Goal: Task Accomplishment & Management: Use online tool/utility

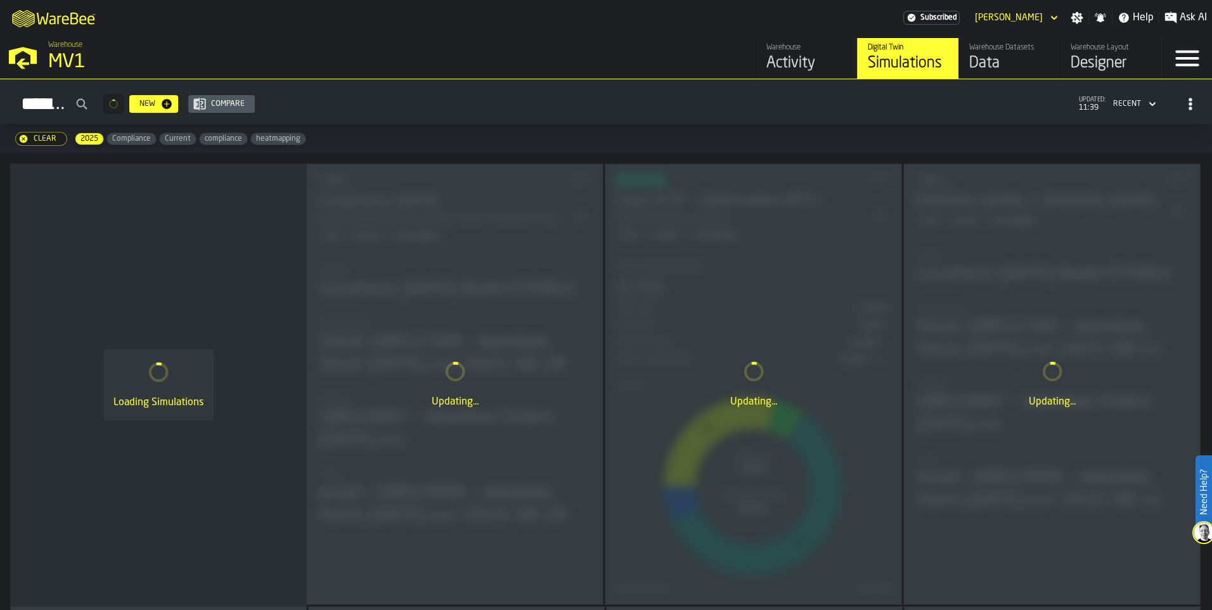
click at [990, 62] on div "Data" at bounding box center [1009, 63] width 80 height 20
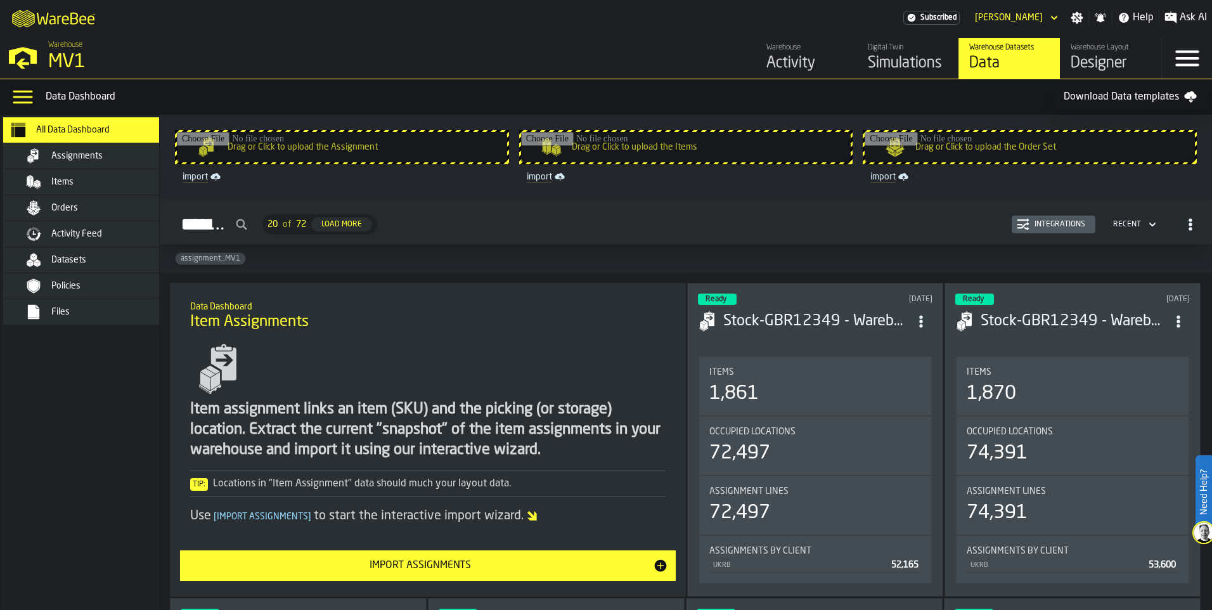
click at [890, 67] on div "Simulations" at bounding box center [908, 63] width 80 height 20
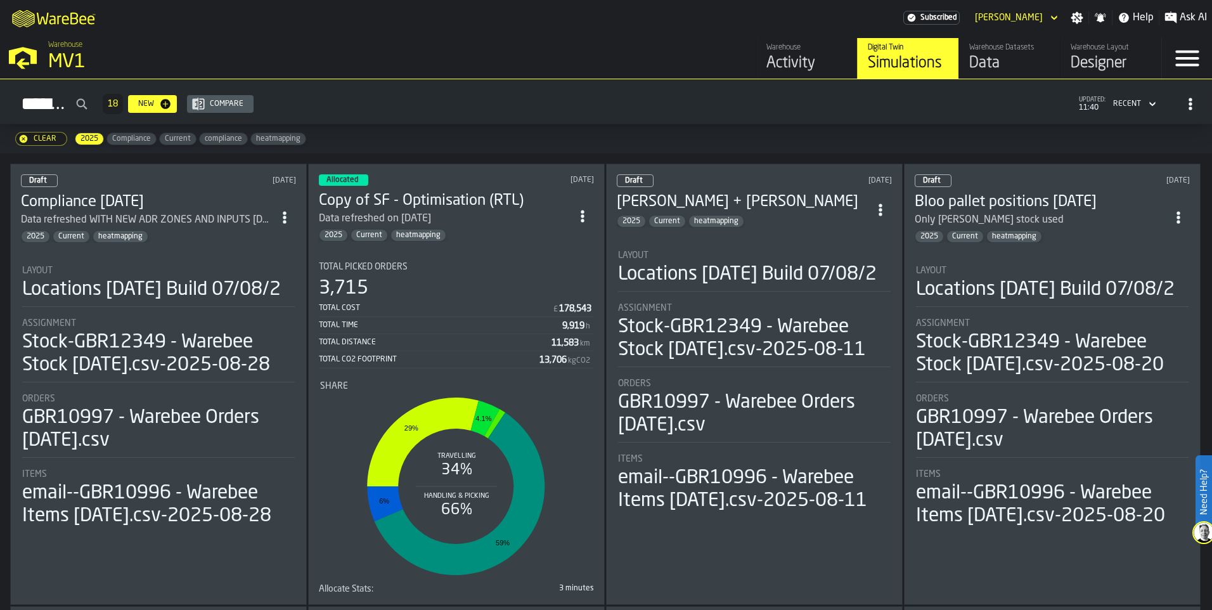
click at [215, 219] on div "Data refreshed WITH NEW ADR ZONES AND INPUTS [DATE]" at bounding box center [147, 219] width 252 height 15
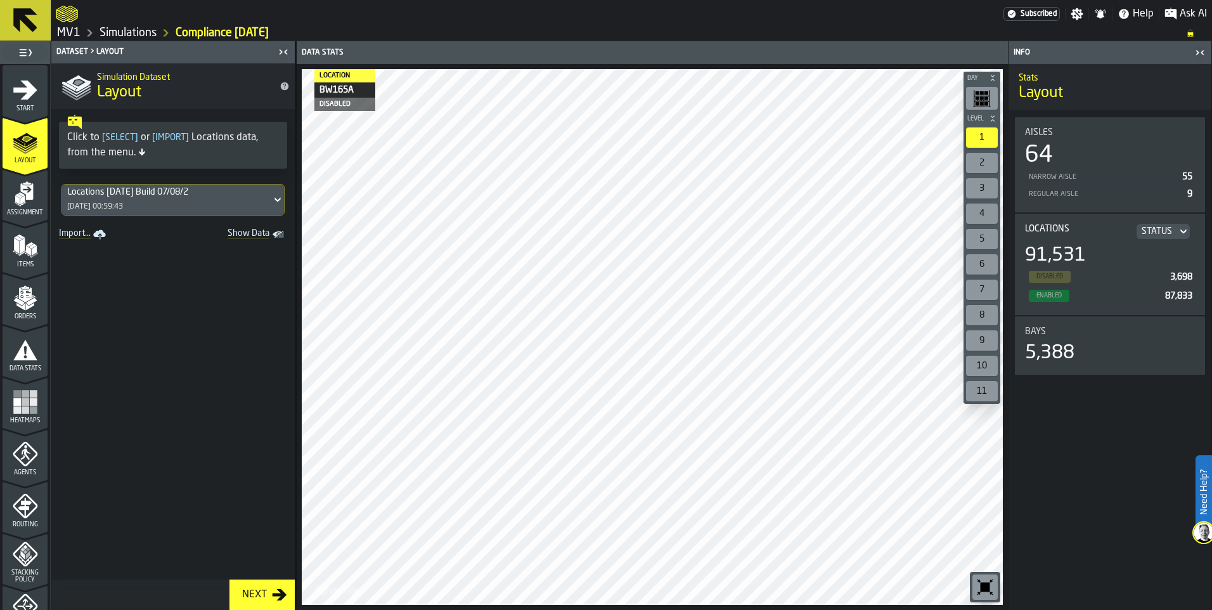
click at [31, 249] on polygon "menu Items" at bounding box center [33, 250] width 5 height 10
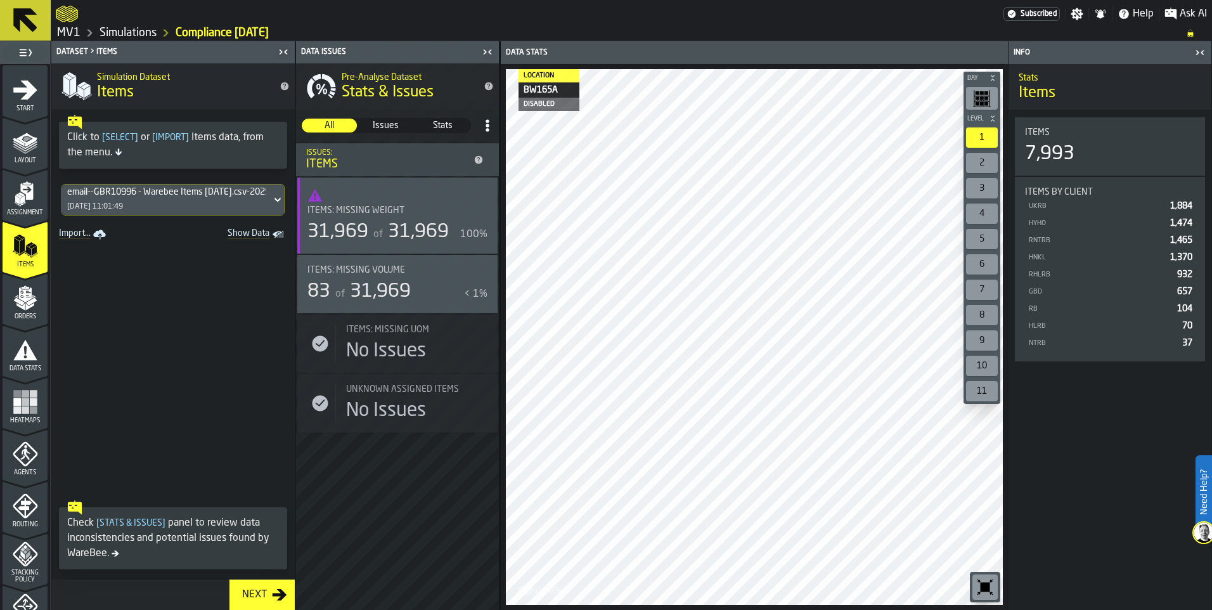
click at [35, 396] on rect "menu Heatmaps" at bounding box center [33, 394] width 8 height 8
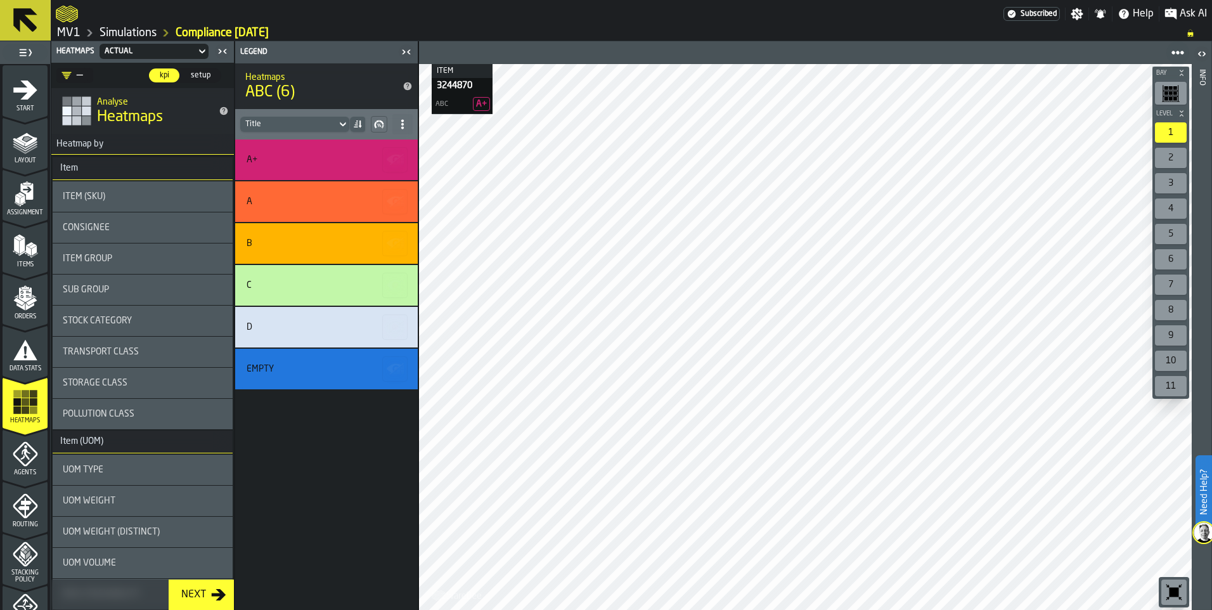
click at [115, 499] on div "UOM Weight" at bounding box center [143, 501] width 160 height 10
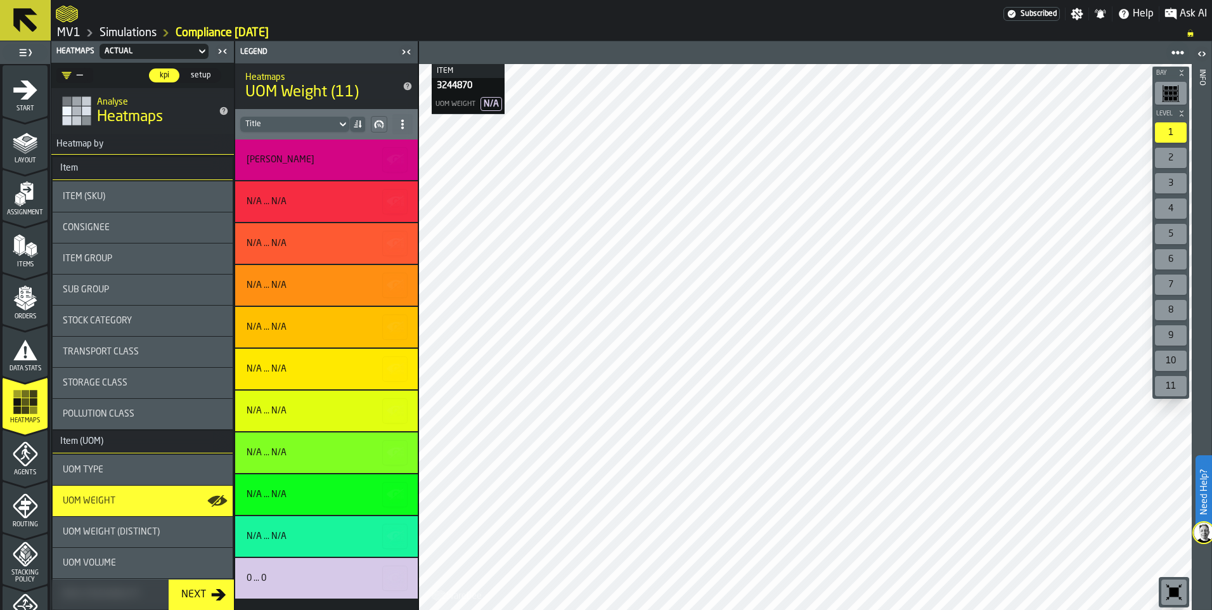
click at [117, 27] on link "Simulations" at bounding box center [127, 33] width 57 height 14
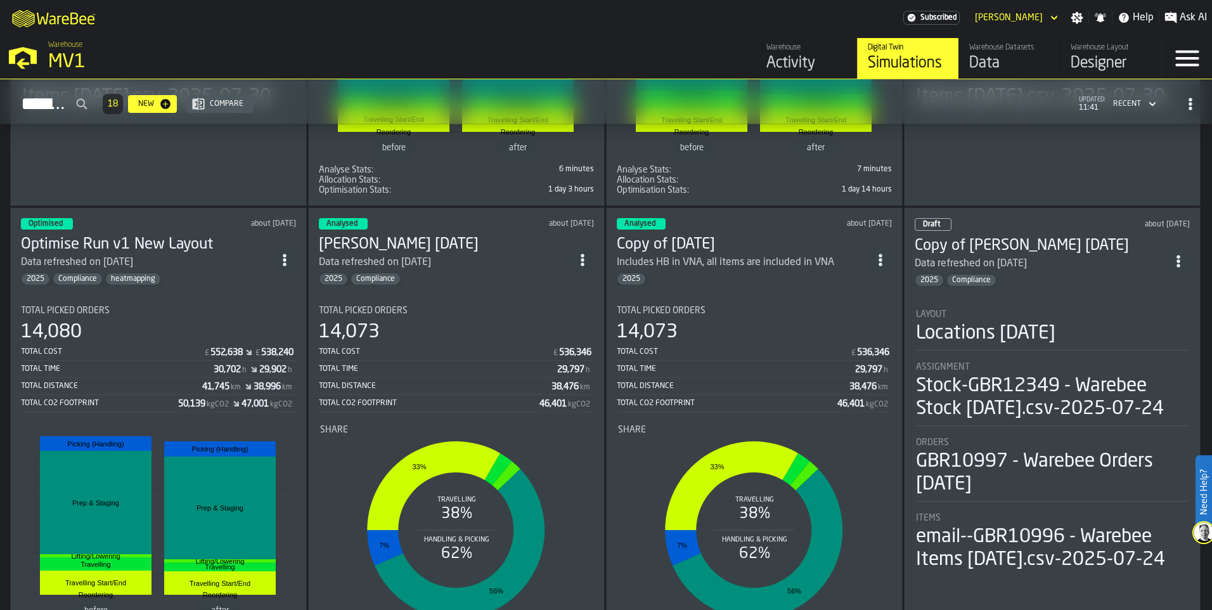
scroll to position [1331, 0]
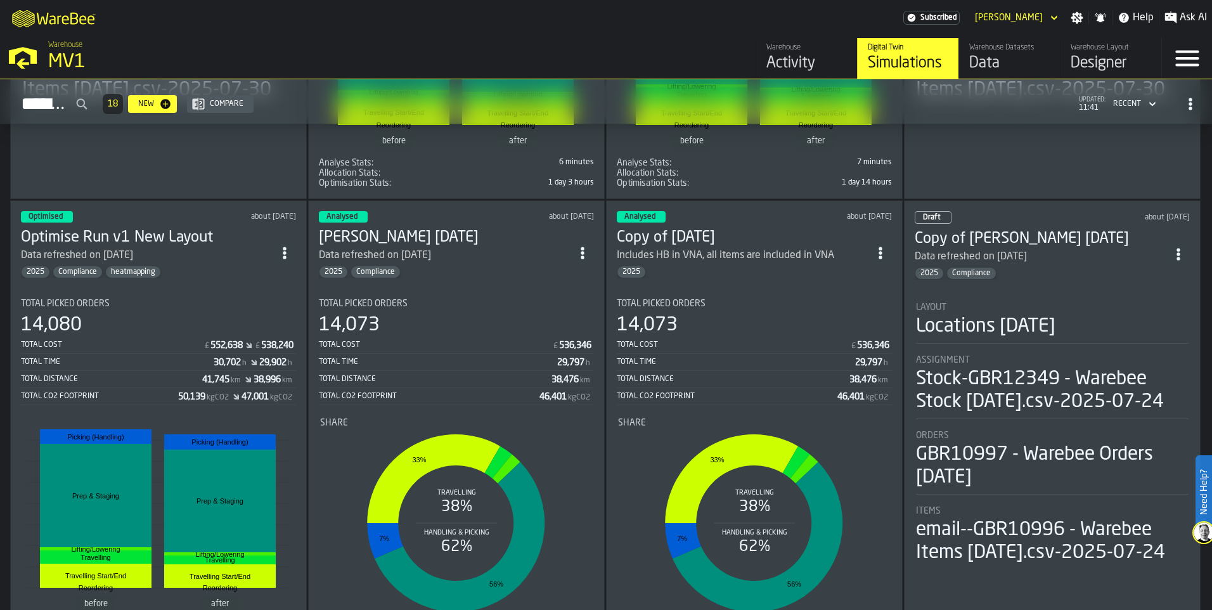
click at [459, 298] on section "Total Picked Orders 14,073 Total Cost £ 536,346 Total Time 29,797 h Total Dista…" at bounding box center [456, 459] width 275 height 342
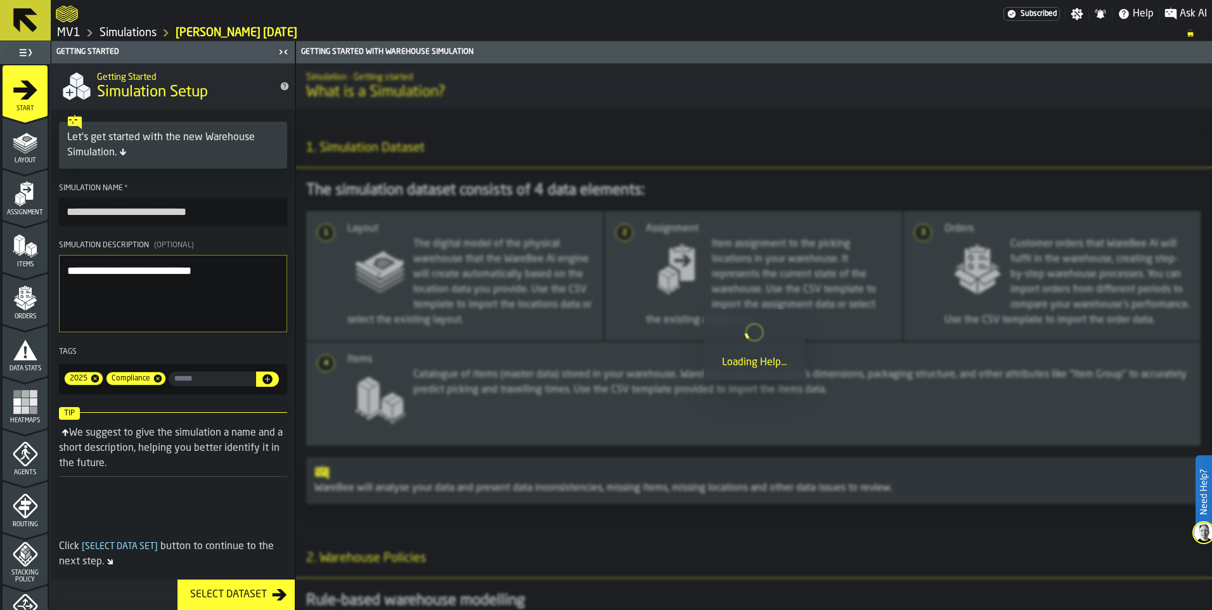
click at [15, 402] on rect "menu Heatmaps" at bounding box center [17, 402] width 8 height 8
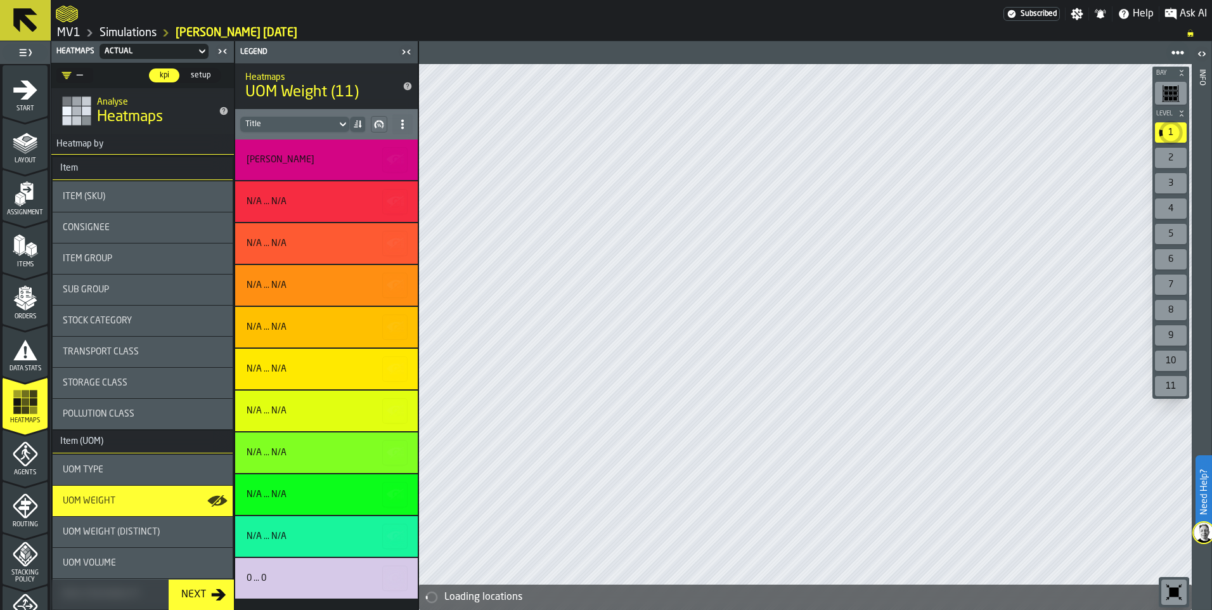
click at [23, 252] on icon "menu Items" at bounding box center [25, 245] width 25 height 25
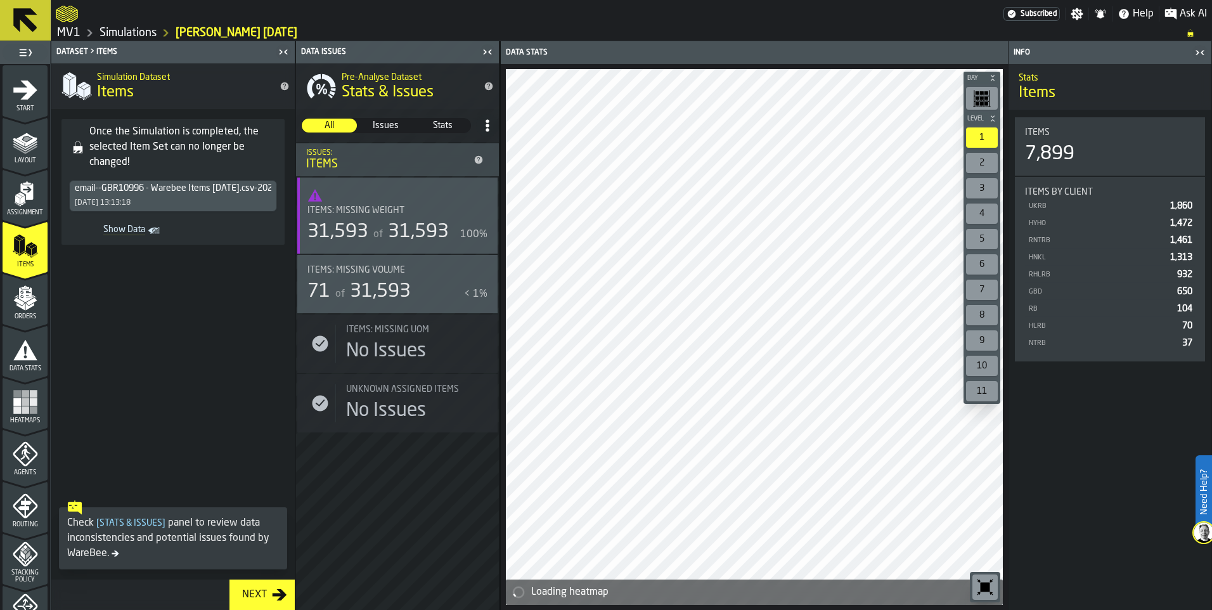
click at [127, 24] on div at bounding box center [529, 14] width 947 height 23
click at [127, 32] on link "Simulations" at bounding box center [127, 33] width 57 height 14
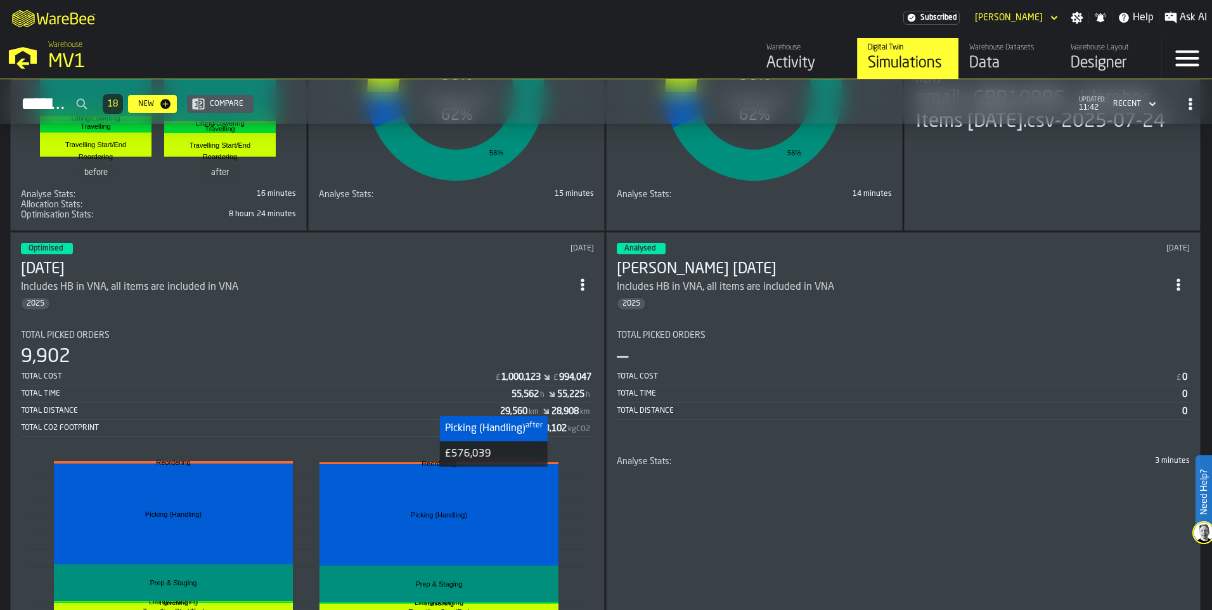
scroll to position [1883, 0]
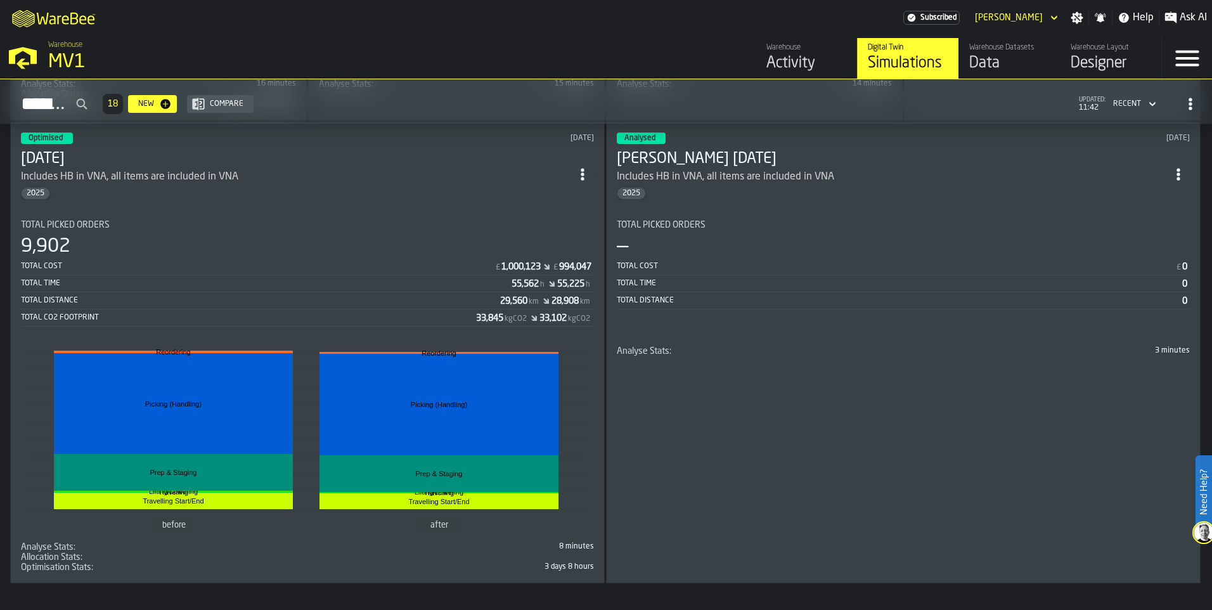
click at [1149, 105] on icon "button-Simulations" at bounding box center [1152, 104] width 6 height 4
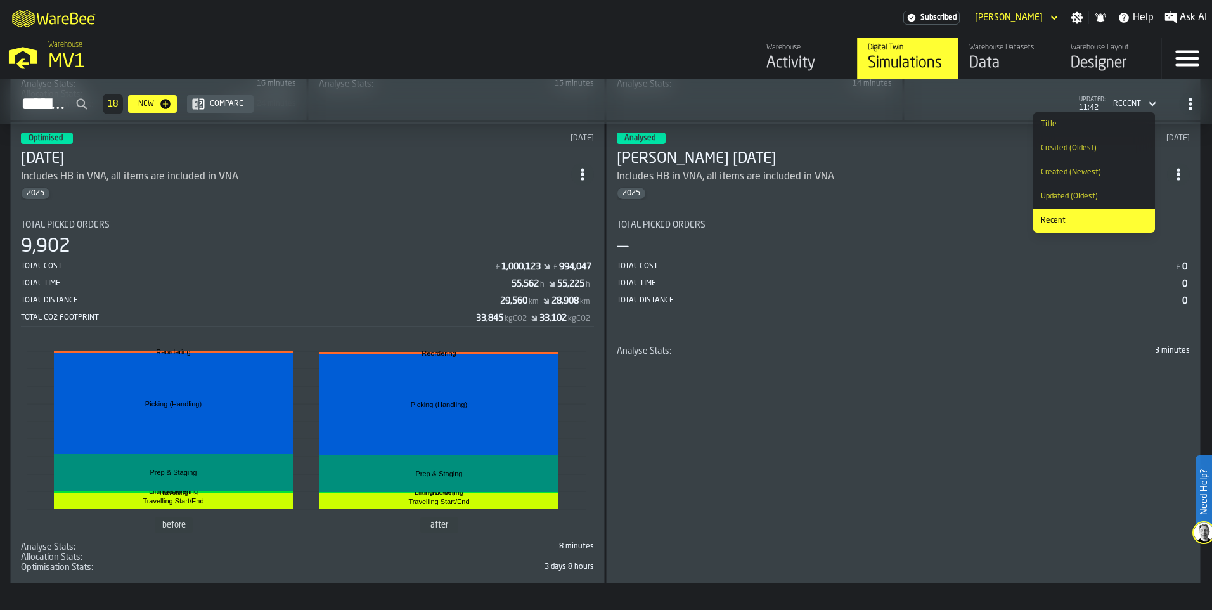
click at [1085, 154] on li "Created (Oldest)" at bounding box center [1094, 148] width 122 height 24
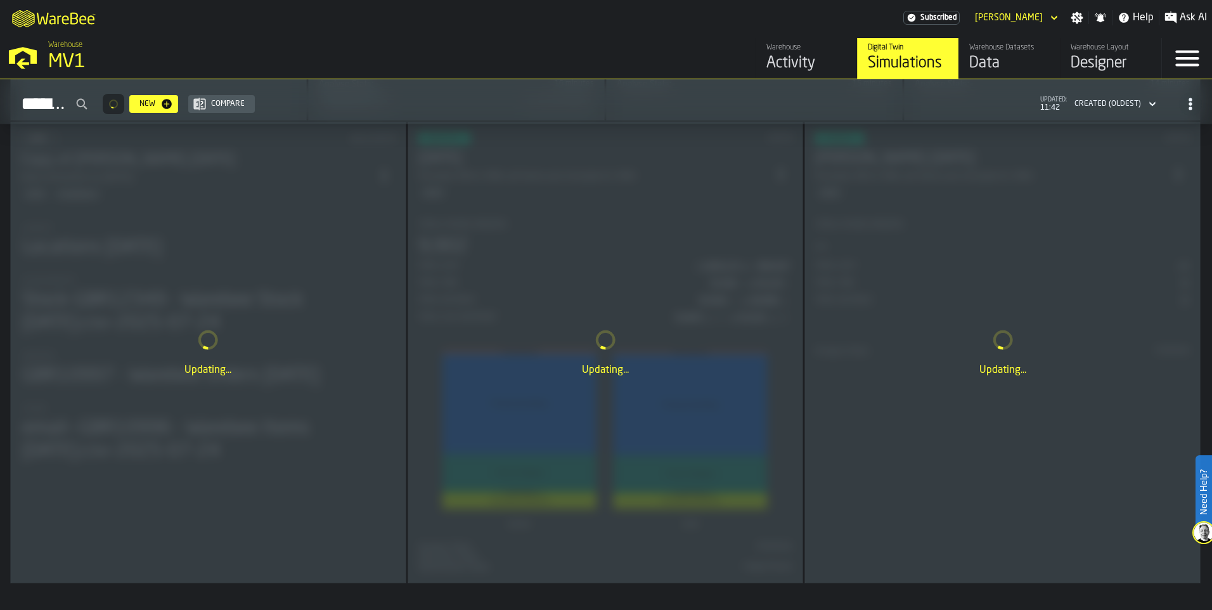
scroll to position [44, 0]
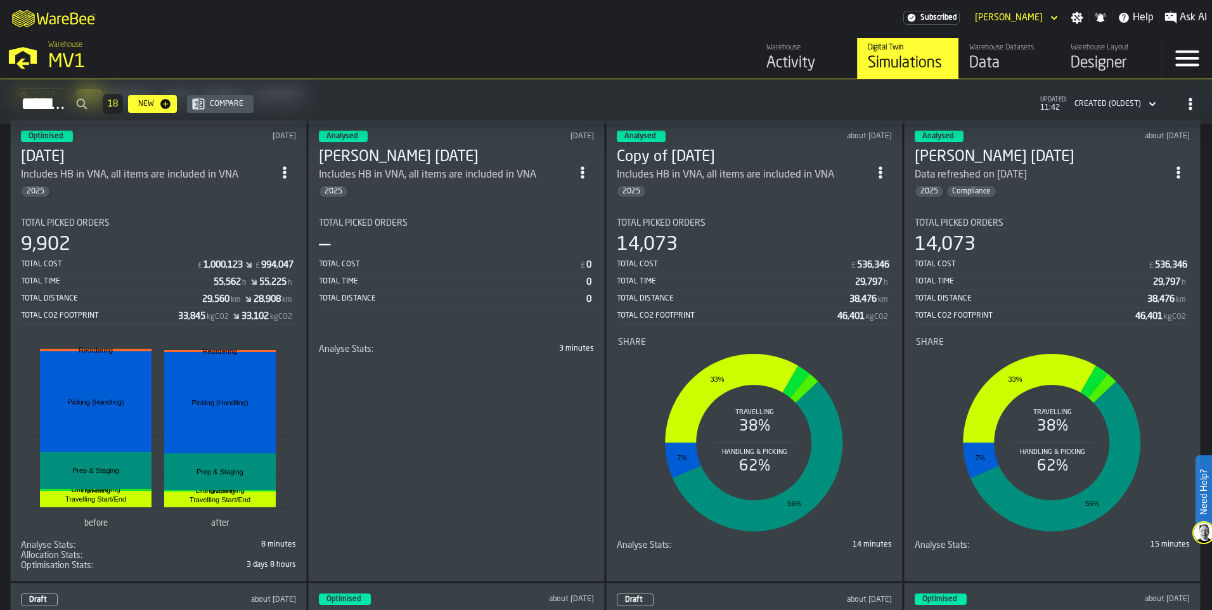
click at [87, 103] on icon "button-Simulations" at bounding box center [81, 104] width 13 height 13
click at [93, 103] on input "Simulations" at bounding box center [51, 103] width 82 height 29
type input "****"
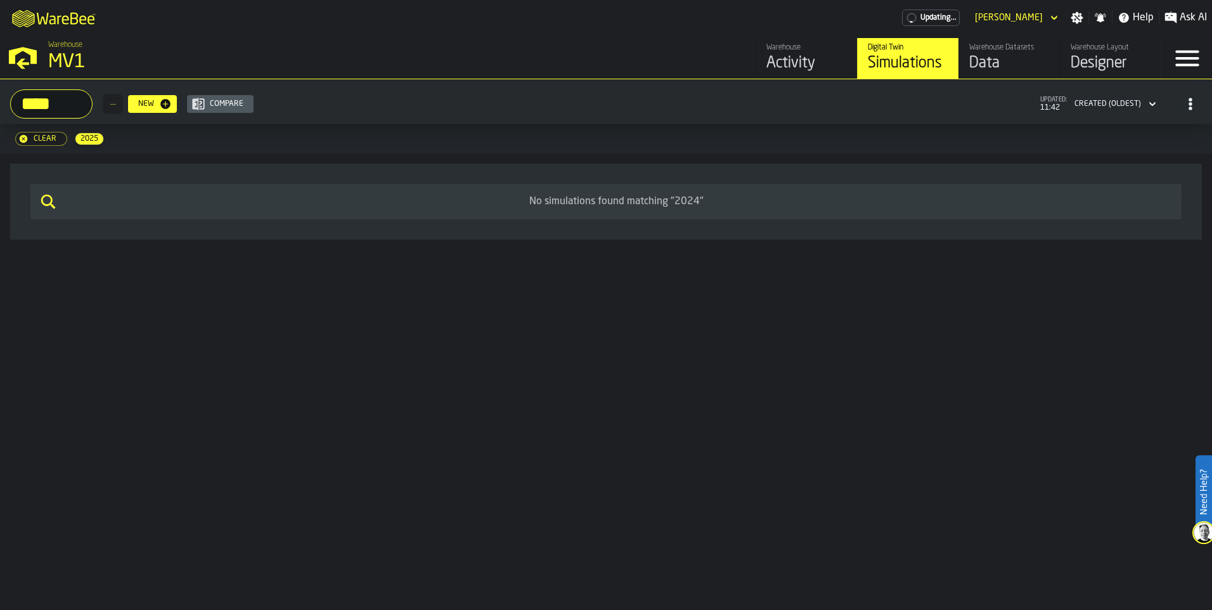
scroll to position [0, 0]
click at [39, 141] on div "Clear" at bounding box center [45, 138] width 33 height 9
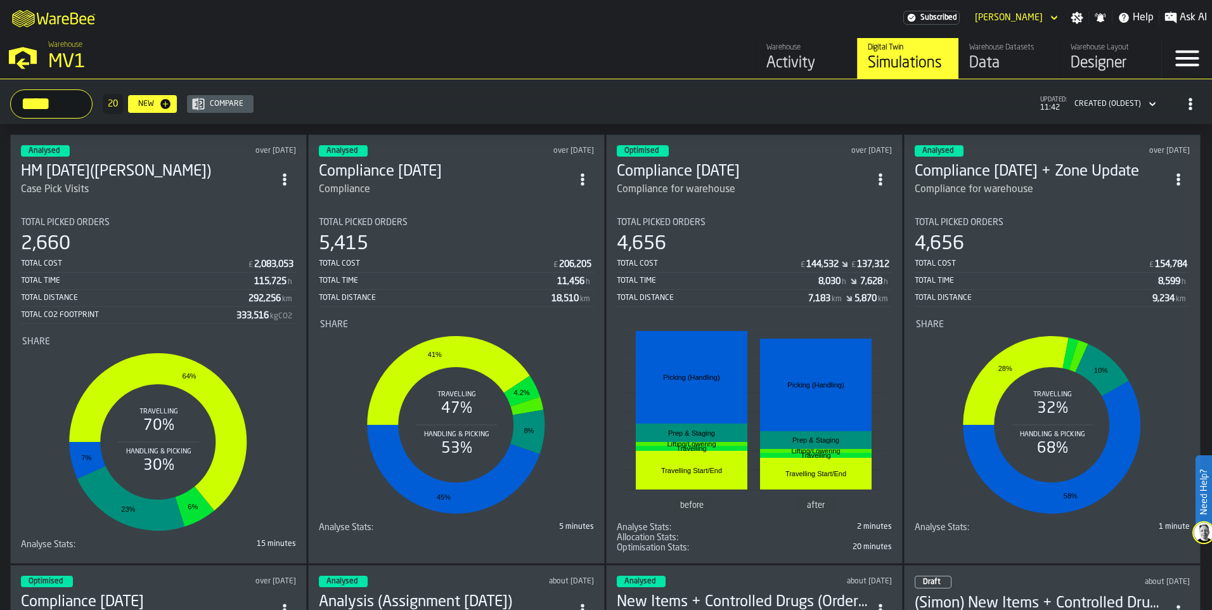
click at [428, 199] on div "Analysed over [DATE] Compliance [DATE] Compliance Total Picked Orders 5,415 Tot…" at bounding box center [456, 348] width 297 height 429
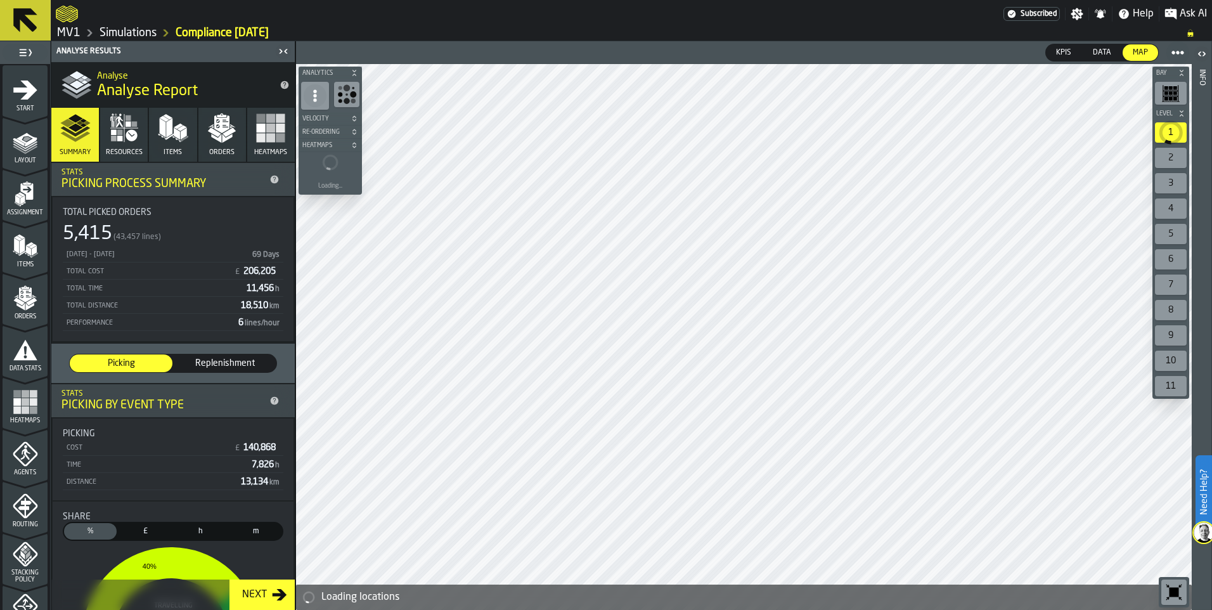
click at [25, 262] on span "Items" at bounding box center [25, 264] width 45 height 7
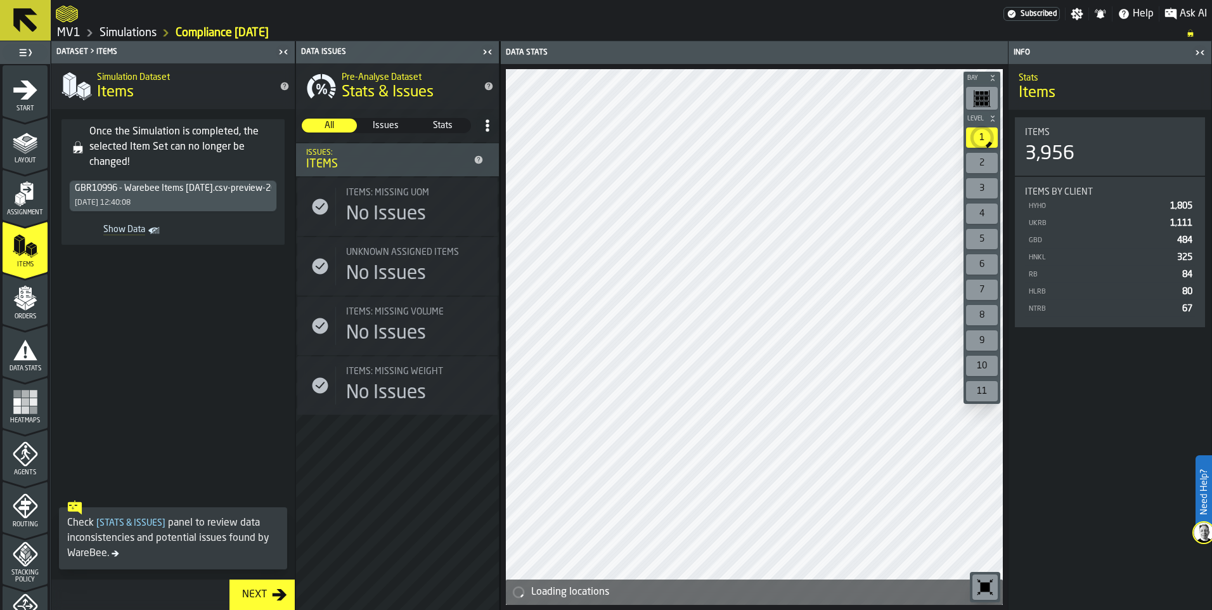
click at [25, 414] on icon "menu Heatmaps" at bounding box center [25, 401] width 25 height 25
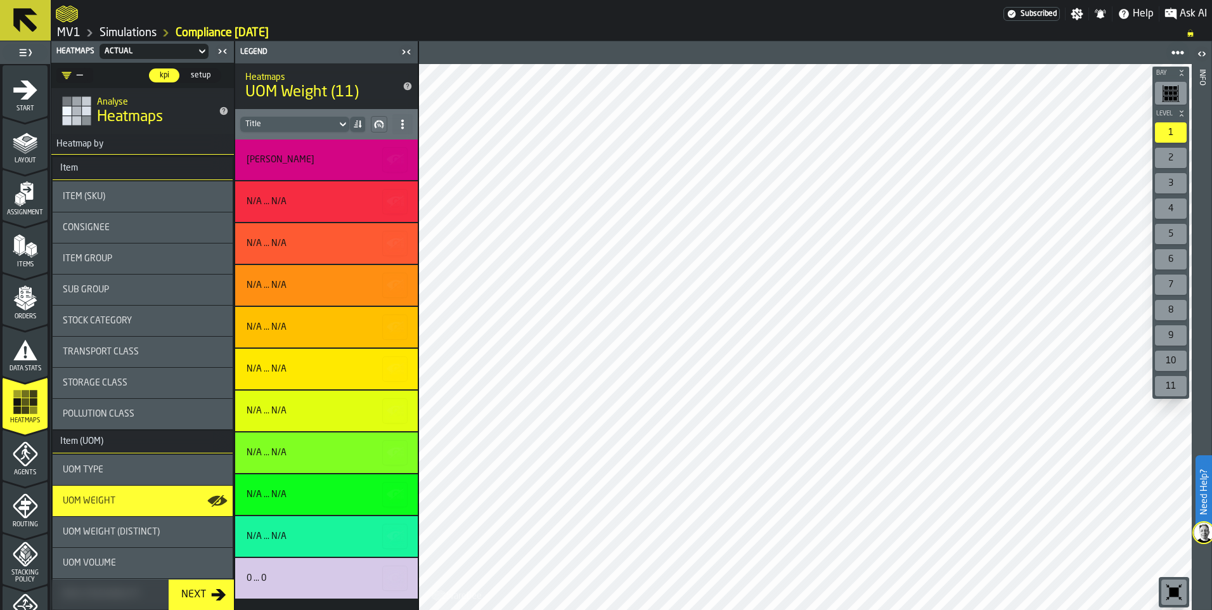
click at [24, 260] on div "Items" at bounding box center [25, 250] width 45 height 35
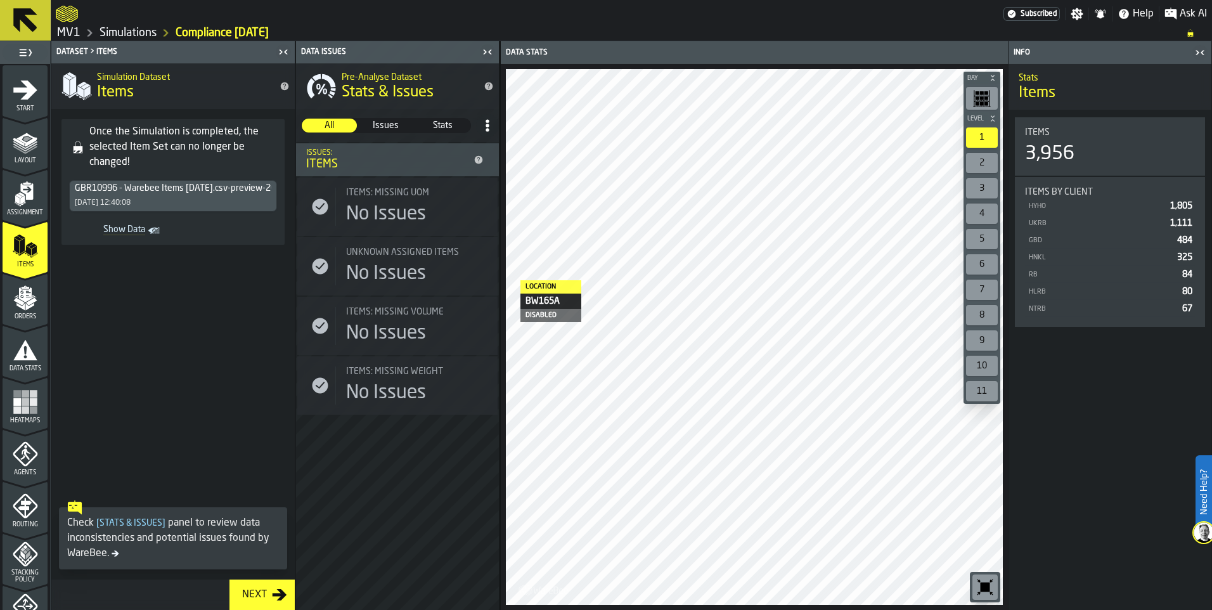
click at [0, 0] on icon "Show Data" at bounding box center [0, 0] width 0 height 0
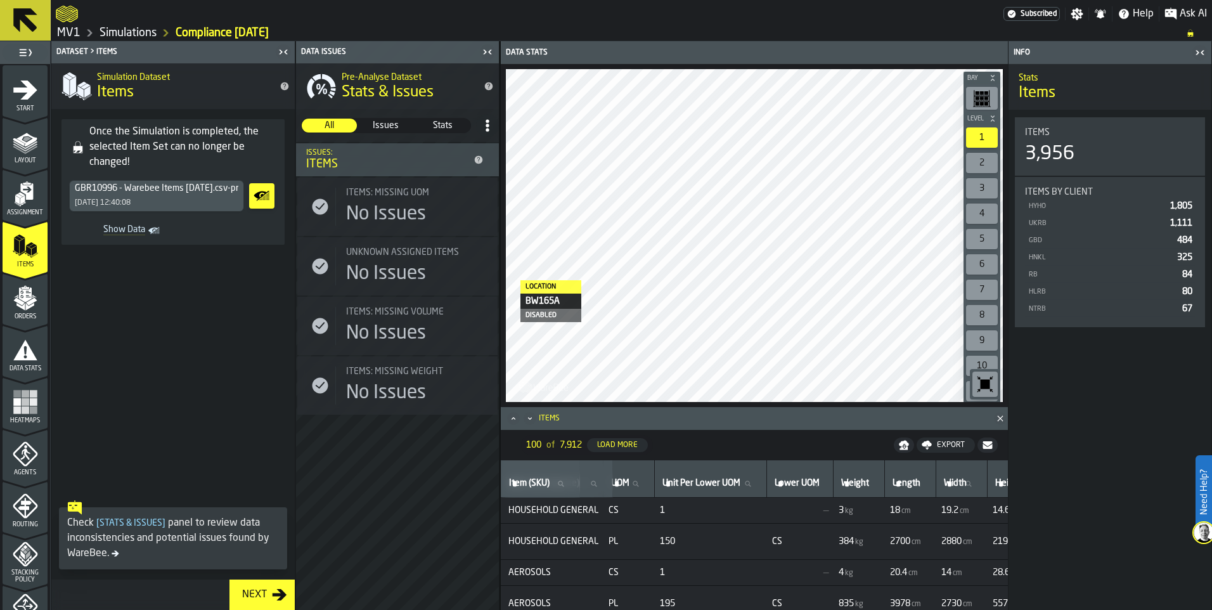
scroll to position [0, 238]
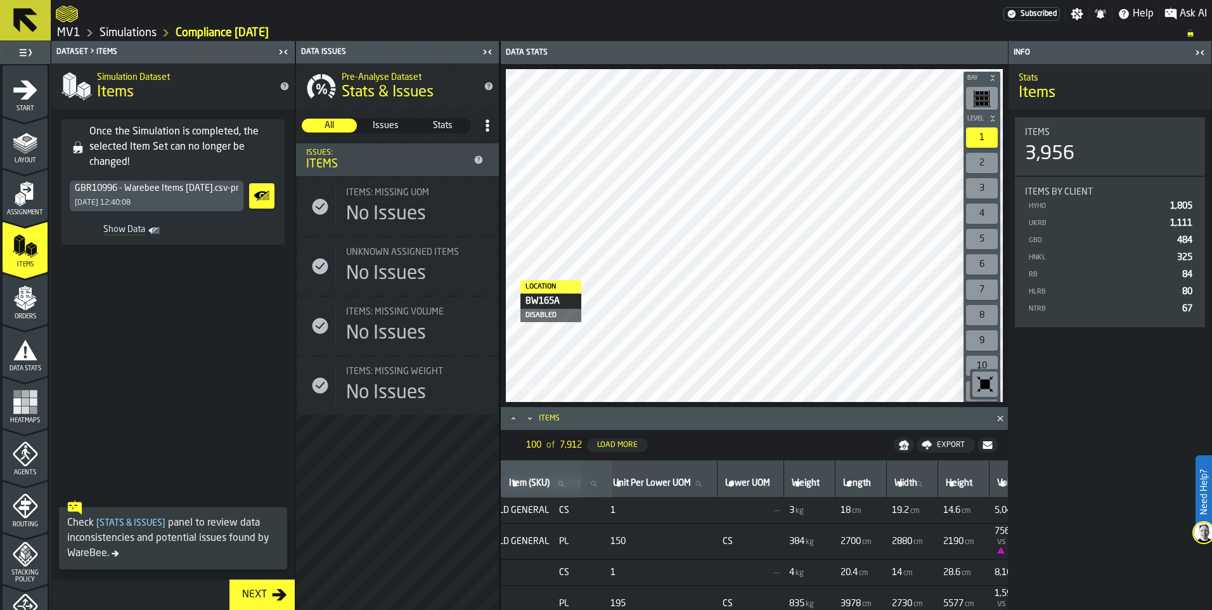
click at [26, 27] on icon at bounding box center [25, 20] width 30 height 30
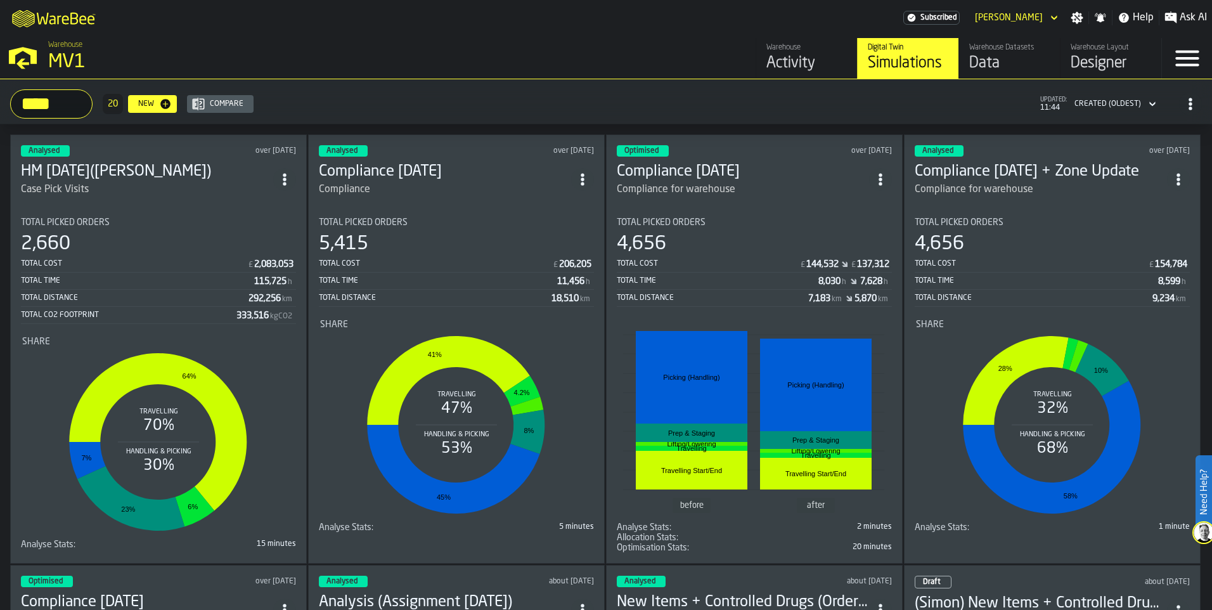
click at [93, 104] on input "****" at bounding box center [51, 103] width 82 height 29
type input "*"
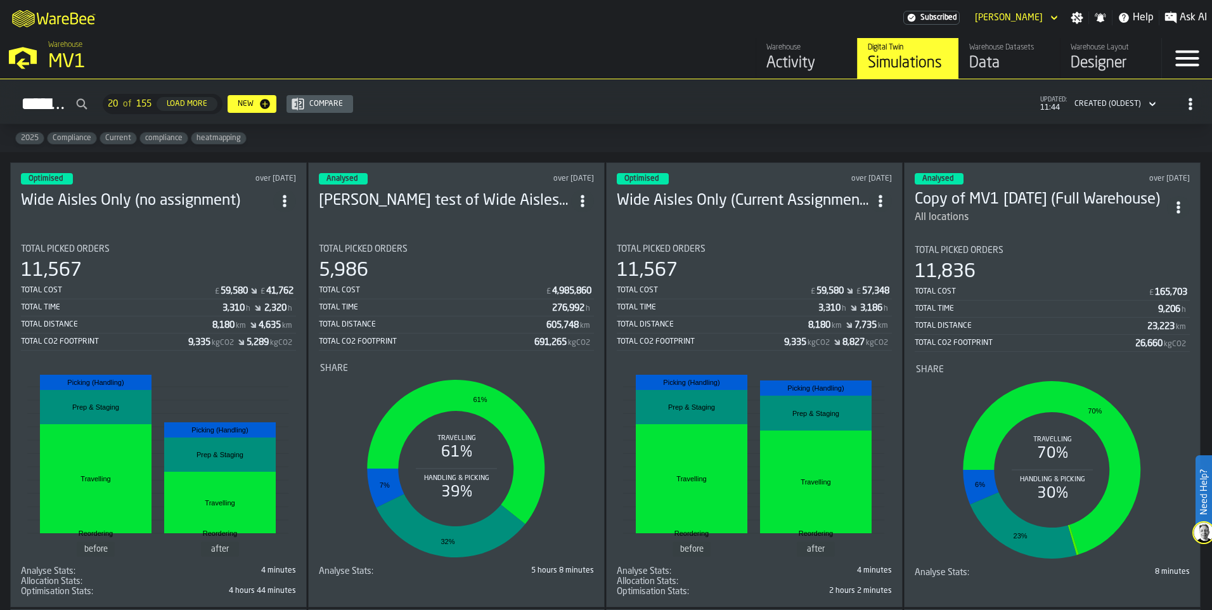
click at [26, 142] on span "2025" at bounding box center [30, 138] width 28 height 9
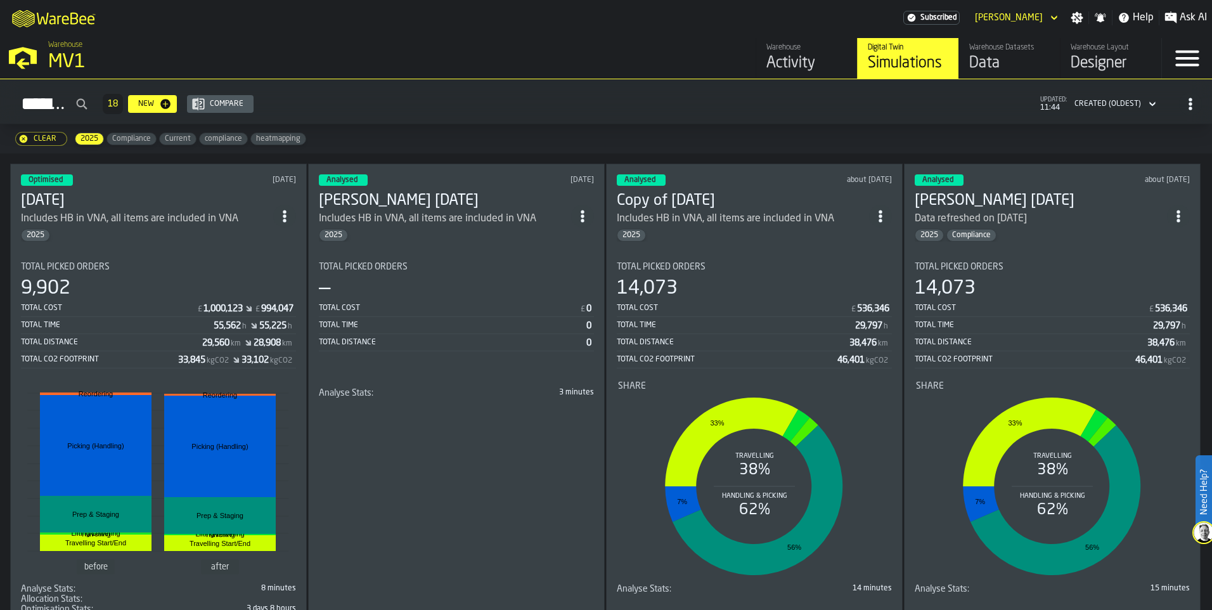
click at [1096, 105] on div "Created (Oldest)" at bounding box center [1107, 103] width 67 height 9
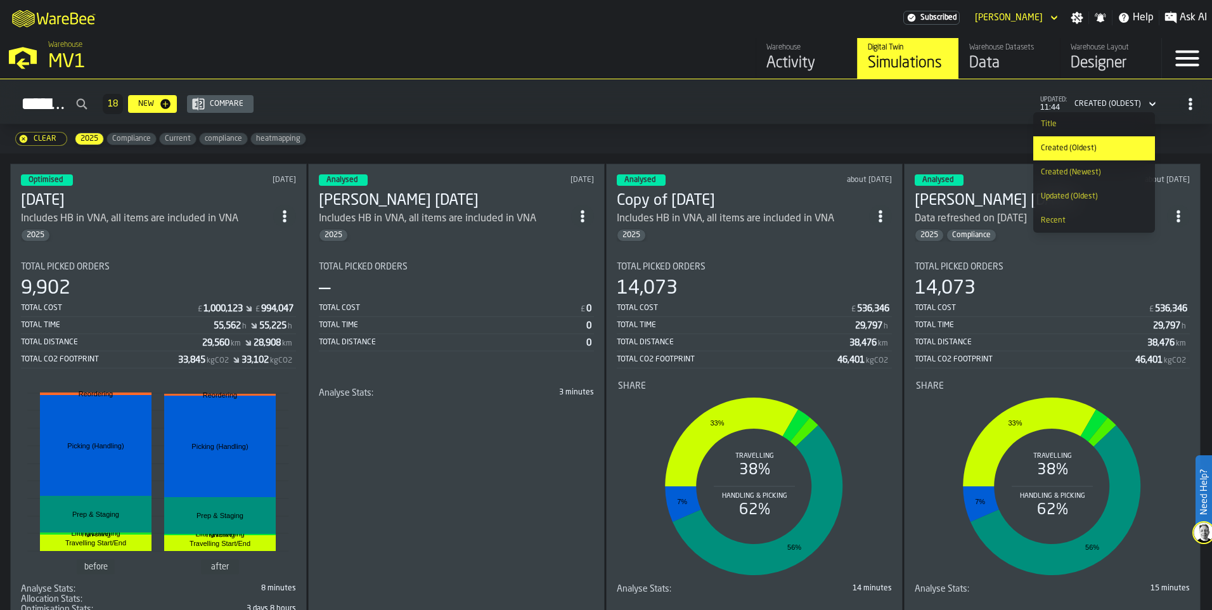
click at [1090, 172] on div "Created (Newest)" at bounding box center [1094, 172] width 106 height 9
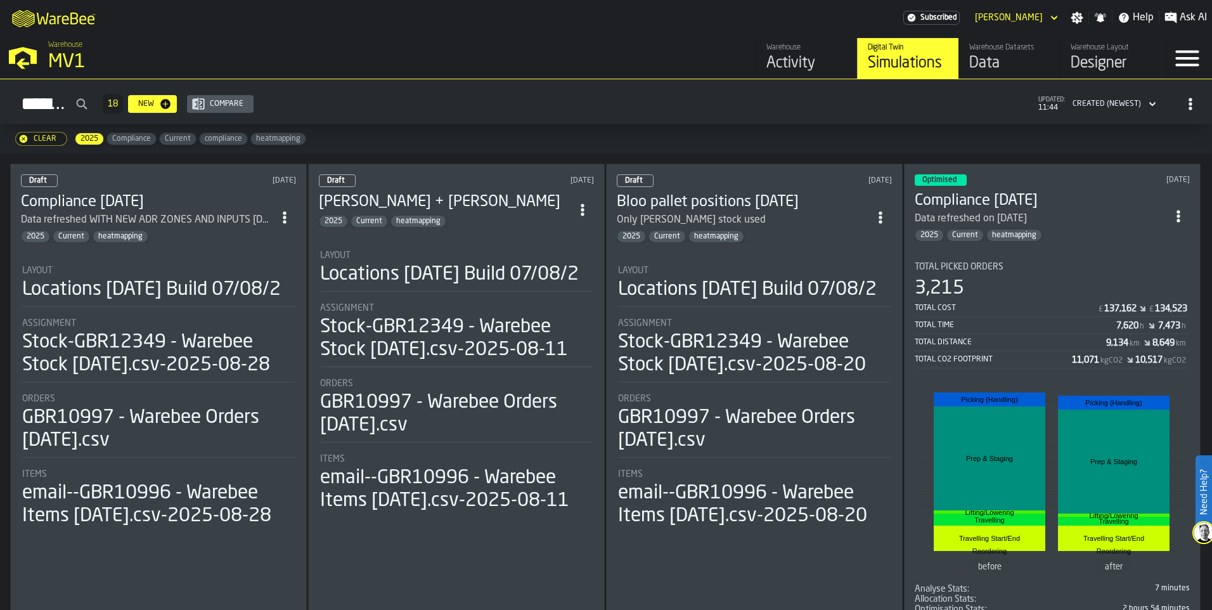
click at [989, 267] on span "Total Picked Orders" at bounding box center [958, 267] width 89 height 10
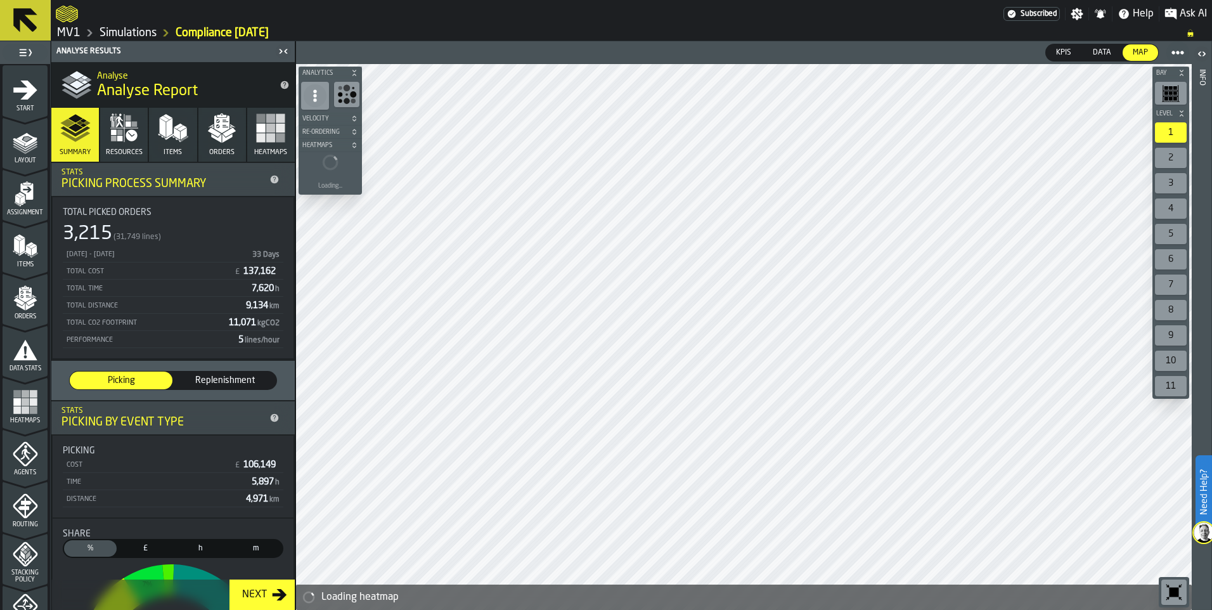
click at [23, 255] on icon "menu Items" at bounding box center [25, 245] width 25 height 25
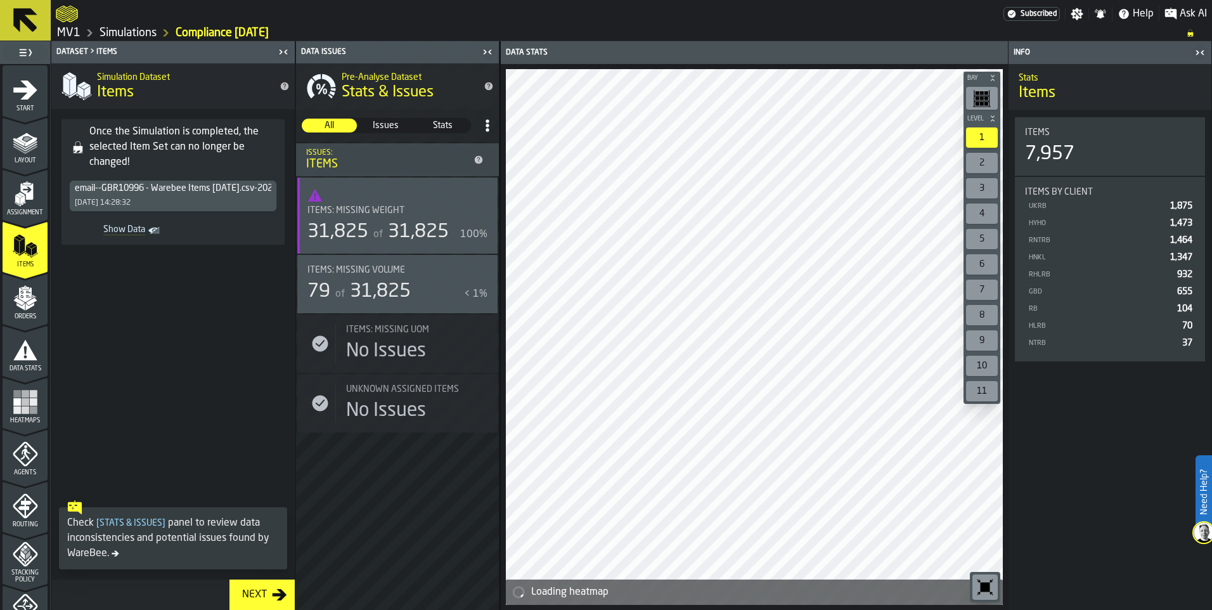
click at [0, 0] on icon "Show Data" at bounding box center [0, 0] width 0 height 0
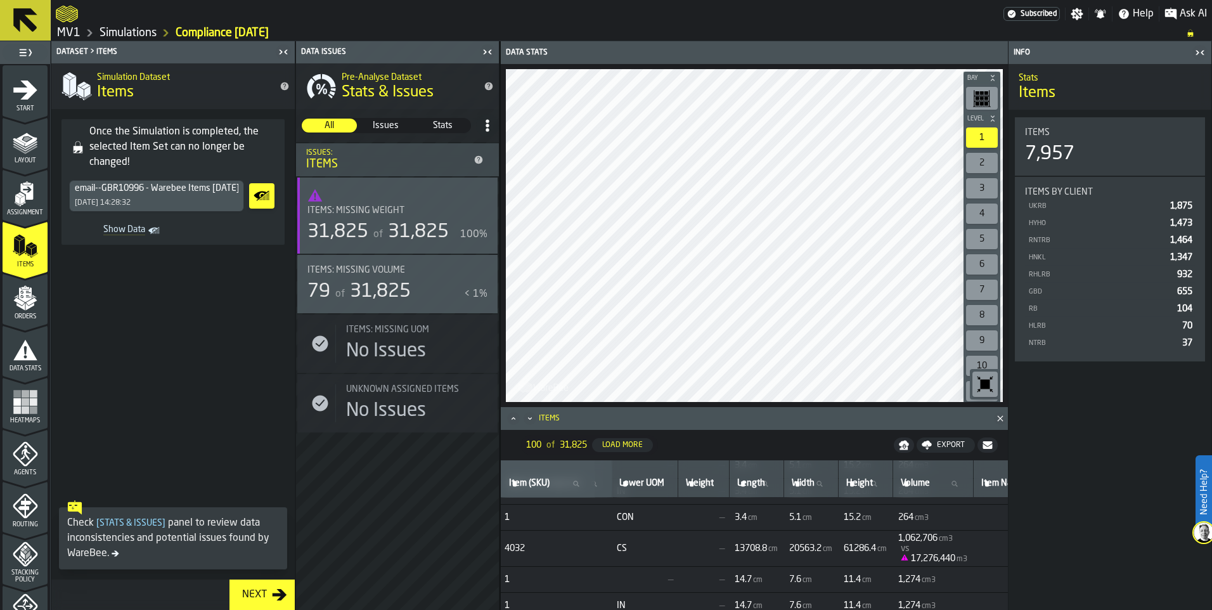
scroll to position [1528, 361]
click at [666, 484] on label "Lower UOM [GEOGRAPHIC_DATA]" at bounding box center [643, 483] width 56 height 16
click at [666, 484] on input "Lower UOM [GEOGRAPHIC_DATA]" at bounding box center [643, 483] width 56 height 16
click at [722, 469] on div "Weight Weight" at bounding box center [701, 478] width 41 height 27
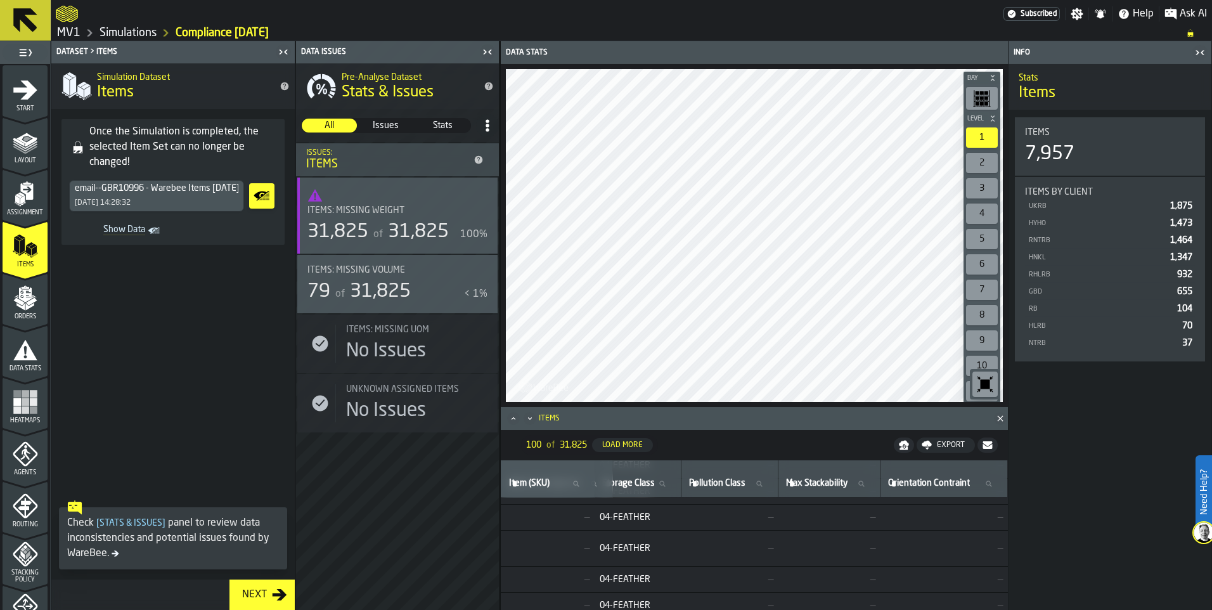
scroll to position [1528, 1370]
click at [953, 440] on div "Export" at bounding box center [951, 444] width 38 height 9
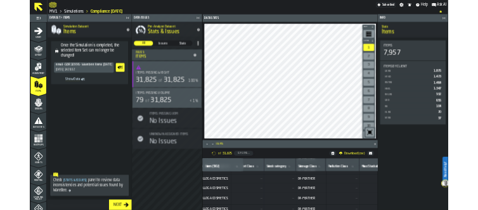
scroll to position [5666, 1122]
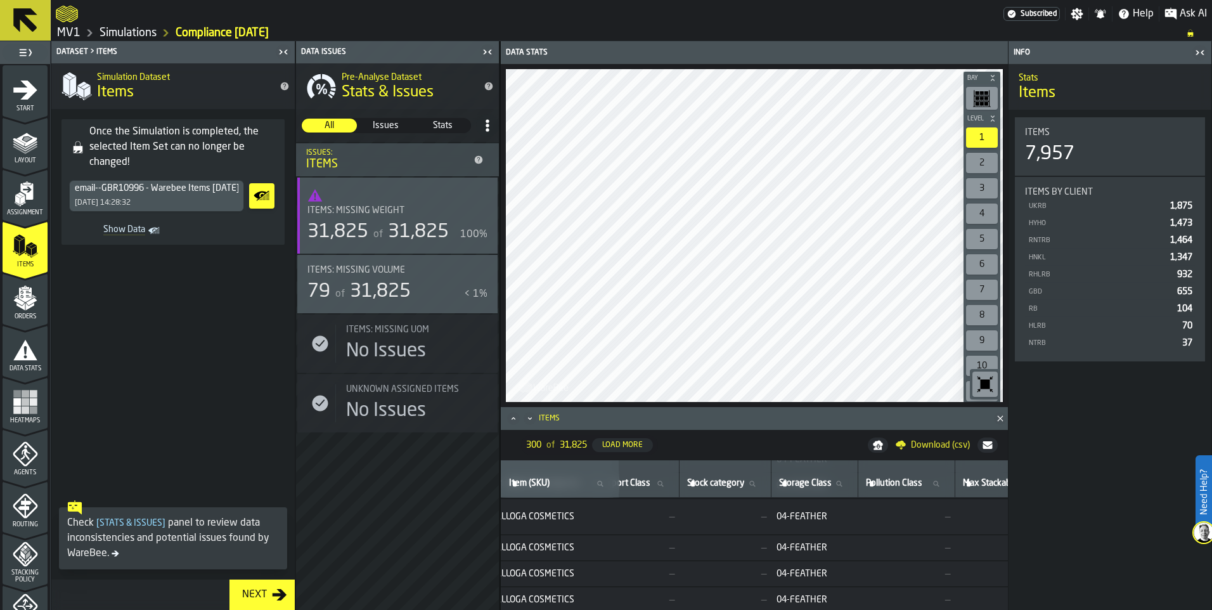
click at [949, 447] on span "Download (csv)" at bounding box center [940, 445] width 59 height 10
click at [120, 41] on header "Subscribed Settings Notifications Help Ask AI MV1 Simulations Compliance [DATE]" at bounding box center [606, 20] width 1212 height 41
click at [120, 35] on link "Simulations" at bounding box center [127, 33] width 57 height 14
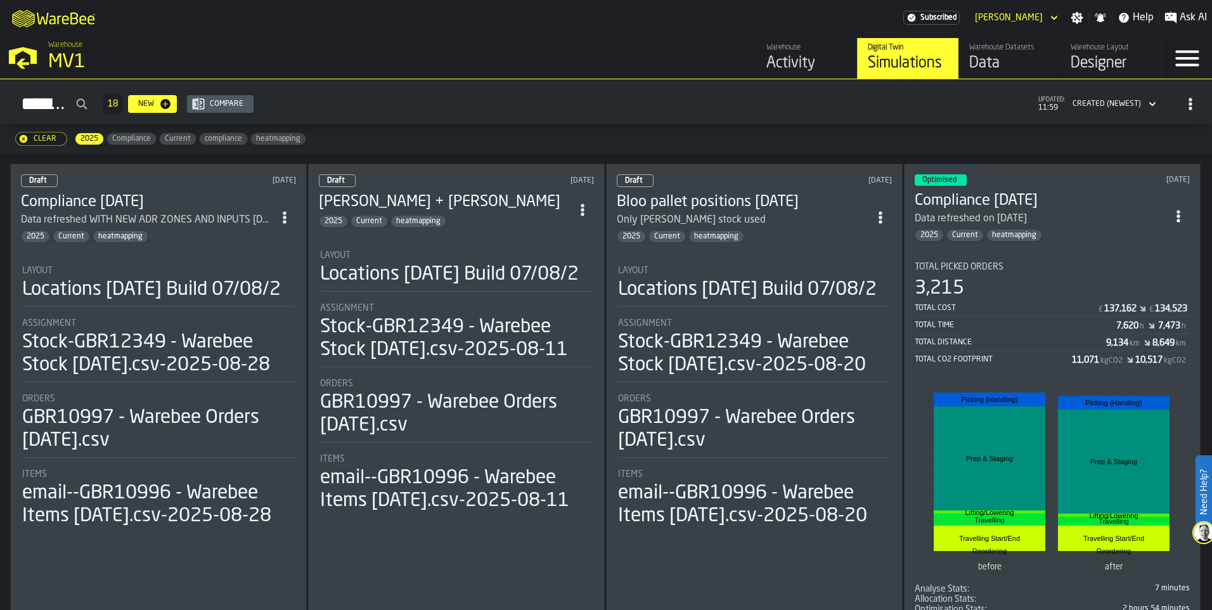
click at [142, 183] on header "Draft [DATE] Compliance [DATE] Data refreshed WITH NEW ADR ZONES AND INPUTS [DA…" at bounding box center [158, 208] width 275 height 68
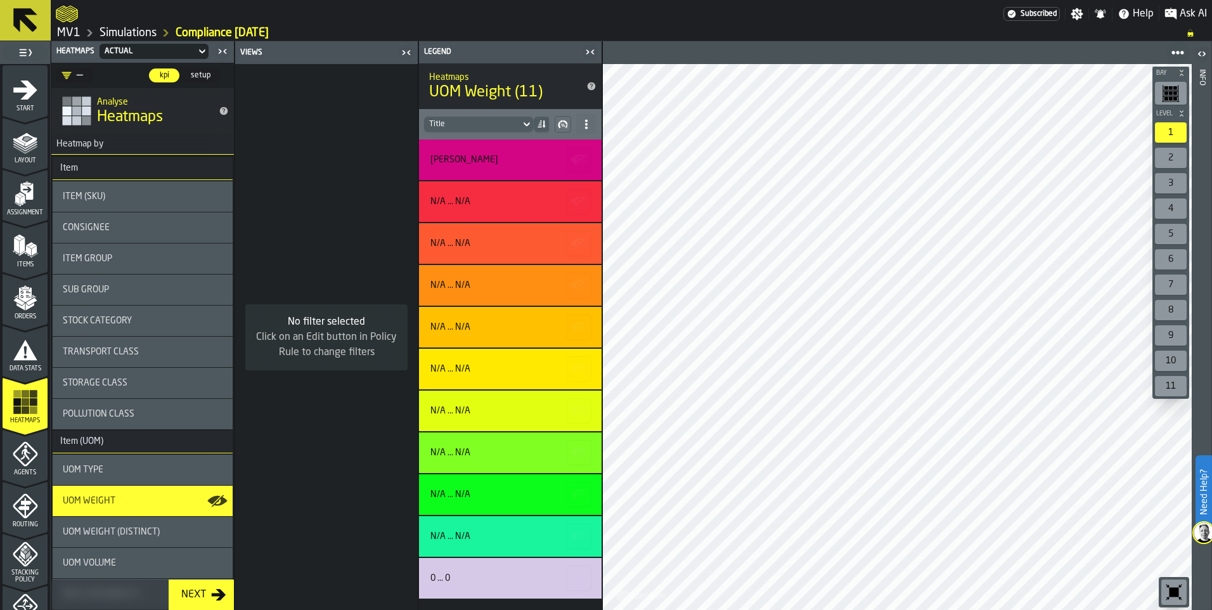
click at [132, 129] on div "Analyse Heatmaps" at bounding box center [153, 110] width 122 height 53
click at [81, 172] on div "Item" at bounding box center [69, 168] width 33 height 10
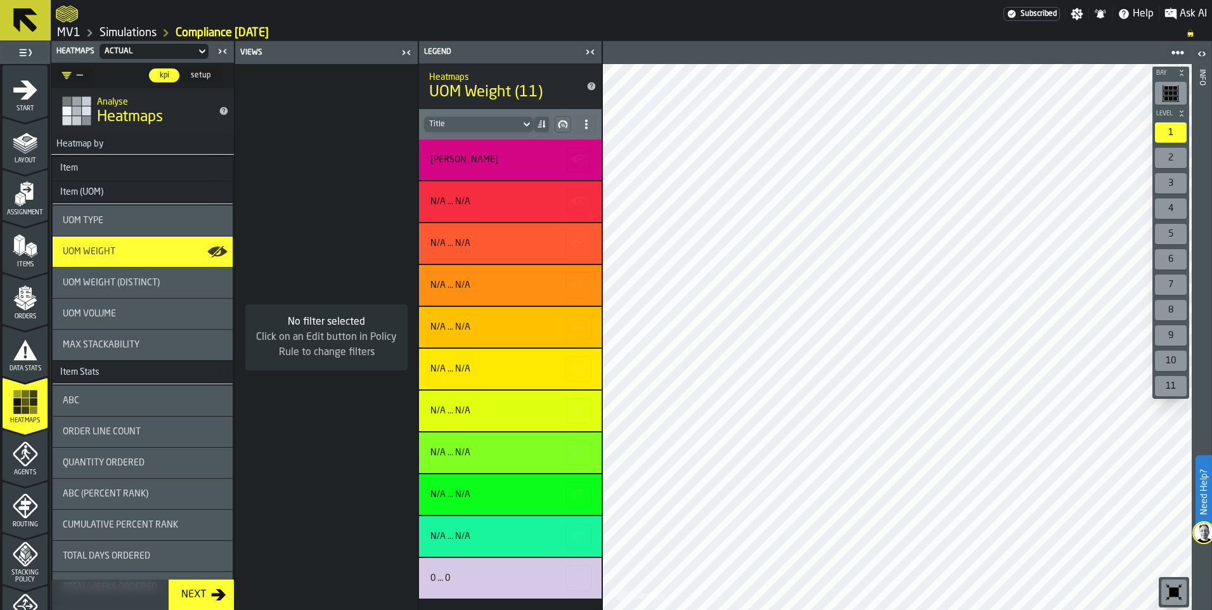
click at [131, 226] on div "UOM Type" at bounding box center [143, 220] width 180 height 30
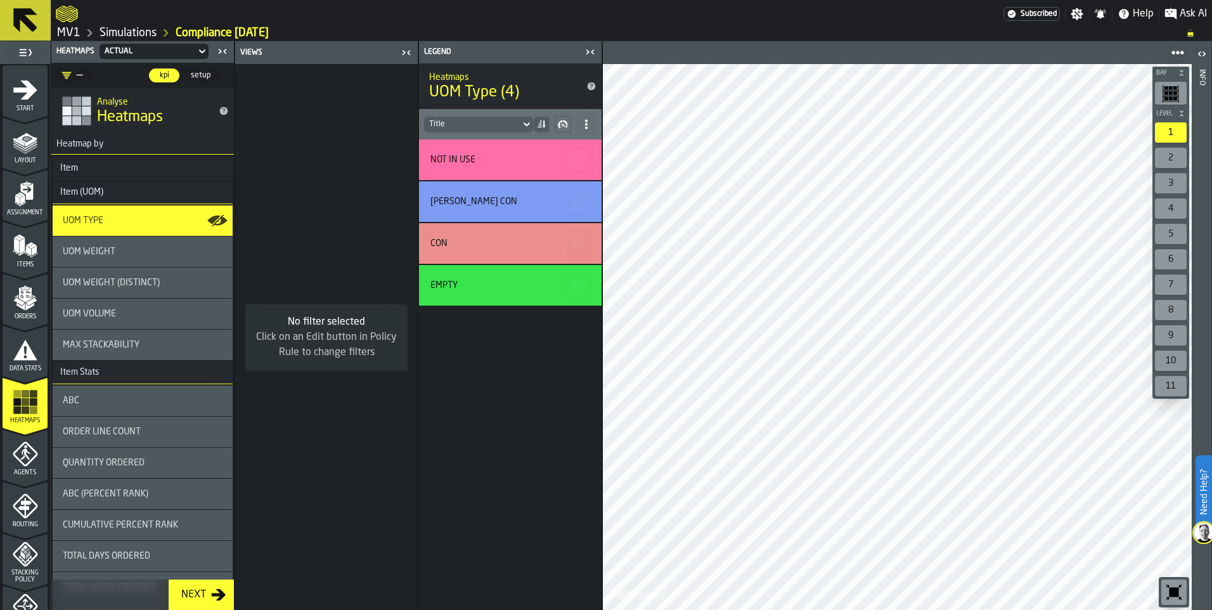
click at [25, 146] on icon "menu Layout" at bounding box center [25, 141] width 25 height 25
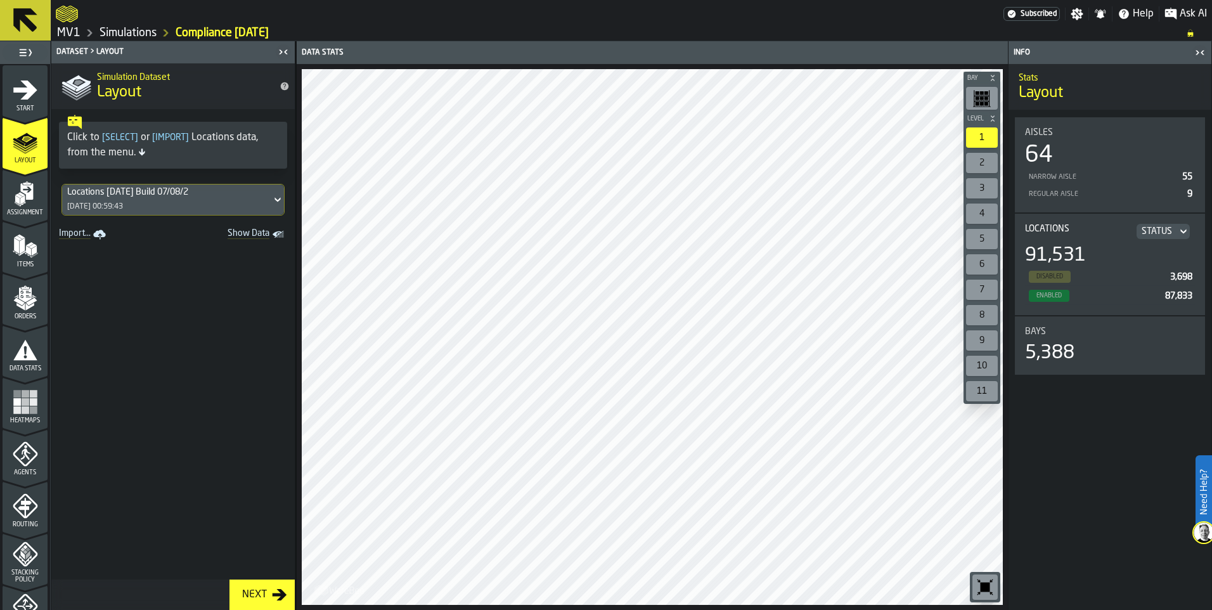
click at [23, 246] on icon "menu Items" at bounding box center [25, 245] width 25 height 25
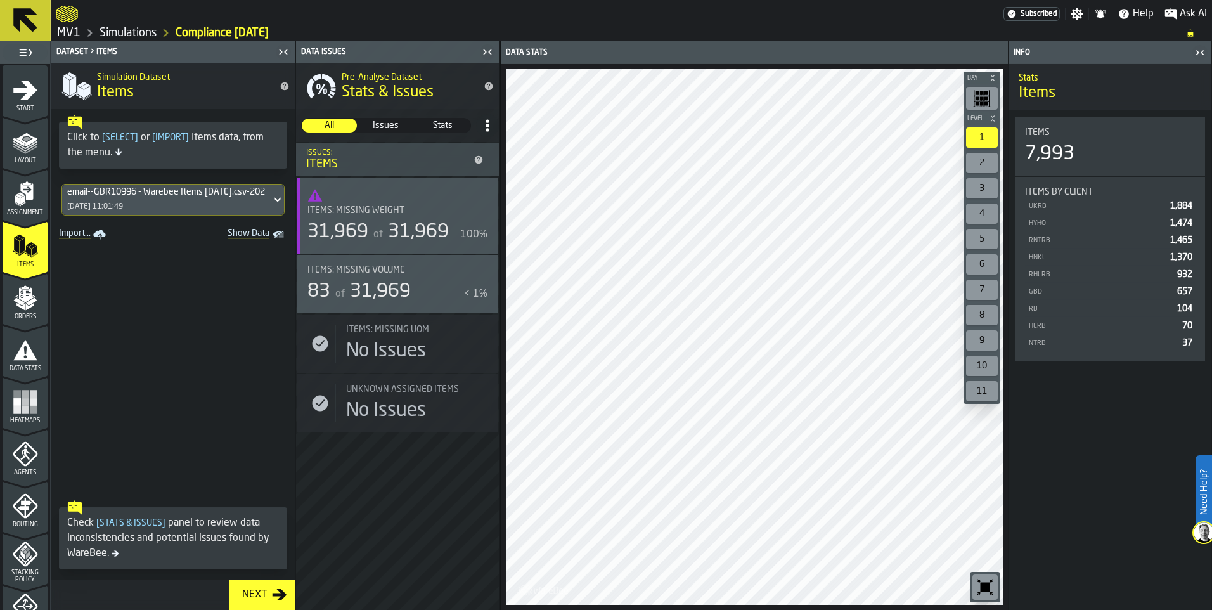
click at [236, 236] on span "Show Data" at bounding box center [226, 234] width 86 height 13
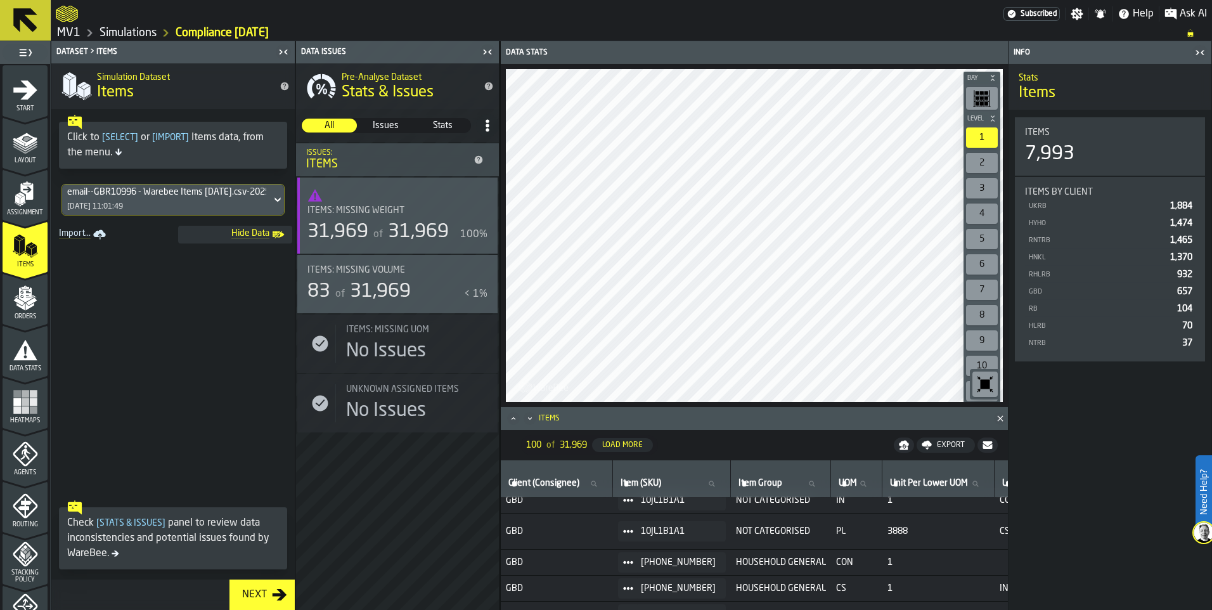
scroll to position [679, 0]
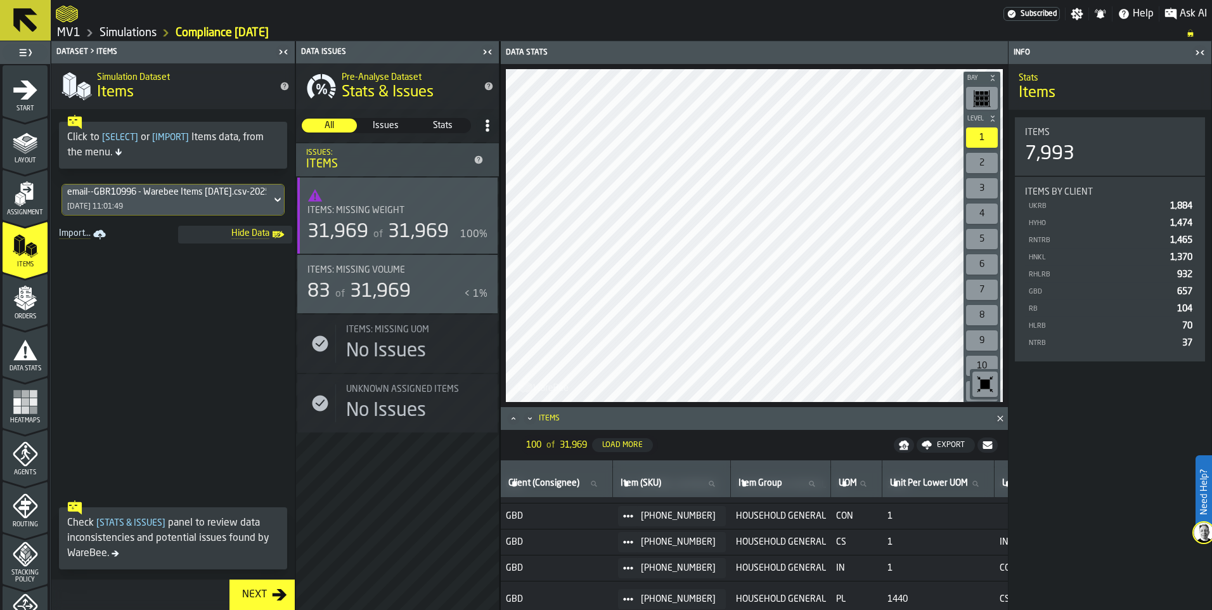
click at [1201, 53] on icon "button-toggle-Close me" at bounding box center [1201, 52] width 3 height 4
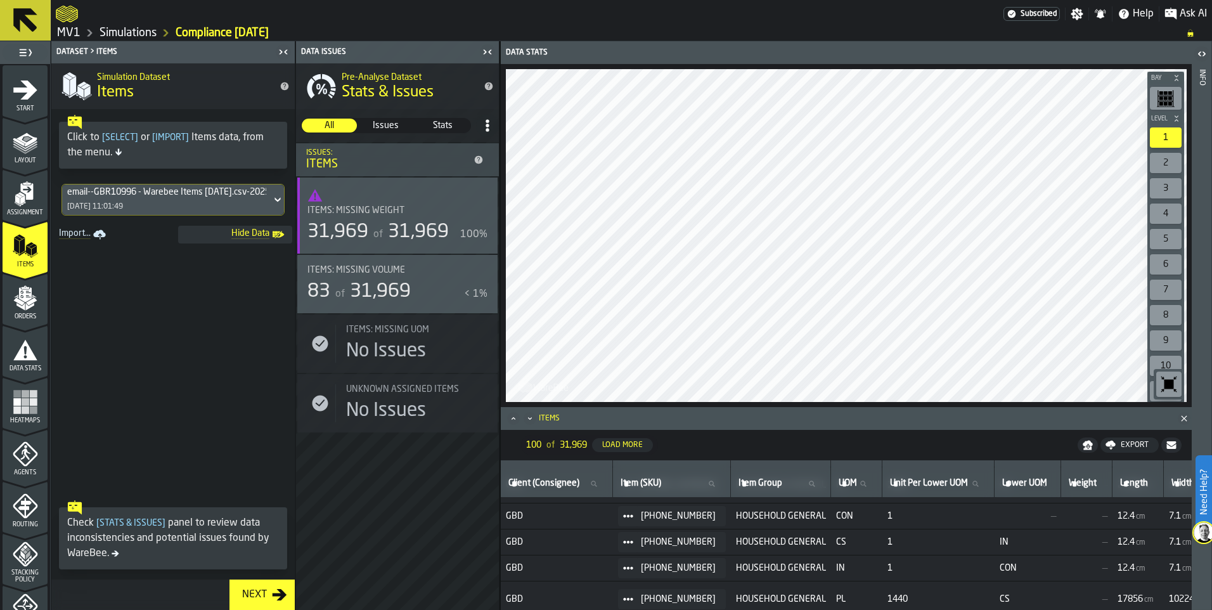
click at [486, 51] on icon "button-toggle-Close me" at bounding box center [487, 51] width 15 height 15
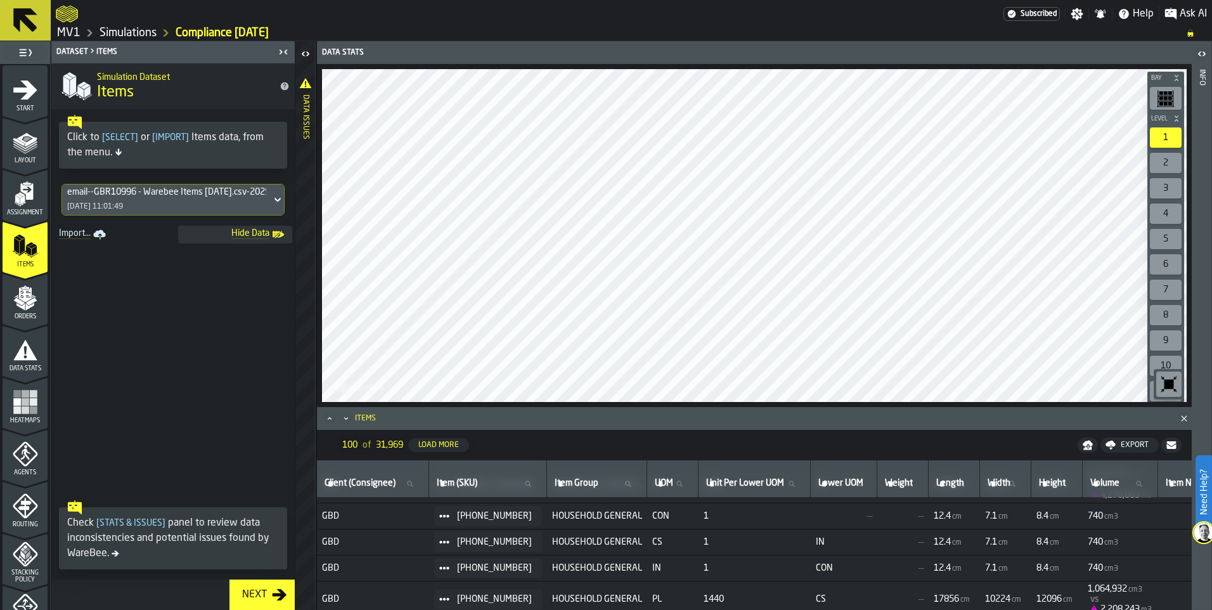
click at [1166, 385] on icon "button-toolbar-undefined" at bounding box center [1169, 385] width 10 height 10
click at [30, 403] on rect "menu Heatmaps" at bounding box center [33, 402] width 8 height 8
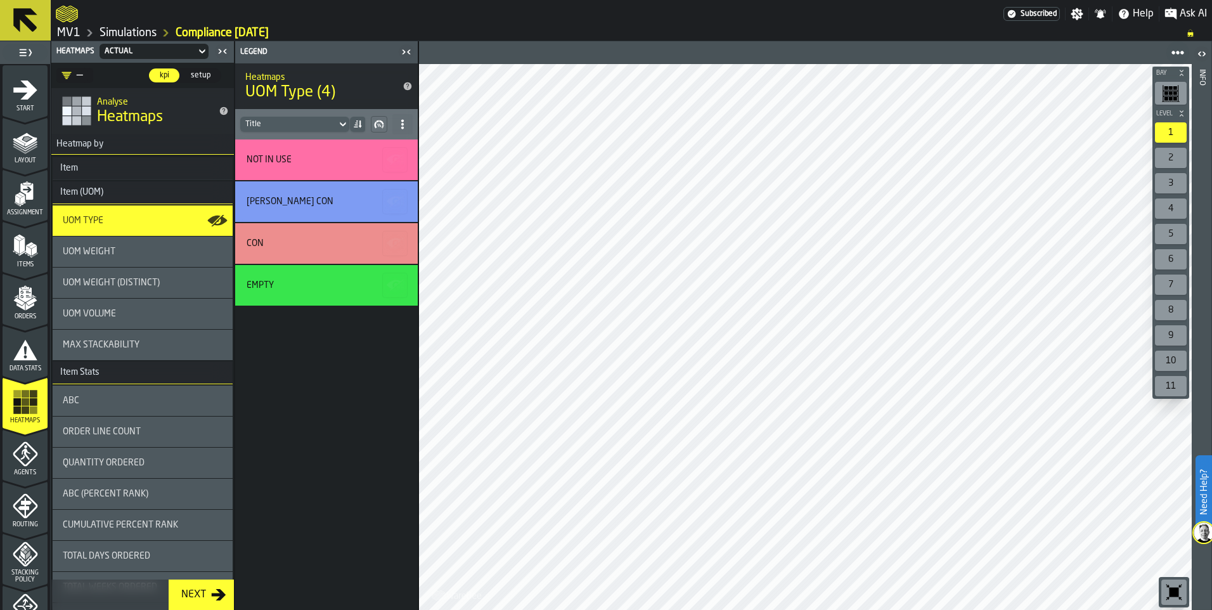
click at [141, 32] on link "Simulations" at bounding box center [127, 33] width 57 height 14
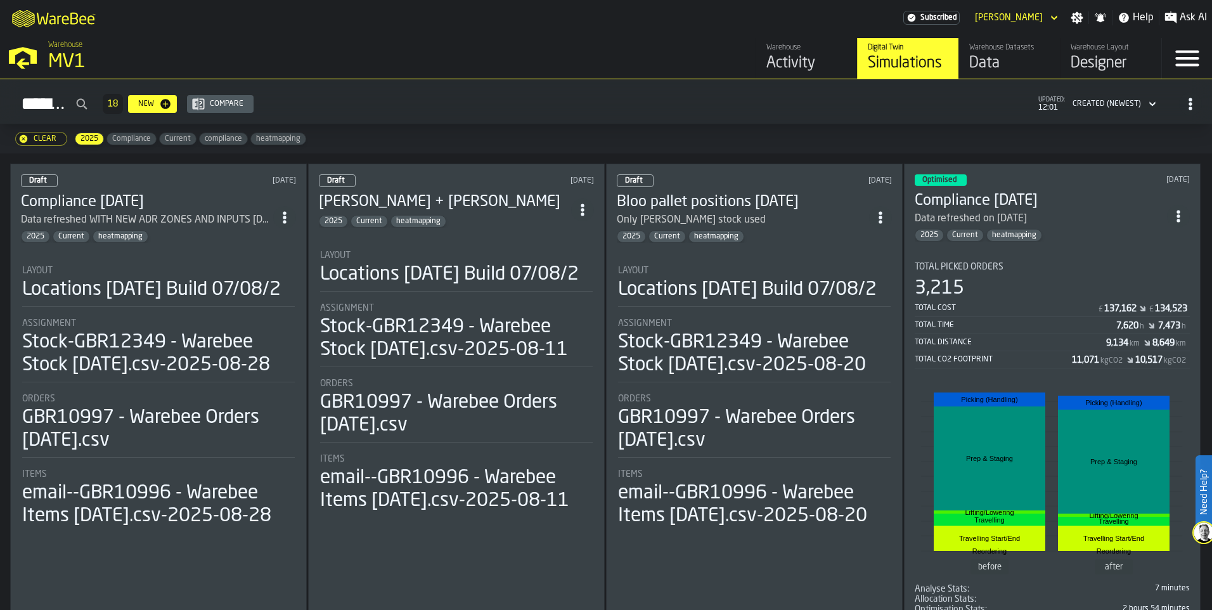
click at [993, 258] on section "Total Picked Orders 3,215 Total Cost £ 137,162 £ 134,523 Total Time 7,620 h 7,4…" at bounding box center [1051, 433] width 275 height 362
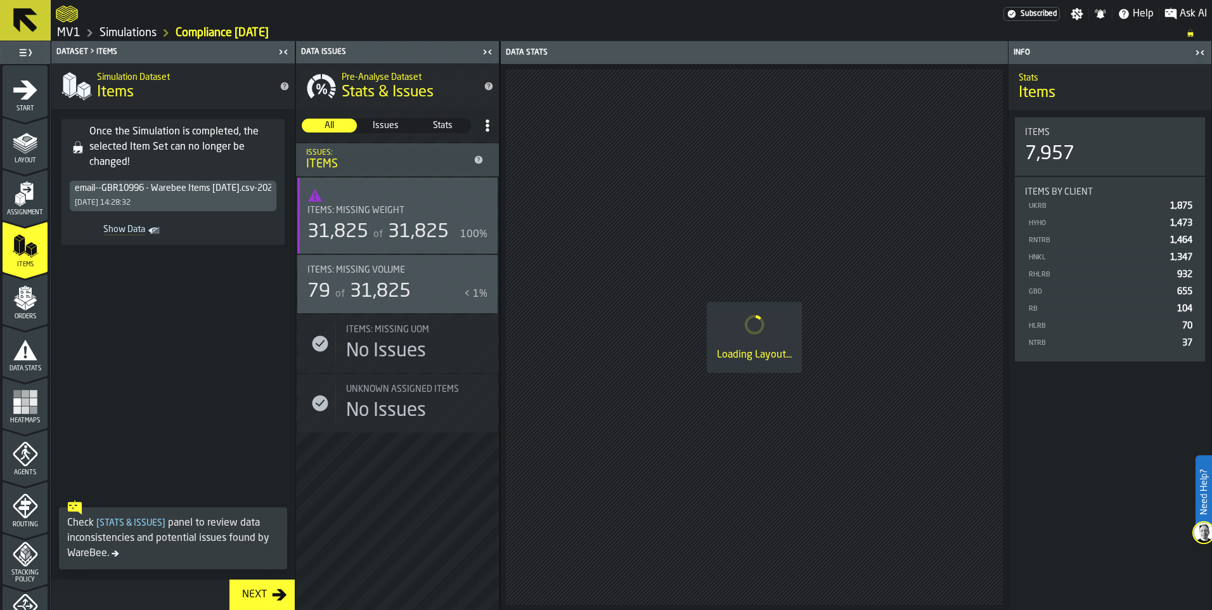
click at [1203, 54] on icon "button-toggle-Close me" at bounding box center [1201, 52] width 3 height 4
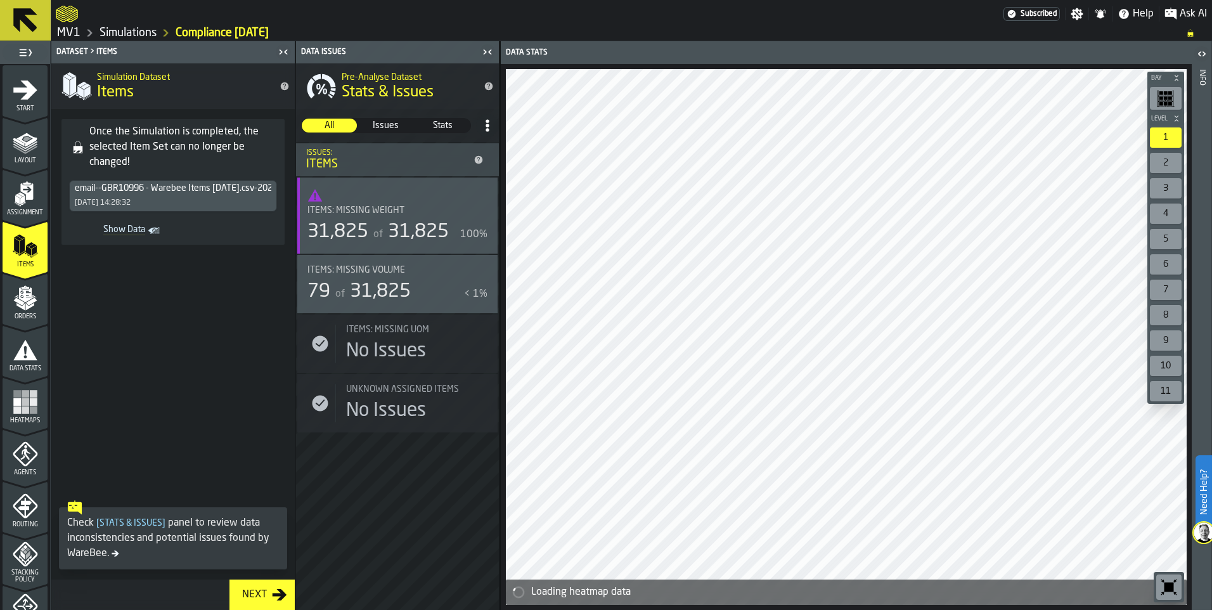
click at [23, 409] on rect "menu Heatmaps" at bounding box center [26, 410] width 8 height 8
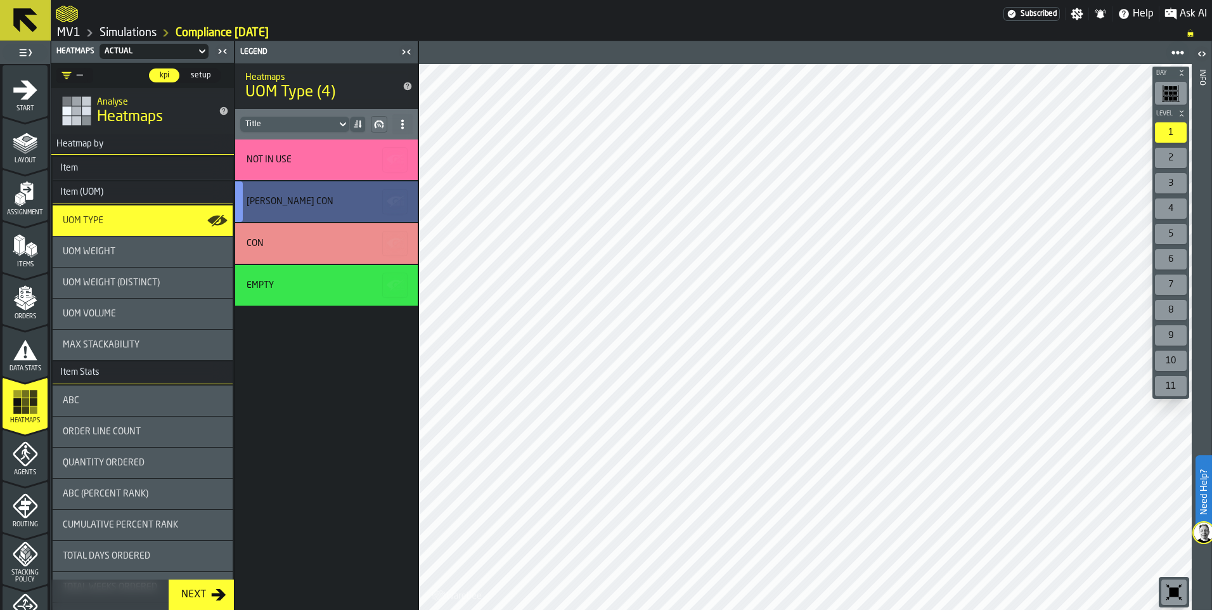
click at [395, 200] on icon "button-" at bounding box center [396, 200] width 4 height 3
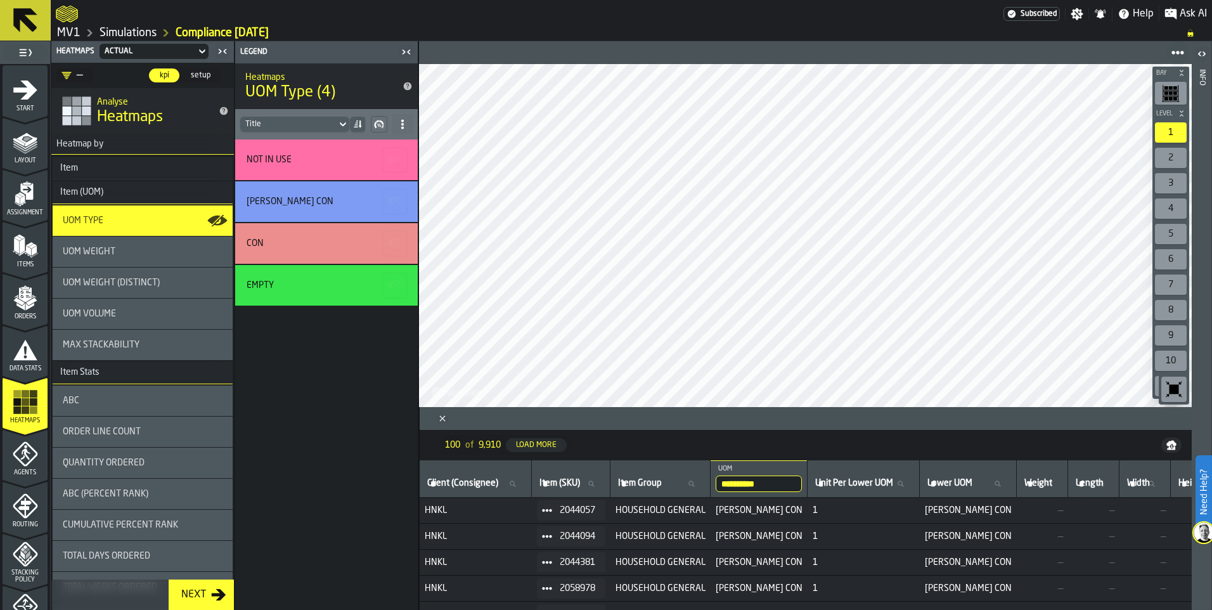
click at [761, 485] on input "**********" at bounding box center [758, 483] width 86 height 16
click at [777, 485] on input "**********" at bounding box center [758, 483] width 86 height 16
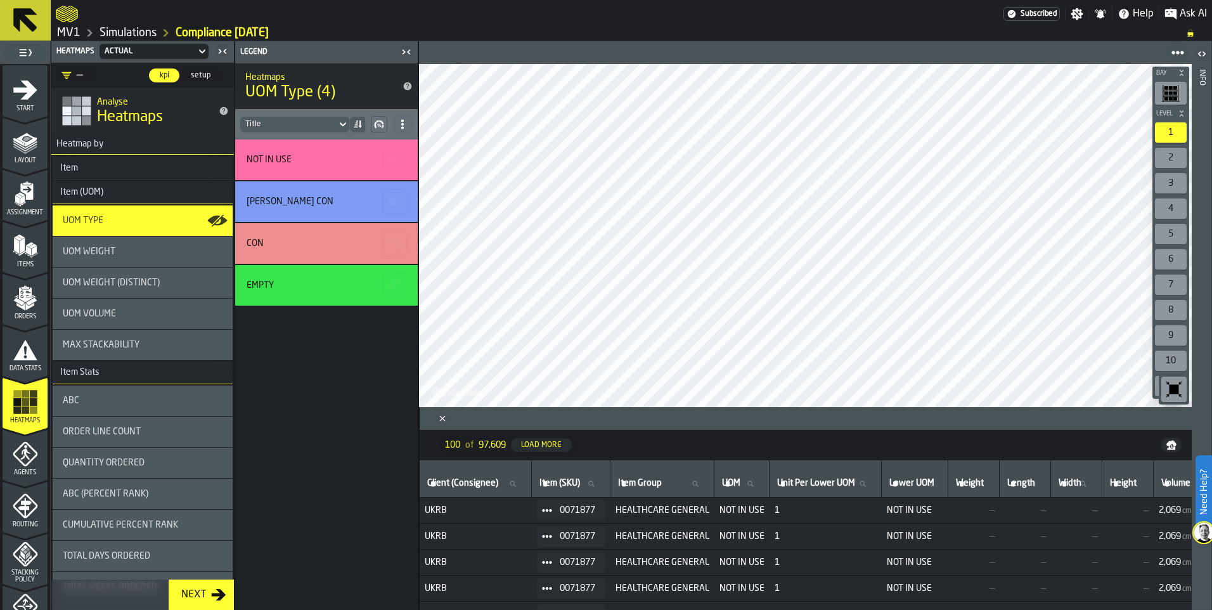
click at [136, 30] on link "Simulations" at bounding box center [127, 33] width 57 height 14
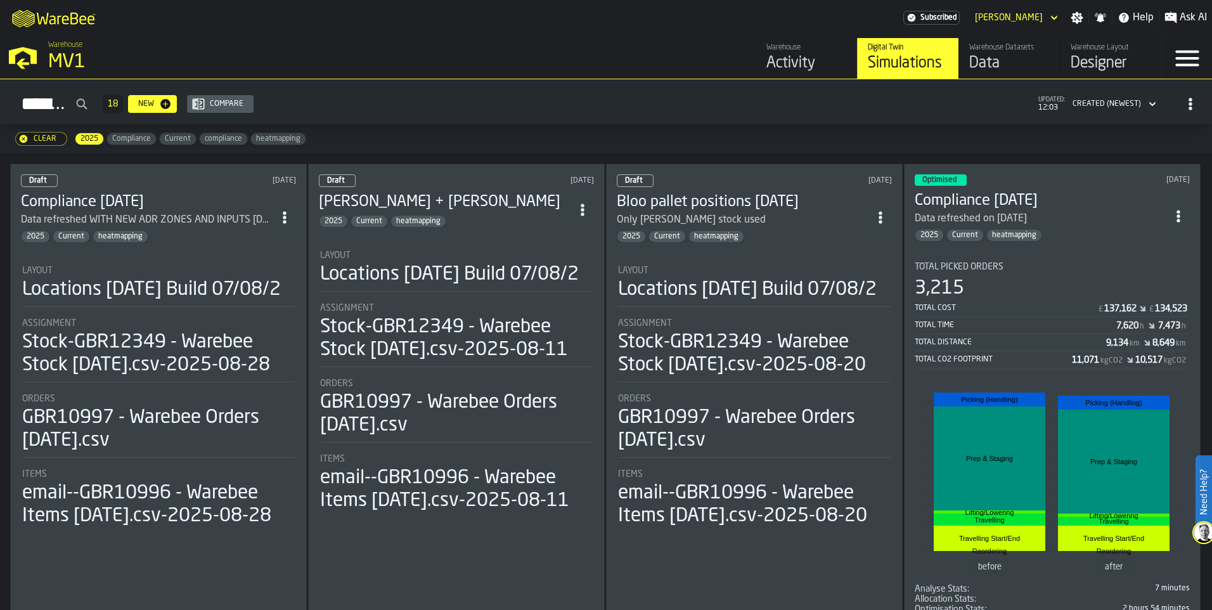
click at [124, 238] on span "heatmapping" at bounding box center [120, 236] width 54 height 9
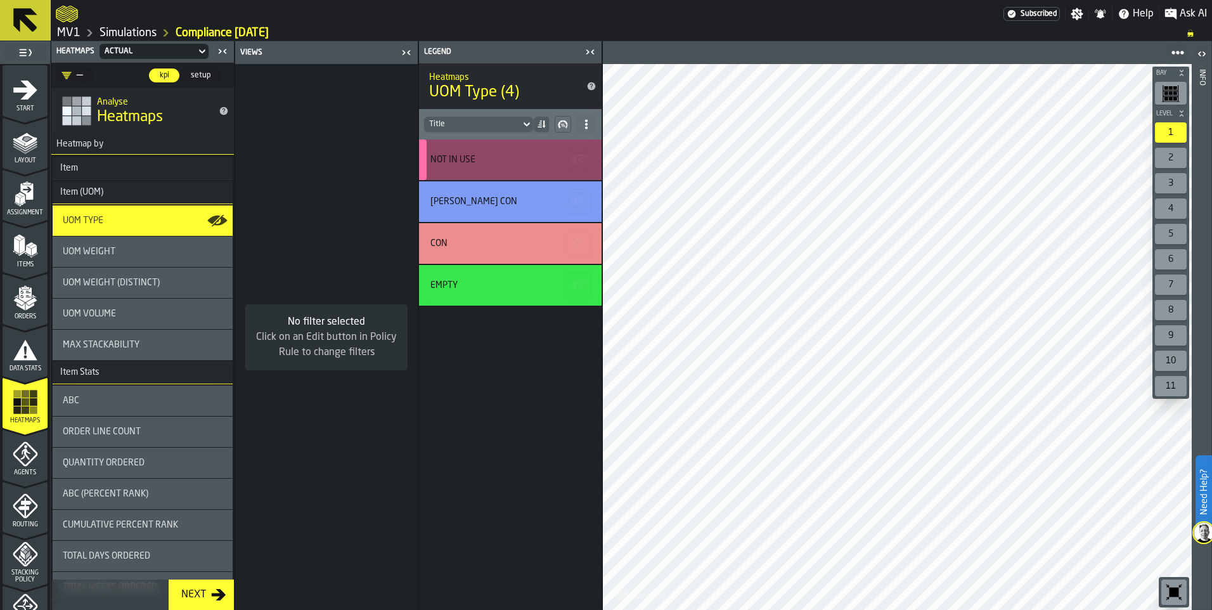
click at [455, 160] on div "NOT IN USE" at bounding box center [452, 160] width 45 height 10
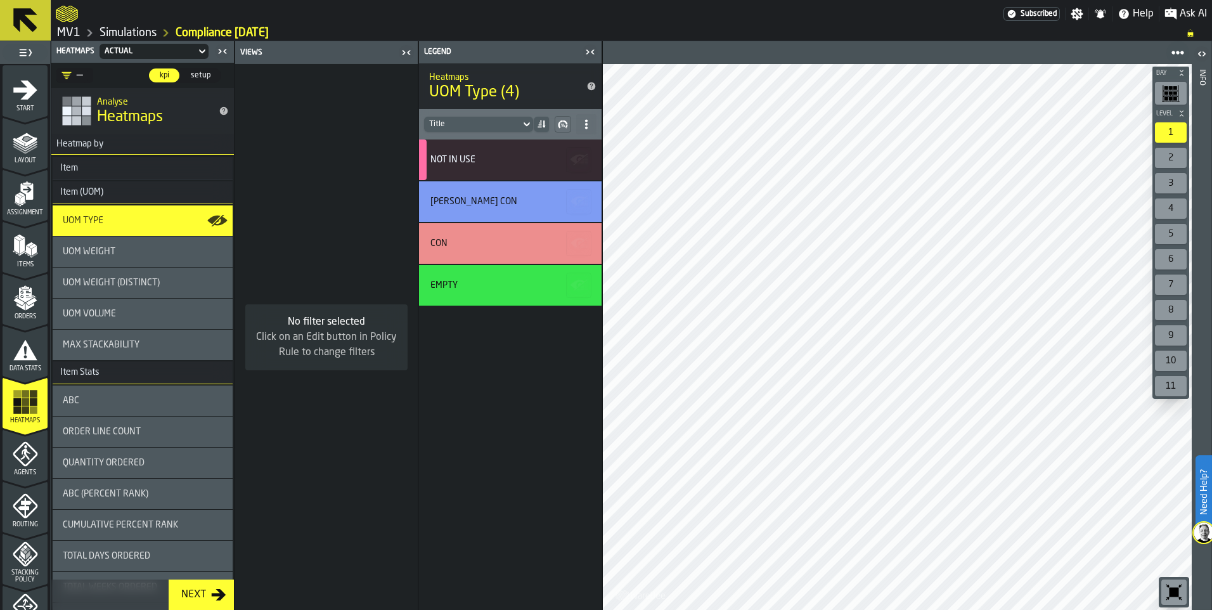
click at [405, 50] on icon "button-toggle-Close me" at bounding box center [406, 52] width 15 height 15
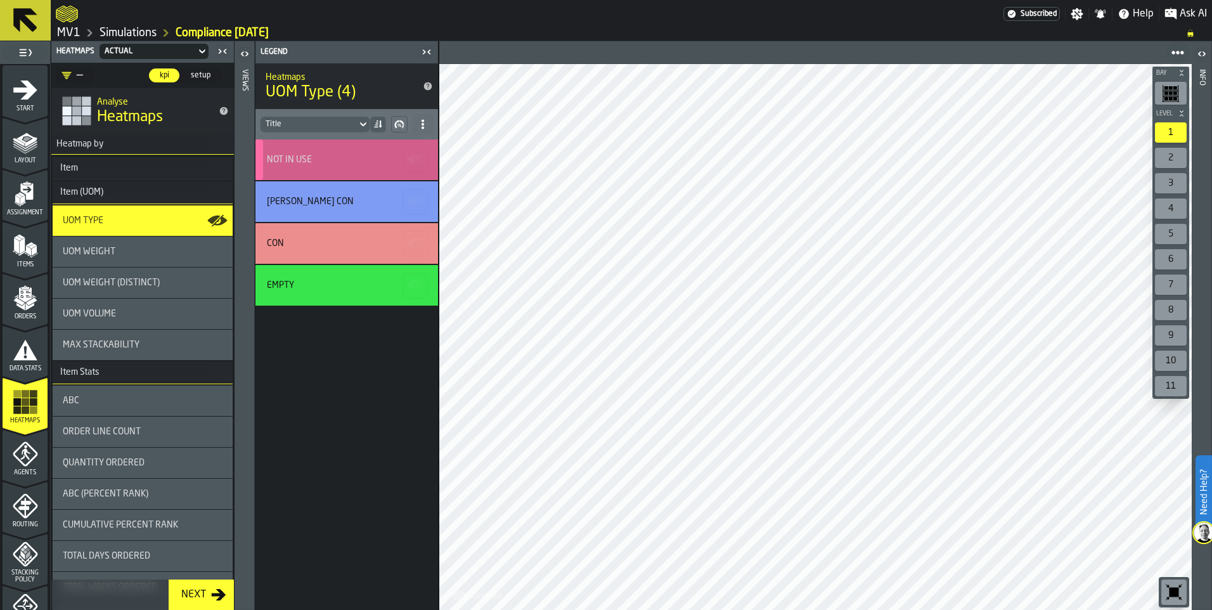
click at [306, 159] on div "NOT IN USE" at bounding box center [289, 160] width 45 height 10
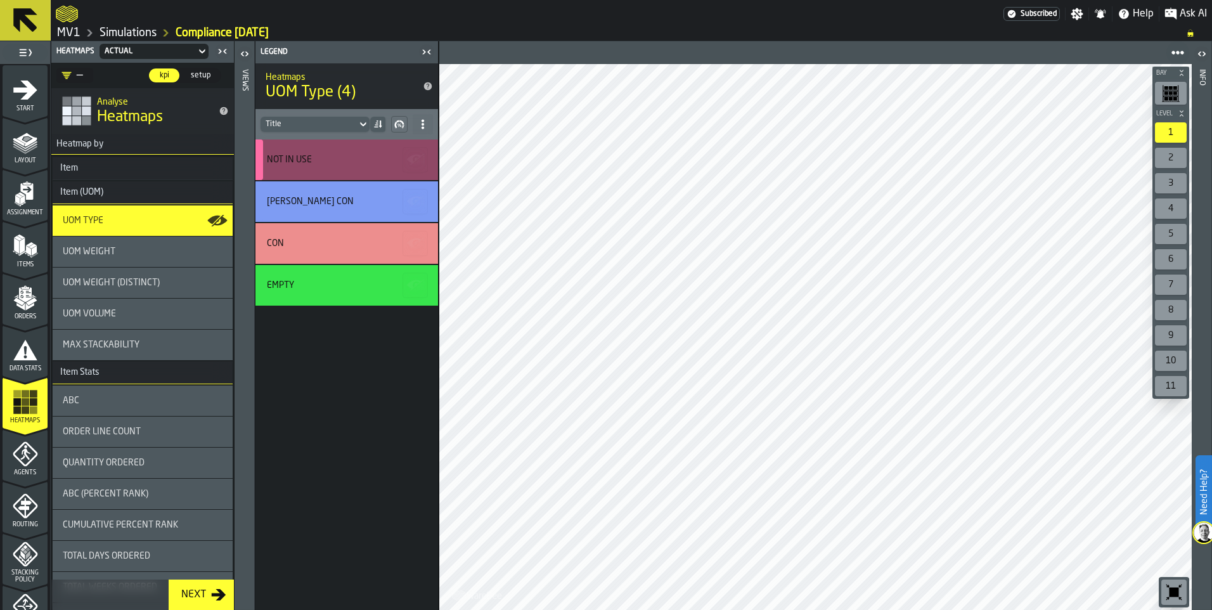
click at [418, 156] on icon "button-" at bounding box center [414, 158] width 15 height 9
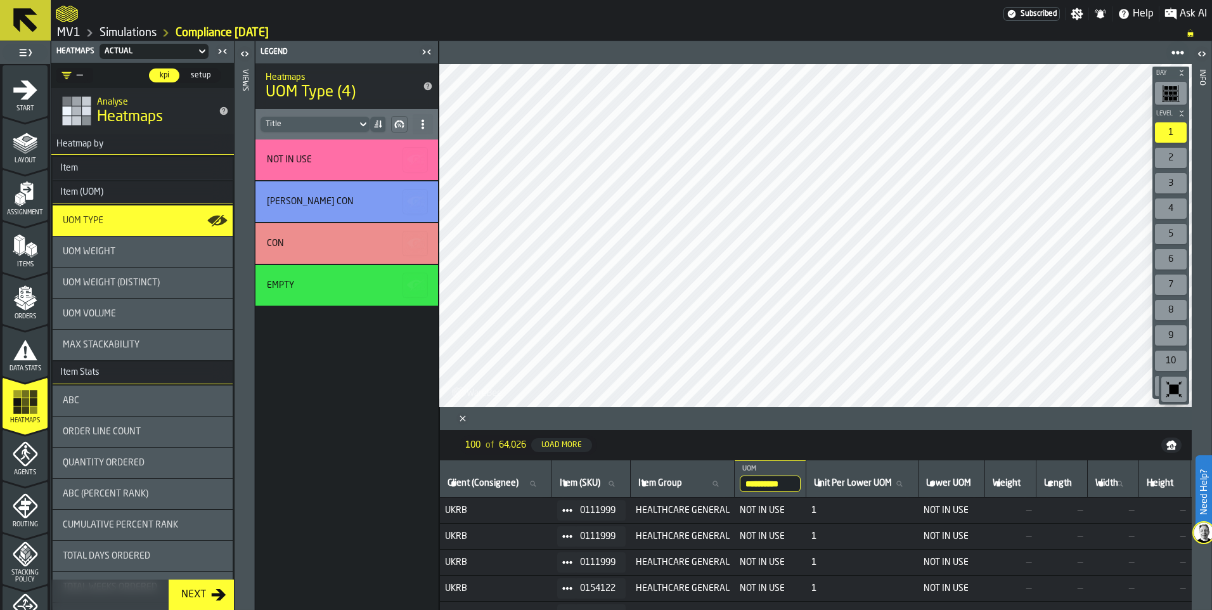
click at [791, 485] on input "**********" at bounding box center [770, 483] width 61 height 16
click at [795, 484] on input "**********" at bounding box center [770, 483] width 61 height 16
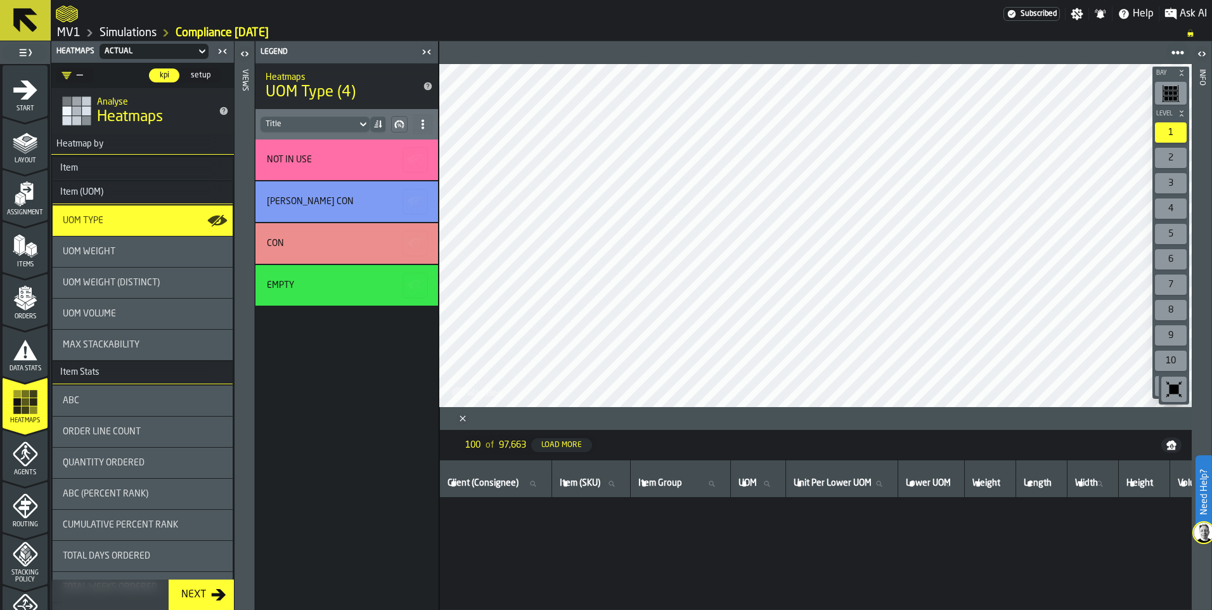
scroll to position [2288, 0]
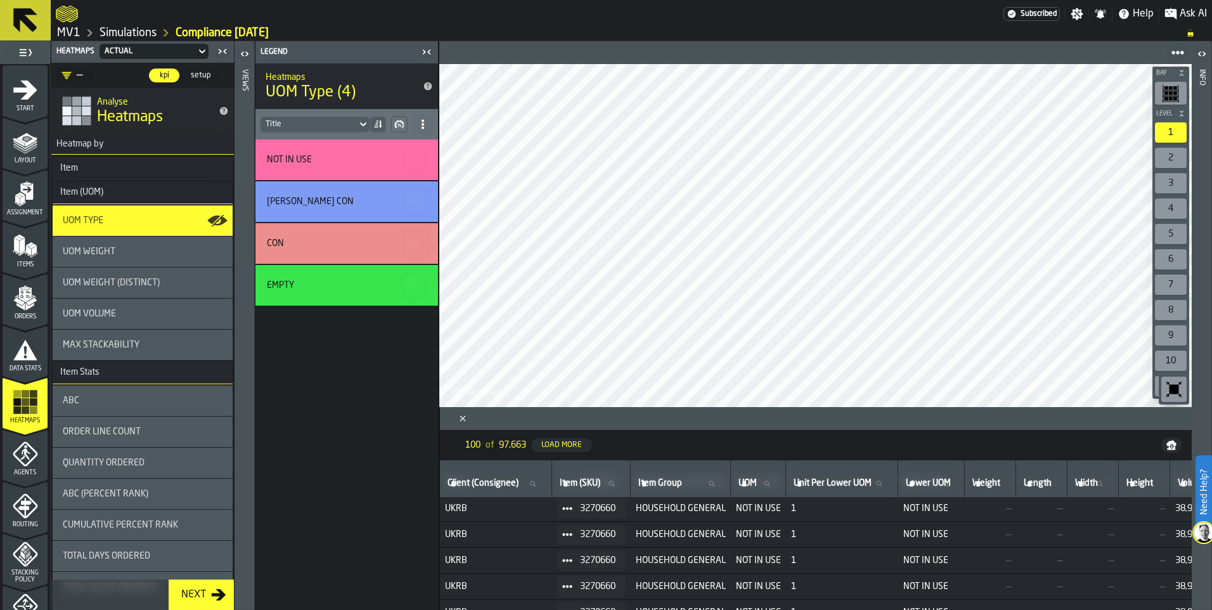
click at [422, 124] on circle at bounding box center [422, 124] width 3 height 3
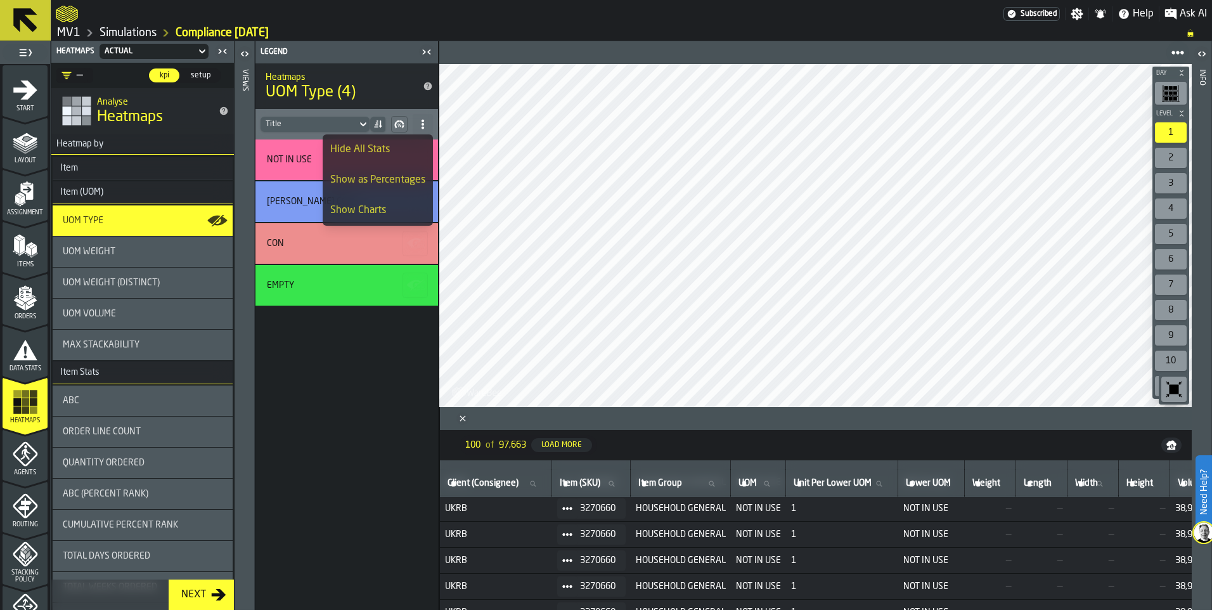
click at [381, 121] on icon at bounding box center [378, 124] width 10 height 10
click at [302, 383] on div "NOT IN USE [PERSON_NAME] CON CON Empty" at bounding box center [346, 374] width 183 height 470
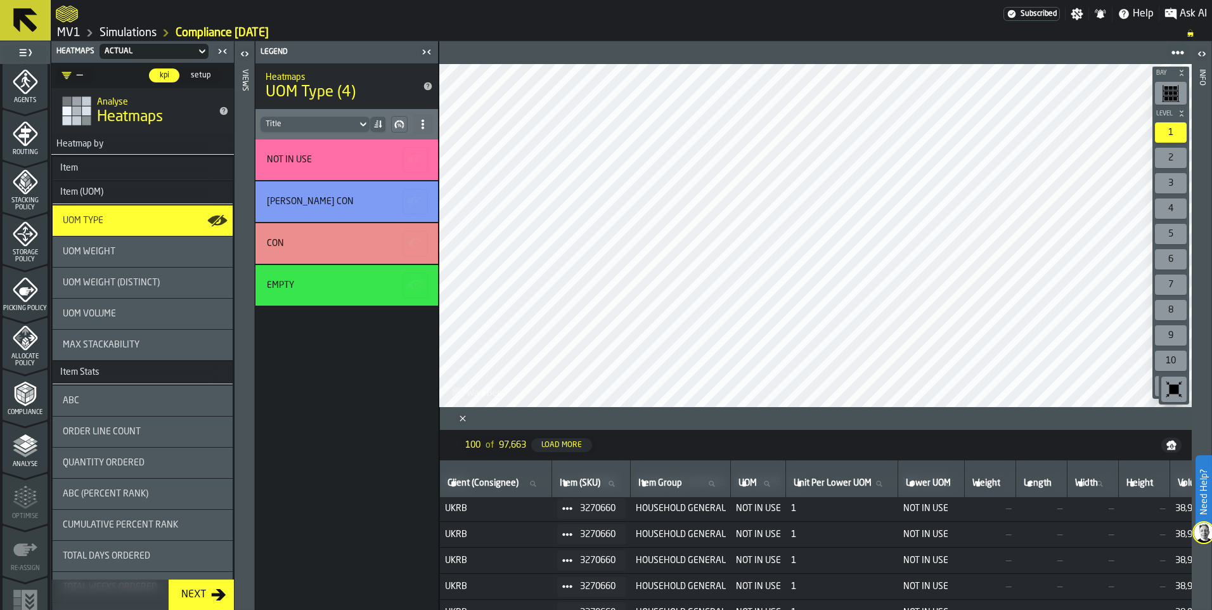
scroll to position [390, 0]
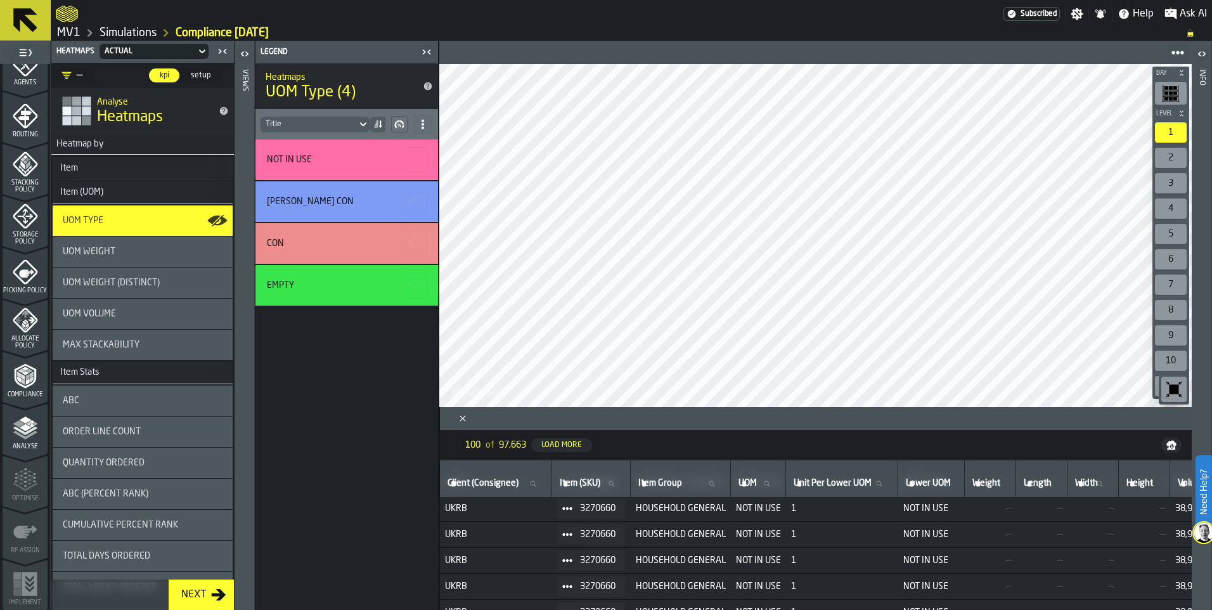
click at [27, 541] on icon "menu Re-assign" at bounding box center [25, 531] width 25 height 25
click at [23, 540] on icon "menu Re-assign" at bounding box center [25, 531] width 25 height 25
click at [21, 539] on icon "menu Re-assign" at bounding box center [25, 531] width 25 height 25
click at [18, 537] on icon "menu Re-assign" at bounding box center [25, 531] width 24 height 13
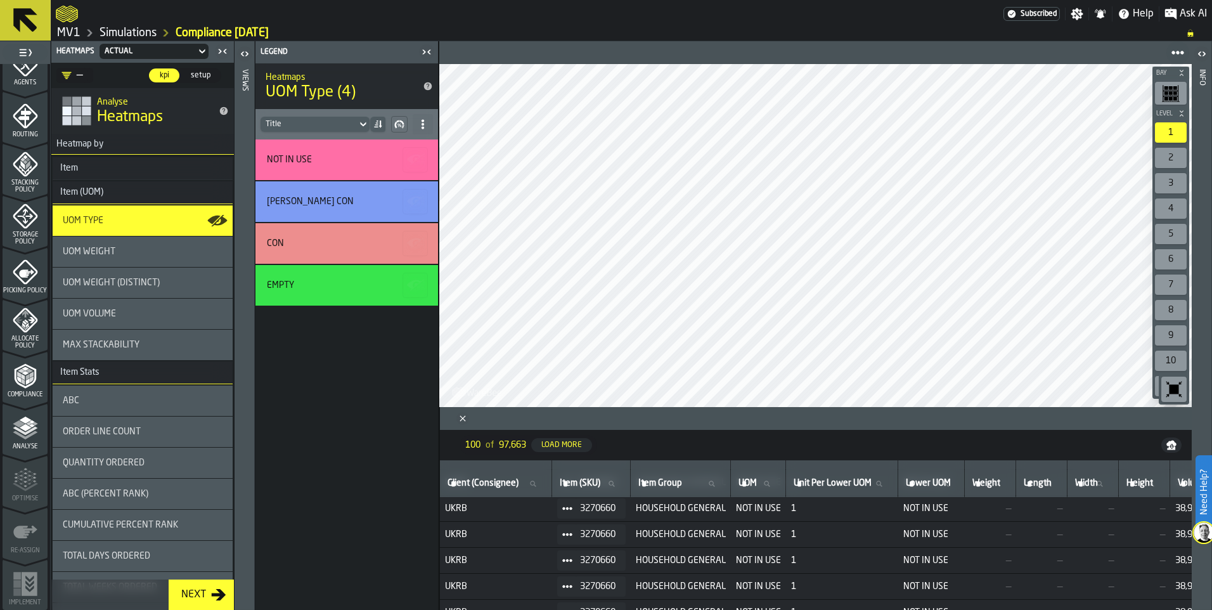
click at [18, 537] on icon "menu Re-assign" at bounding box center [25, 531] width 24 height 13
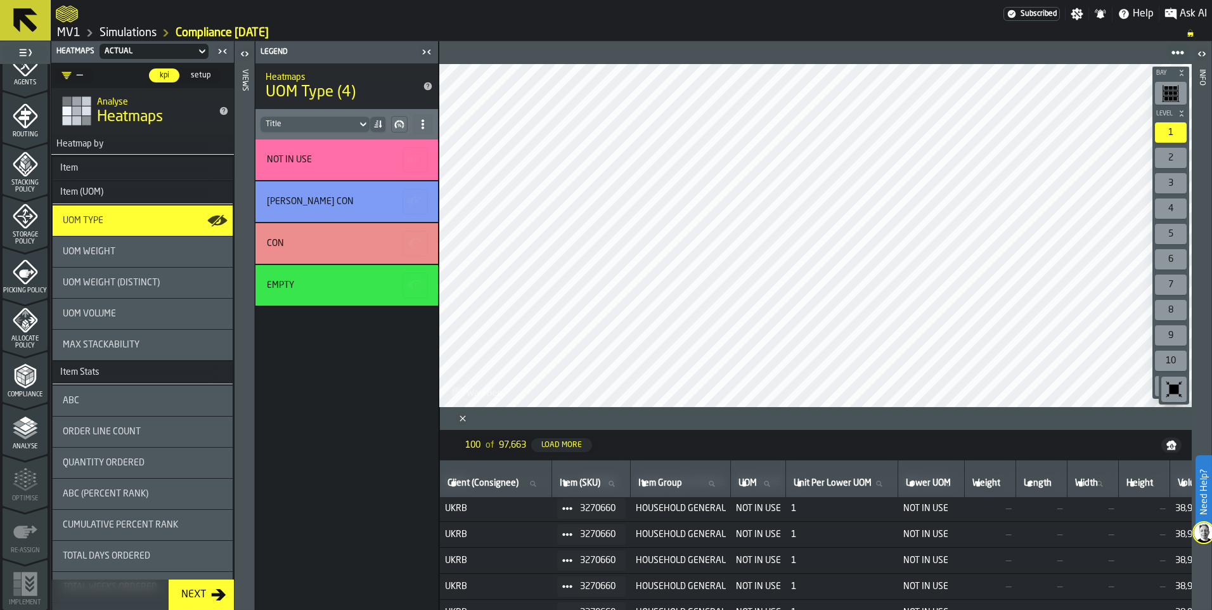
click at [18, 537] on icon "menu Re-assign" at bounding box center [25, 531] width 24 height 13
click at [136, 28] on link "Simulations" at bounding box center [127, 33] width 57 height 14
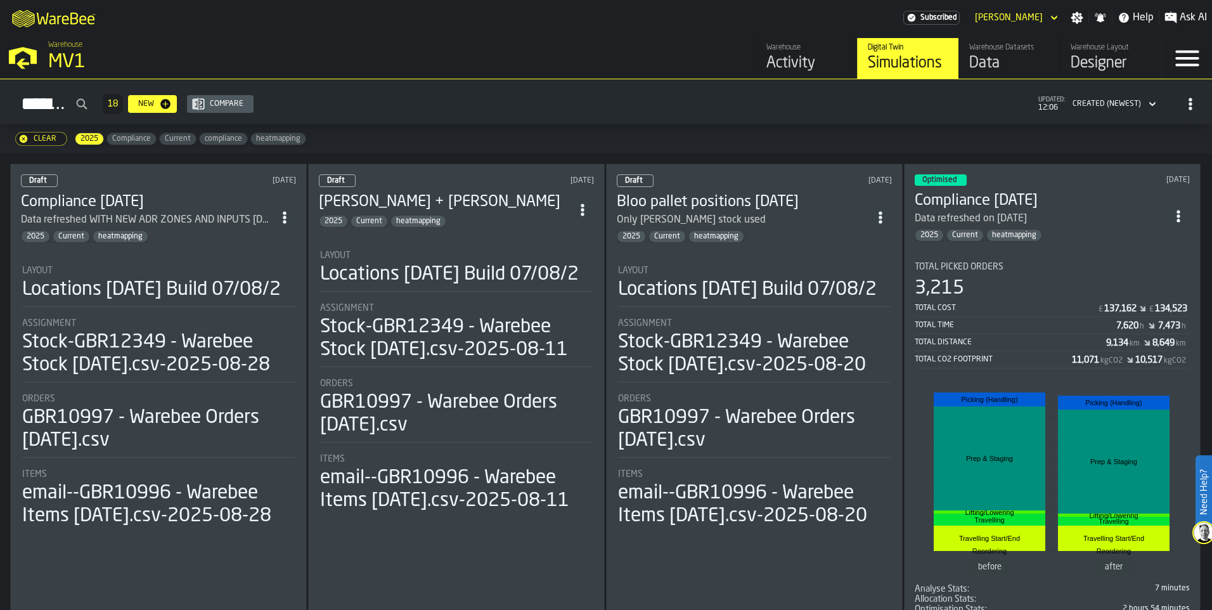
click at [1044, 229] on div "2025 Current heatmapping" at bounding box center [1040, 235] width 252 height 13
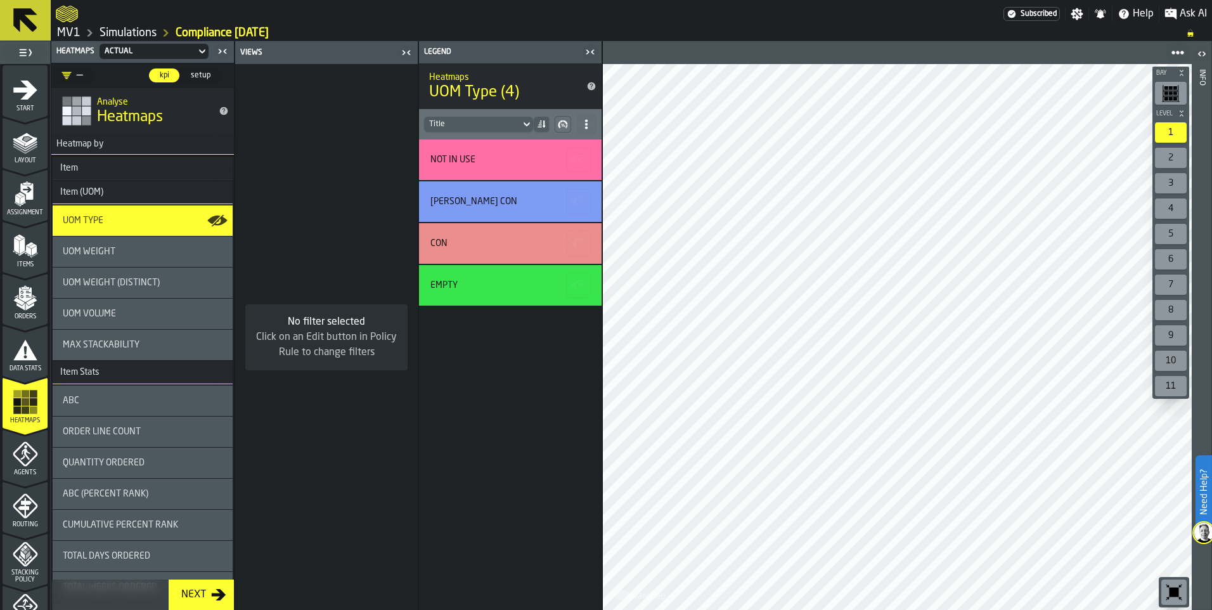
scroll to position [390, 0]
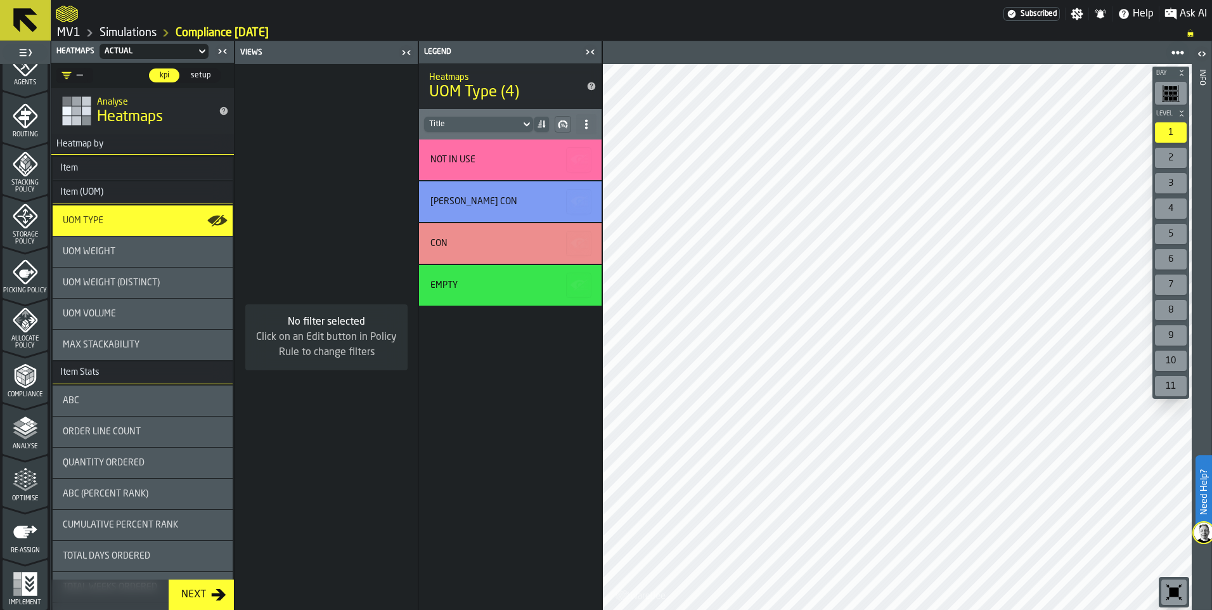
click at [24, 531] on icon "menu Re-assign" at bounding box center [25, 531] width 24 height 13
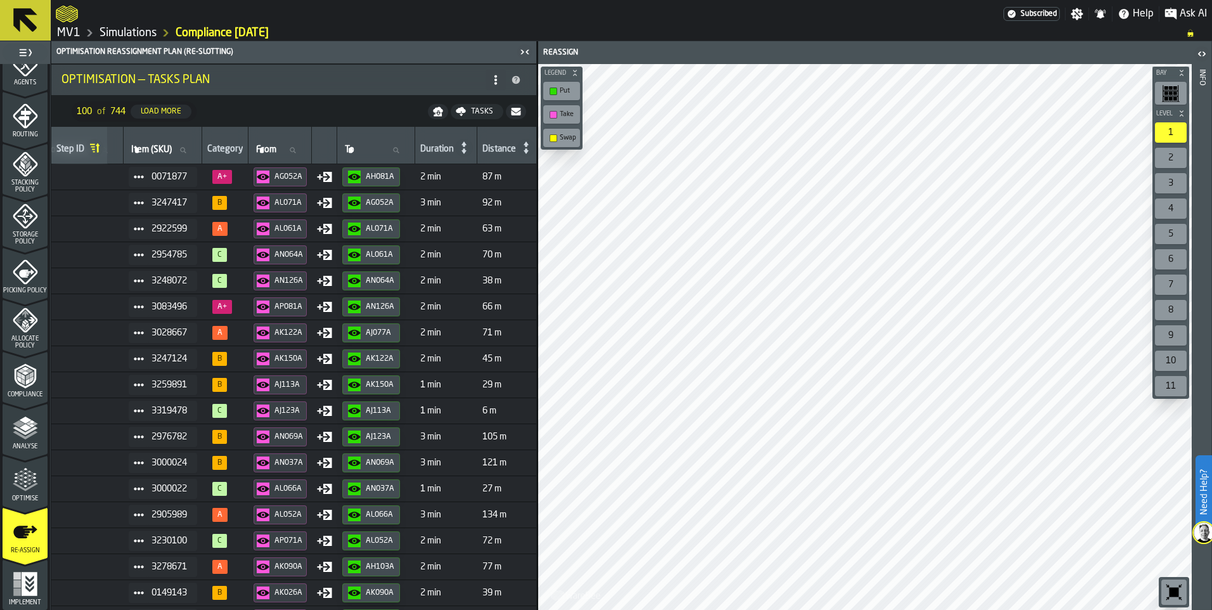
scroll to position [0, 167]
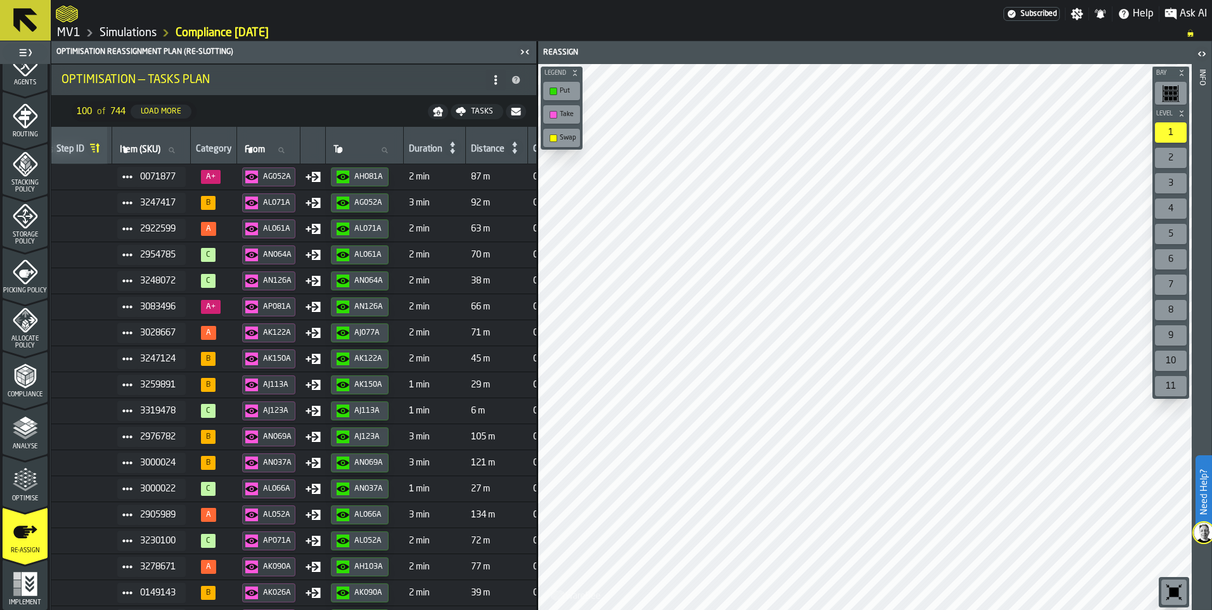
click at [523, 149] on icon at bounding box center [515, 148] width 18 height 18
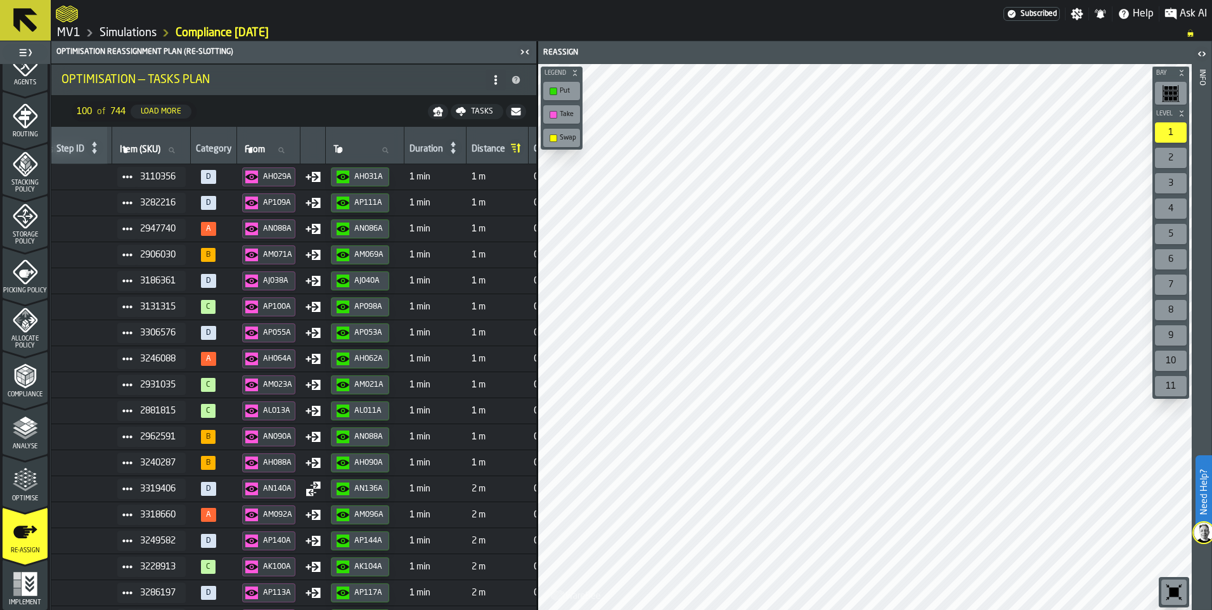
click at [516, 149] on icon at bounding box center [514, 149] width 3 height 1
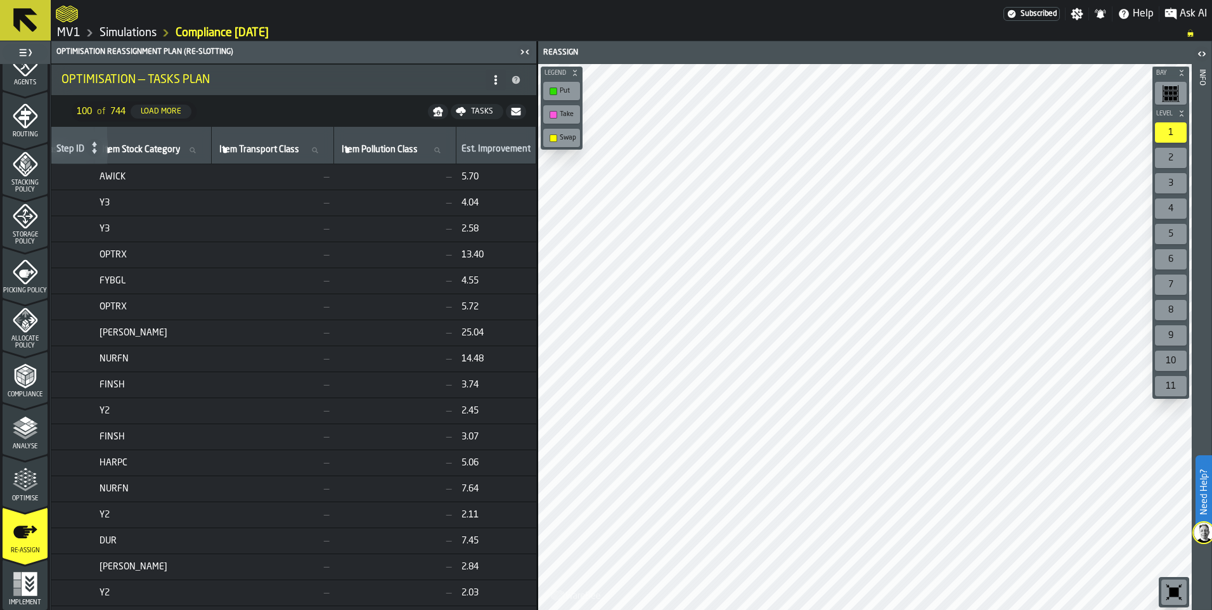
scroll to position [0, 1188]
click at [477, 176] on span "5.70" at bounding box center [496, 177] width 70 height 10
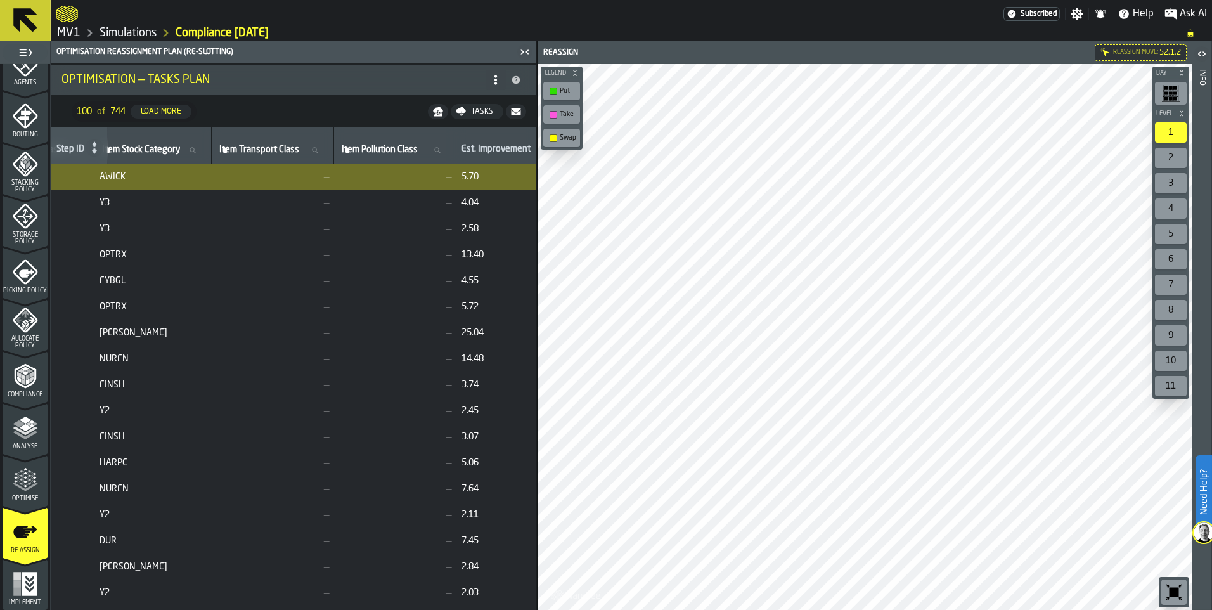
drag, startPoint x: 477, startPoint y: 176, endPoint x: 463, endPoint y: 177, distance: 13.3
click at [463, 177] on span "5.70" at bounding box center [496, 177] width 70 height 10
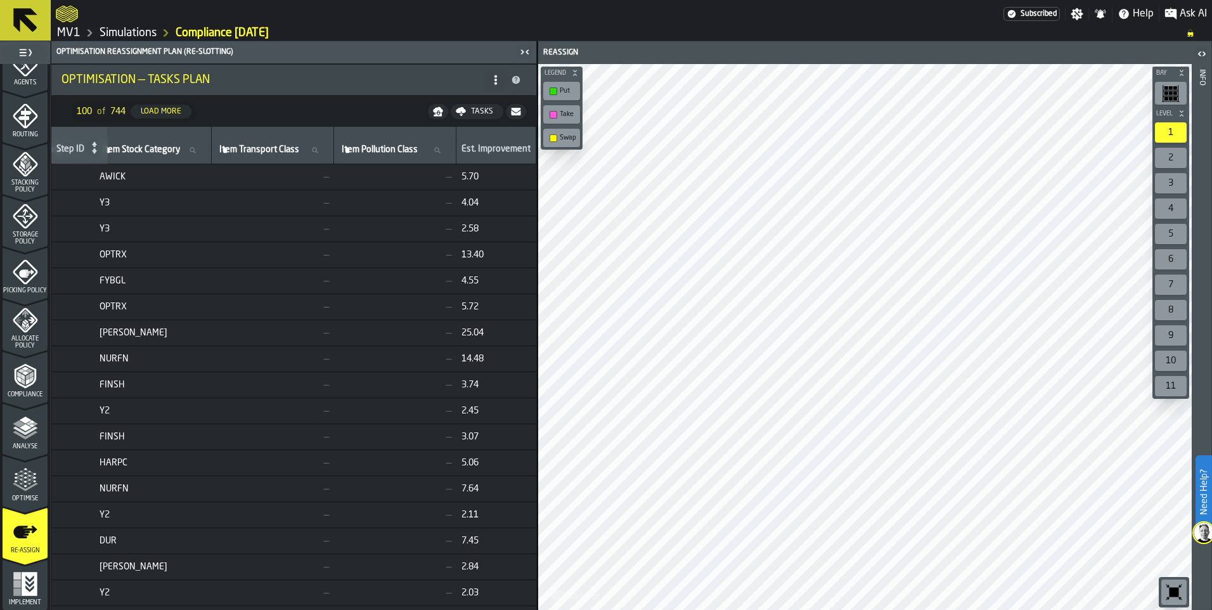
click at [482, 179] on span "5.70" at bounding box center [496, 177] width 70 height 10
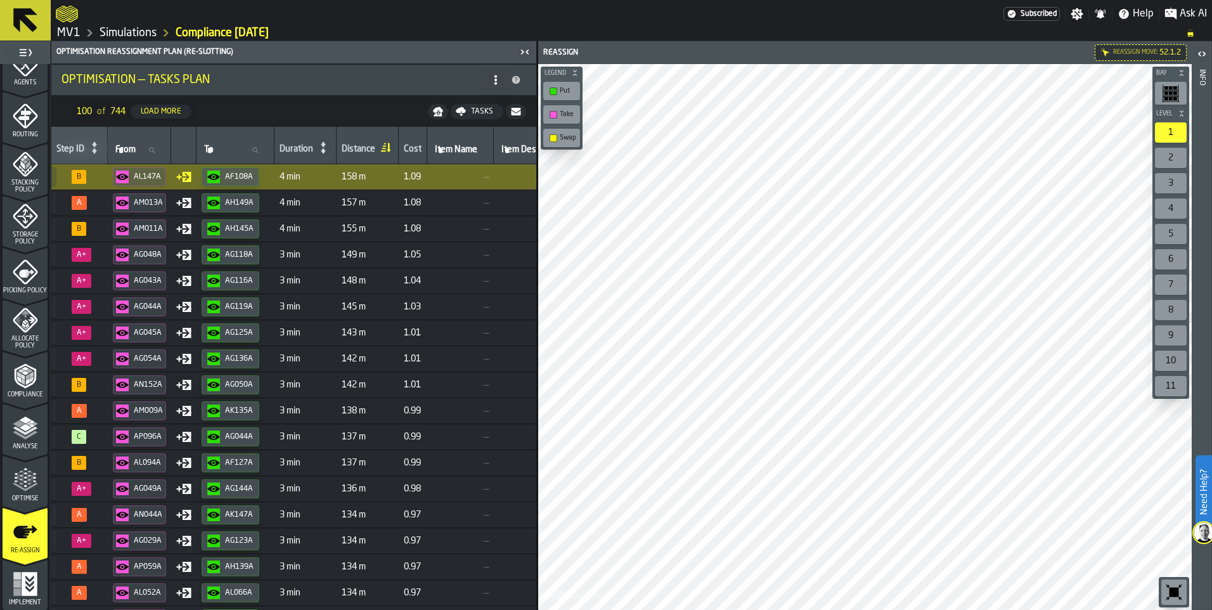
scroll to position [0, 282]
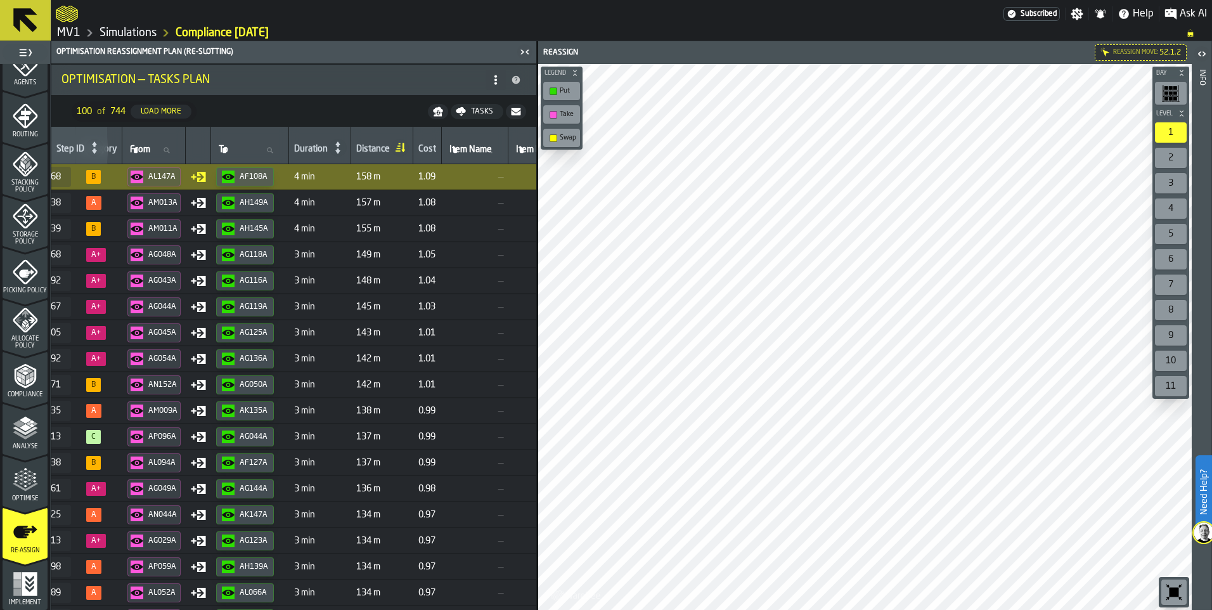
click at [251, 175] on div "AF108A" at bounding box center [254, 176] width 29 height 9
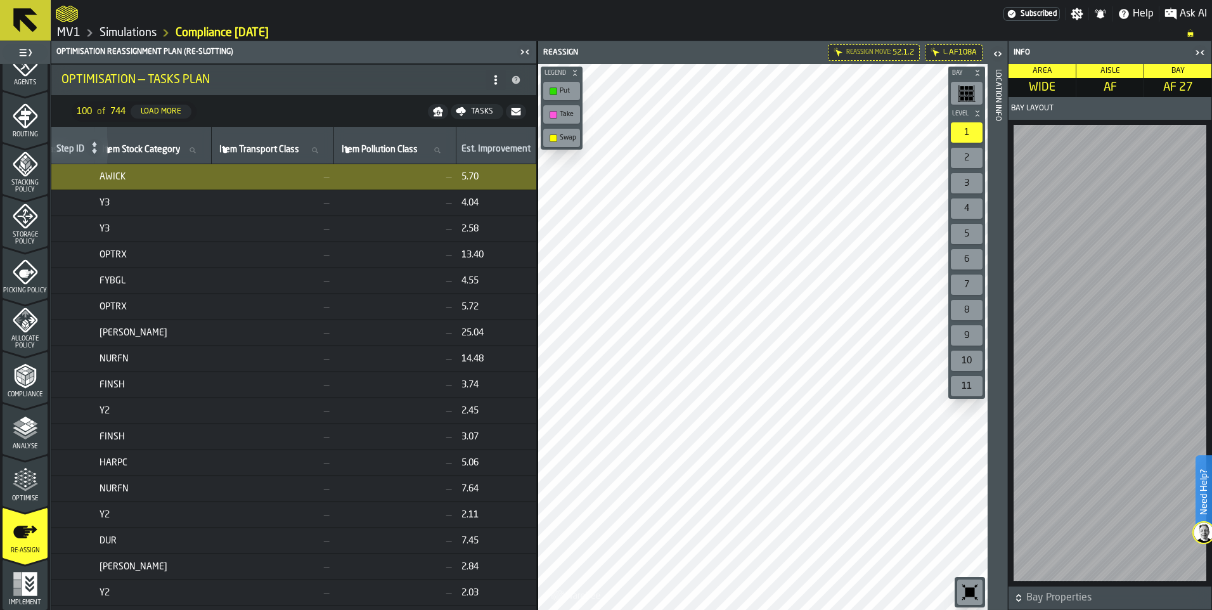
scroll to position [0, 1188]
click at [24, 221] on icon "menu Storage Policy" at bounding box center [25, 215] width 25 height 25
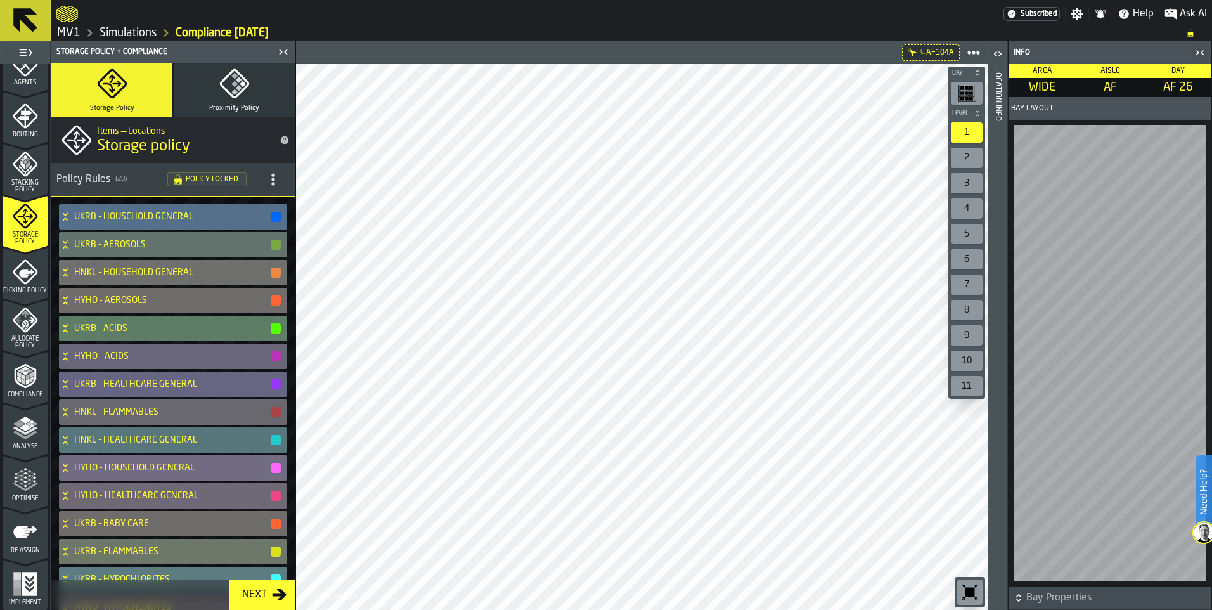
click at [183, 212] on h4 "UKRB - HOUSEHOLD GENERAL" at bounding box center [171, 217] width 195 height 10
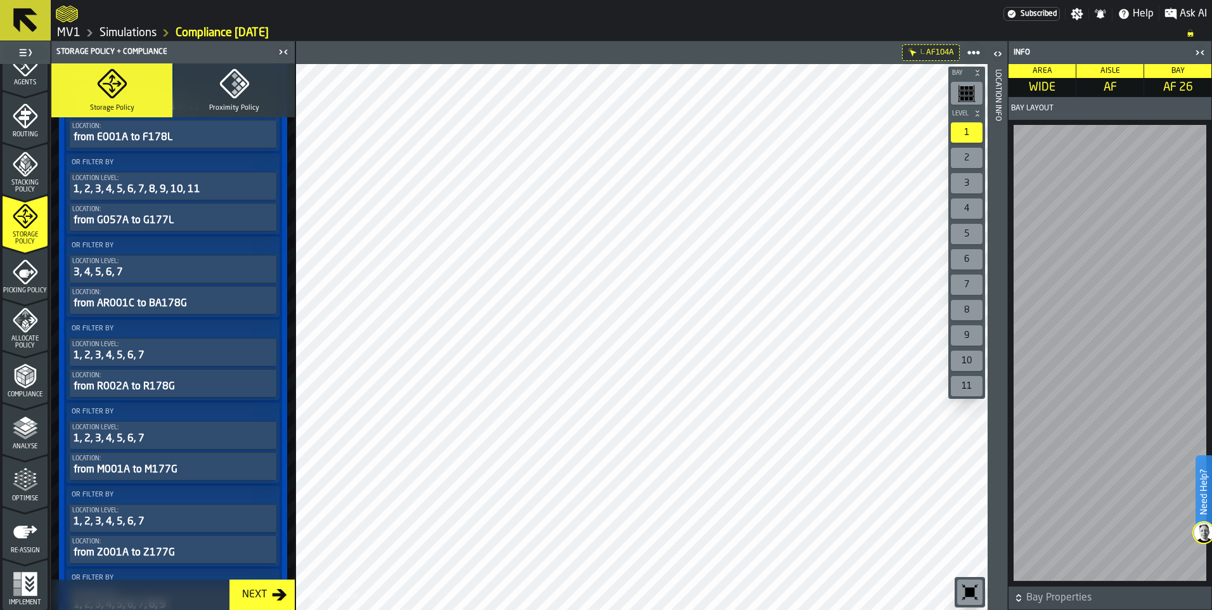
scroll to position [5932, 0]
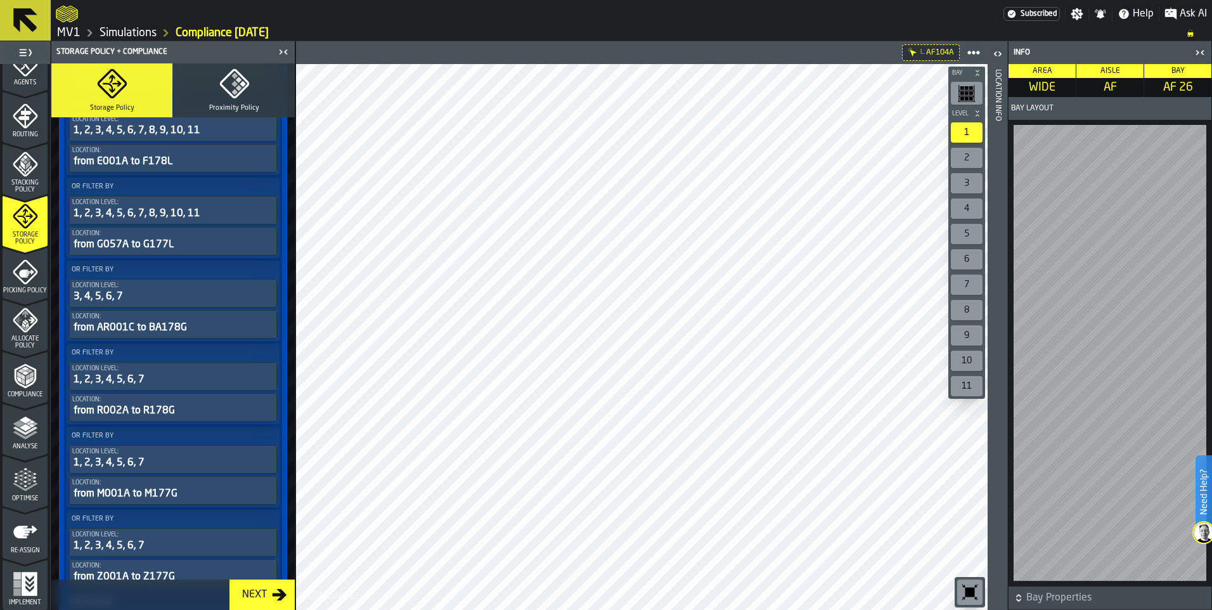
click at [266, 594] on div "Next" at bounding box center [254, 594] width 35 height 15
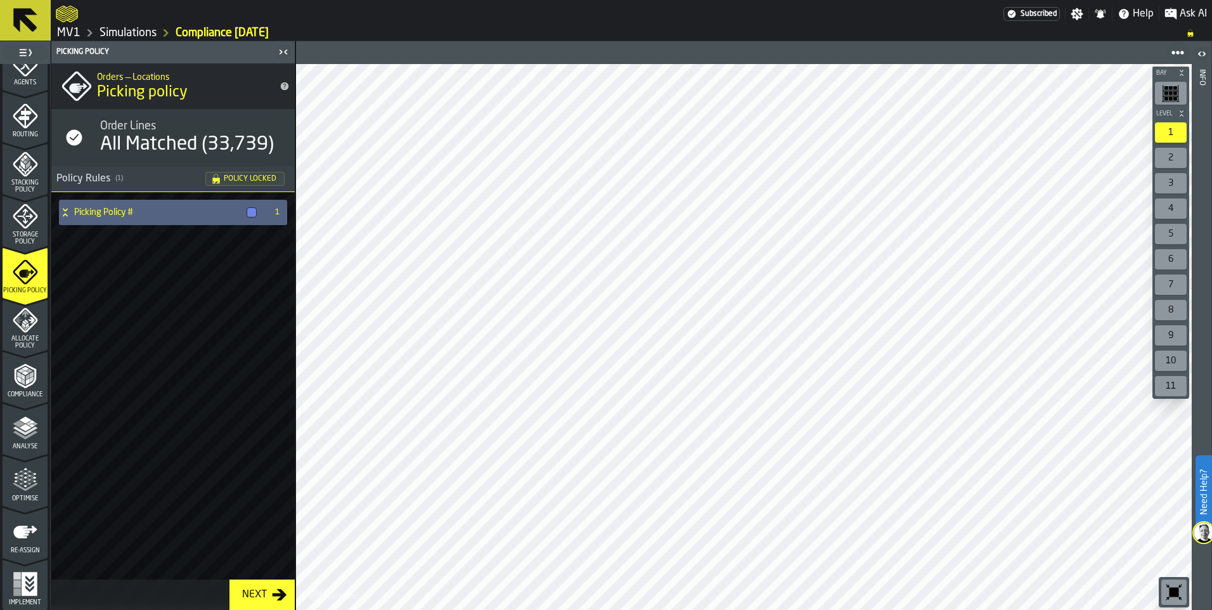
click at [80, 208] on h4 "Picking Policy #" at bounding box center [157, 212] width 167 height 10
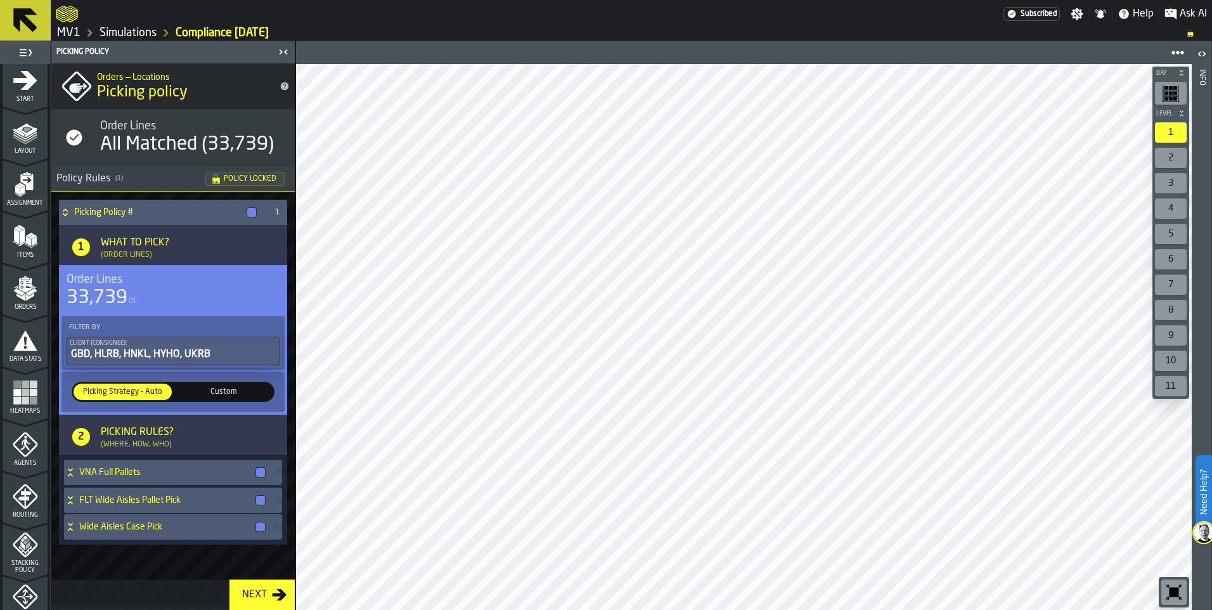
scroll to position [0, 0]
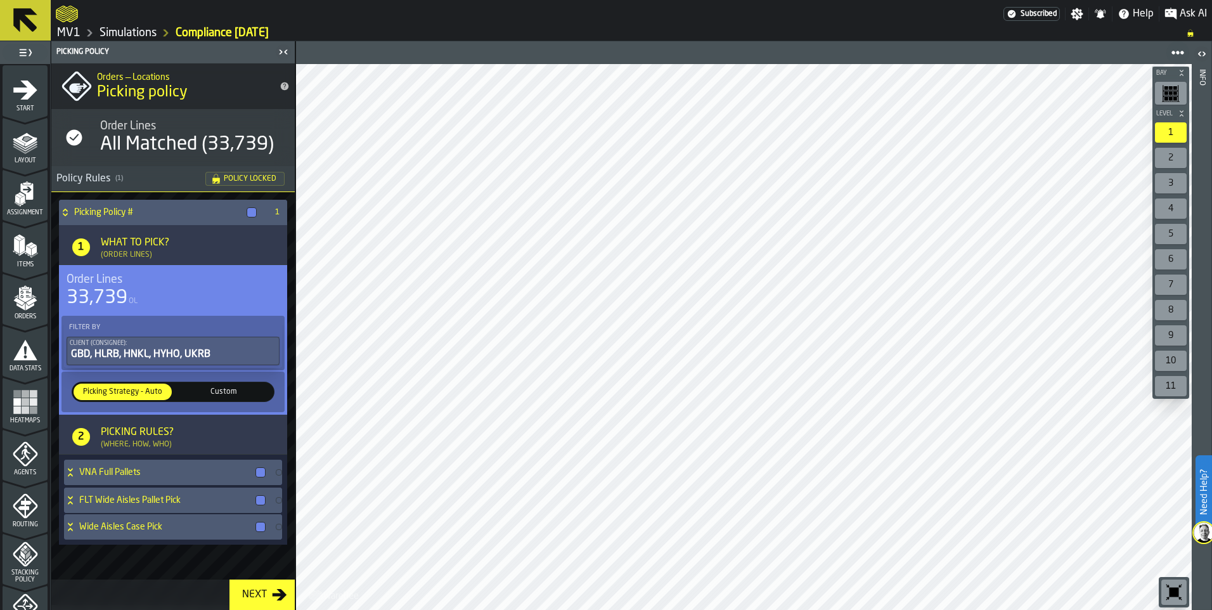
click at [29, 151] on icon "menu Layout" at bounding box center [25, 141] width 25 height 25
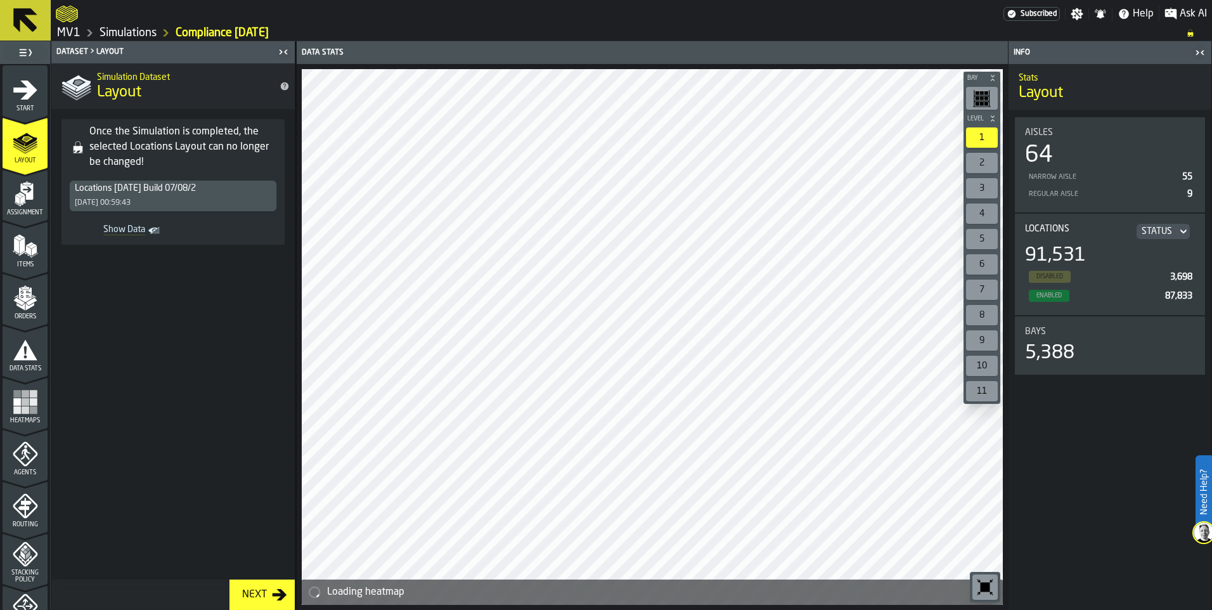
click at [1203, 53] on icon "button-toggle-Close me" at bounding box center [1199, 52] width 15 height 15
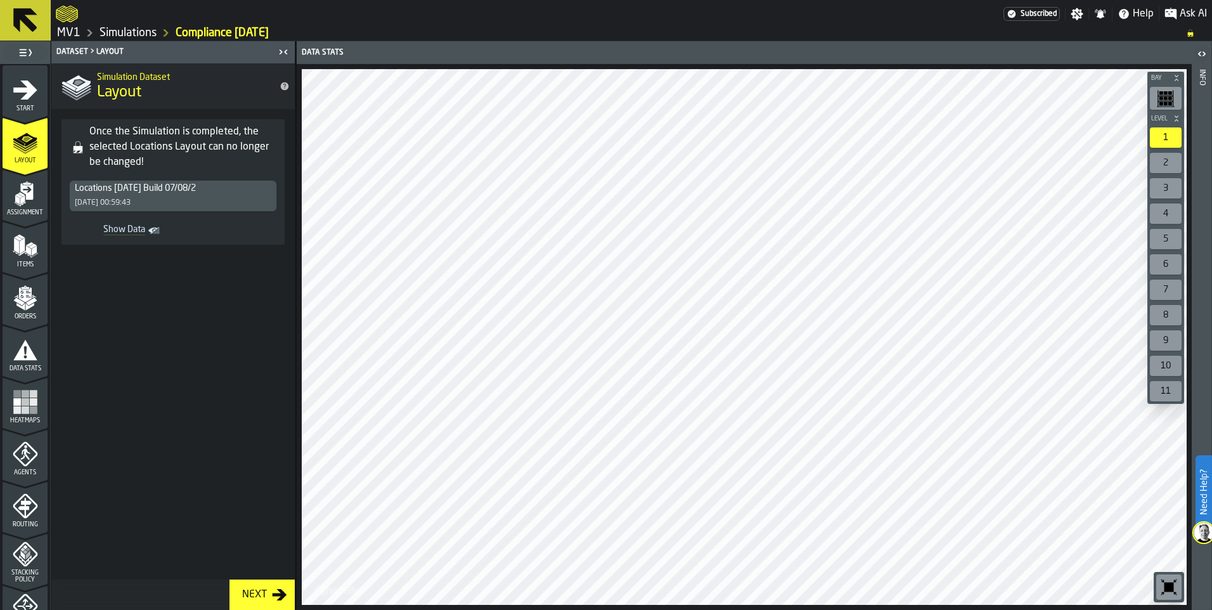
click at [24, 293] on icon "menu Orders" at bounding box center [24, 294] width 13 height 15
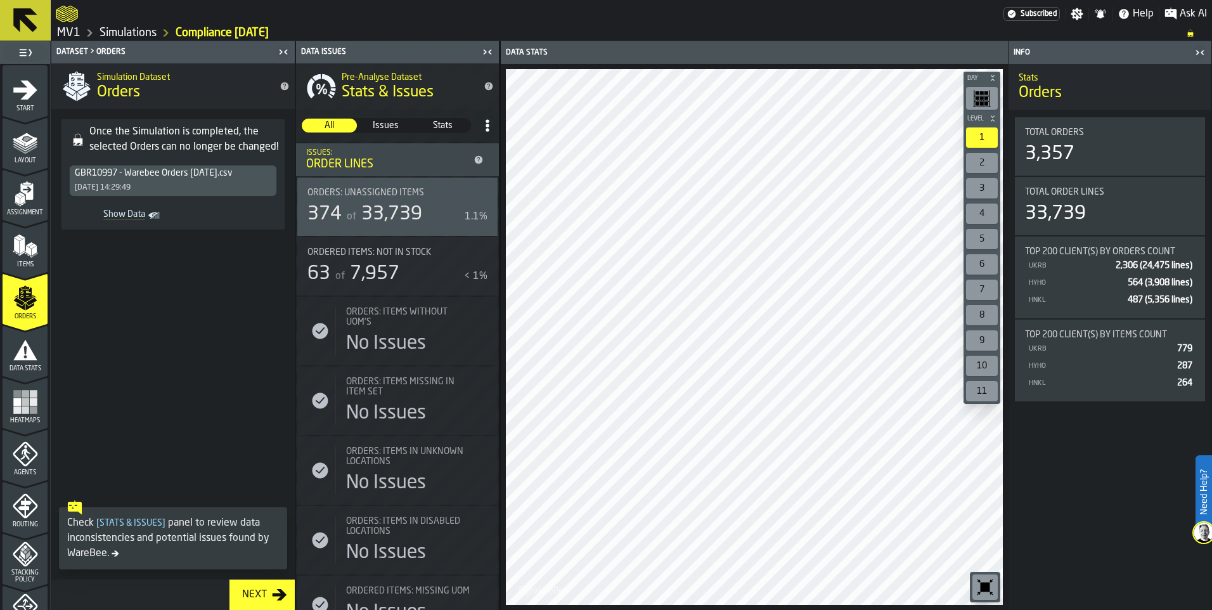
click at [22, 200] on polygon "menu Assignment" at bounding box center [22, 199] width 4 height 9
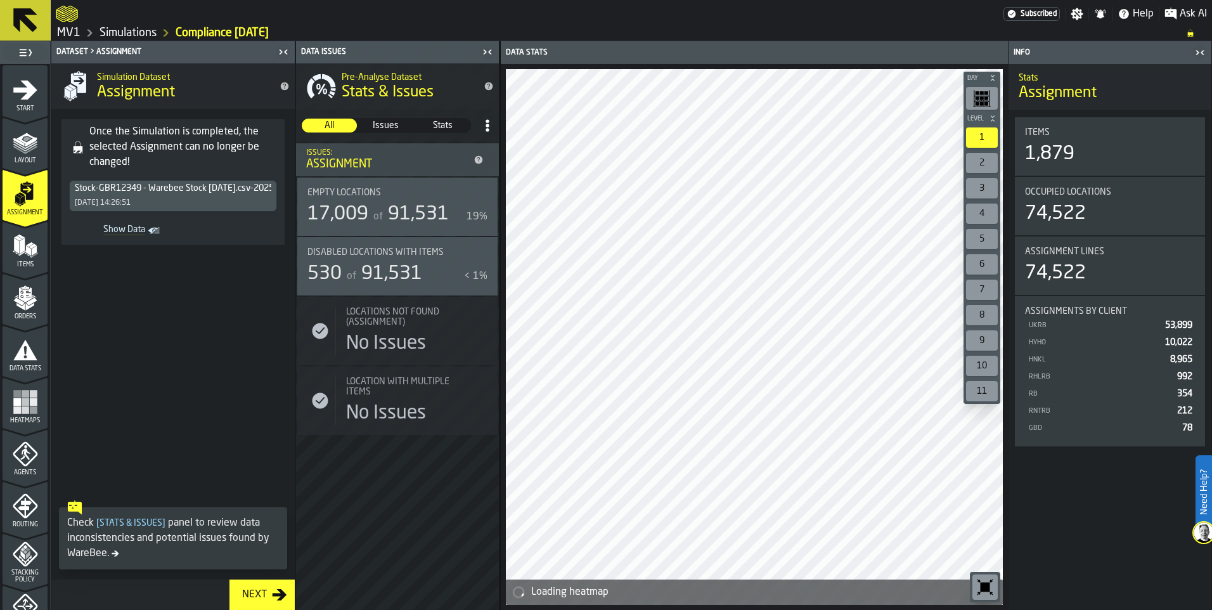
click at [23, 206] on icon "menu Assignment" at bounding box center [25, 193] width 25 height 25
click at [29, 149] on icon "menu Layout" at bounding box center [25, 141] width 25 height 25
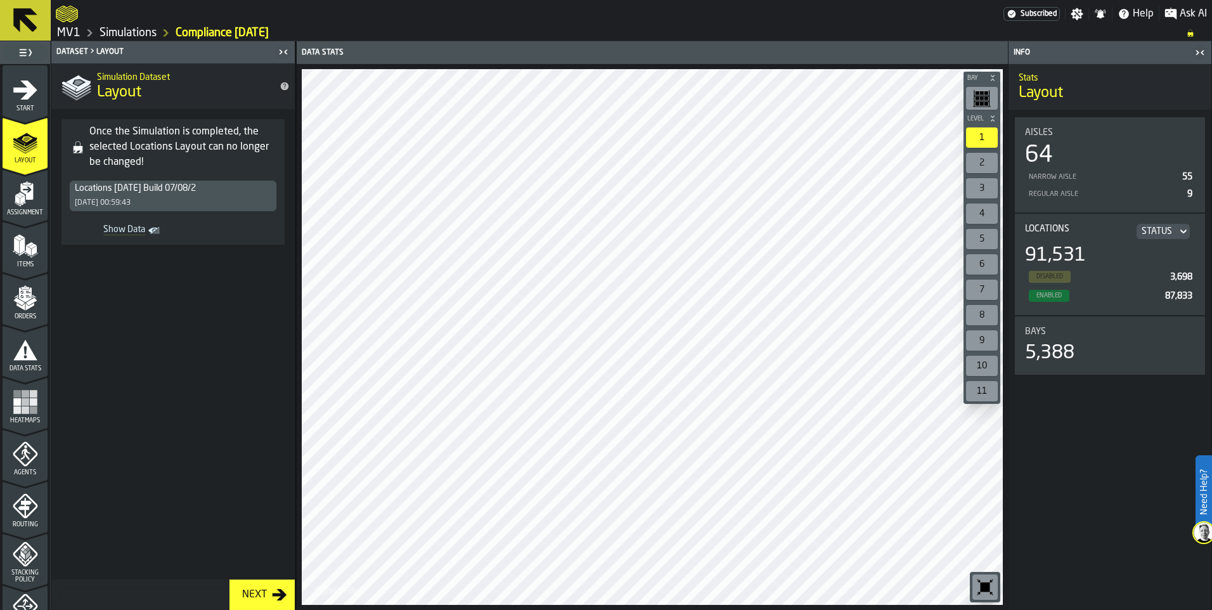
click at [1204, 51] on icon "button-toggle-Close me" at bounding box center [1199, 52] width 15 height 15
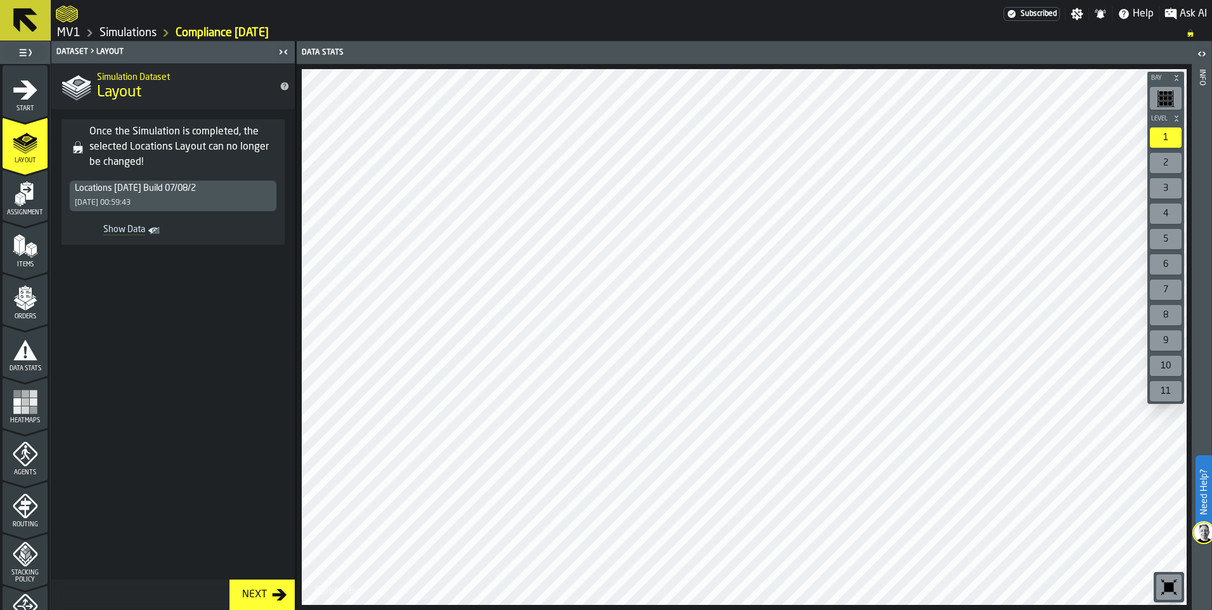
click at [20, 261] on span "Items" at bounding box center [25, 264] width 45 height 7
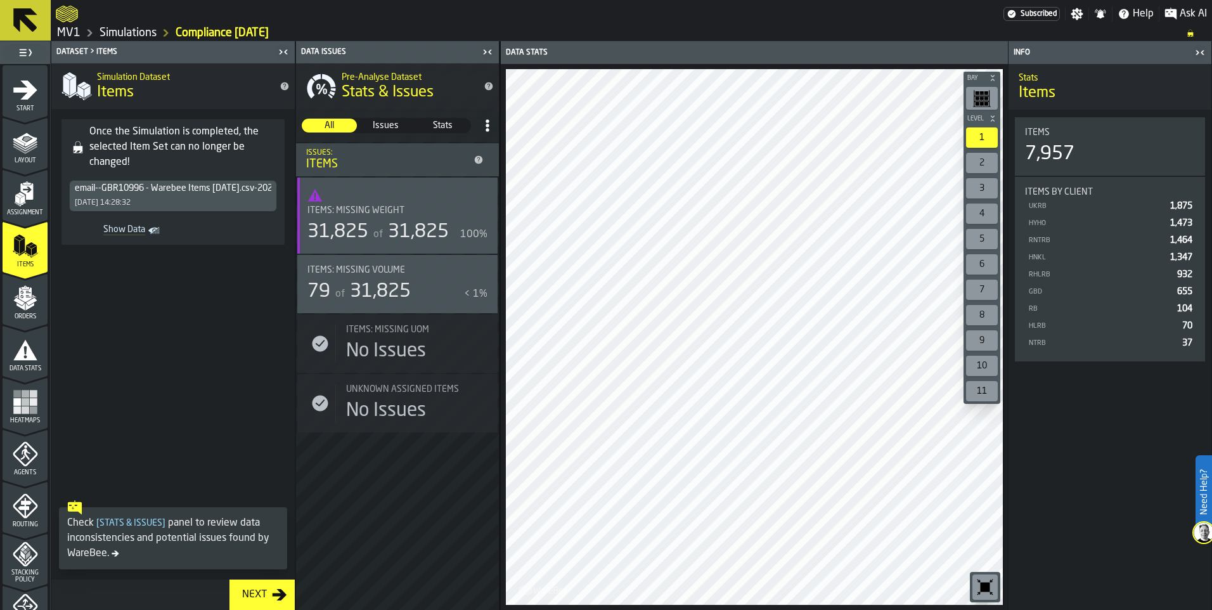
click at [1197, 51] on icon "button-toggle-Close me" at bounding box center [1196, 52] width 3 height 4
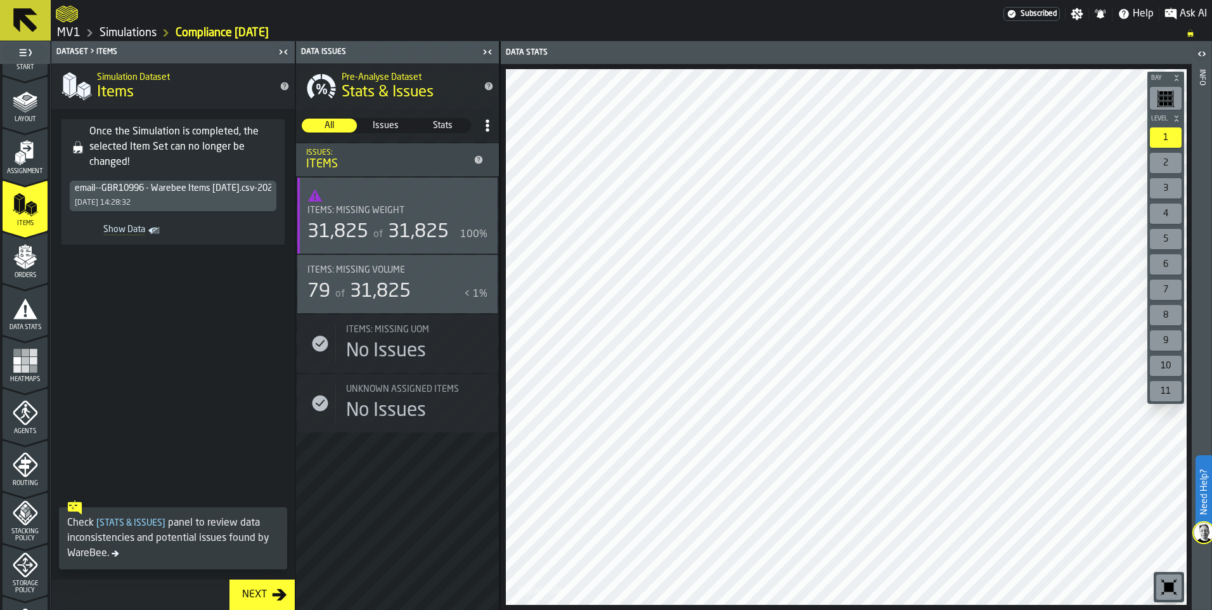
scroll to position [63, 0]
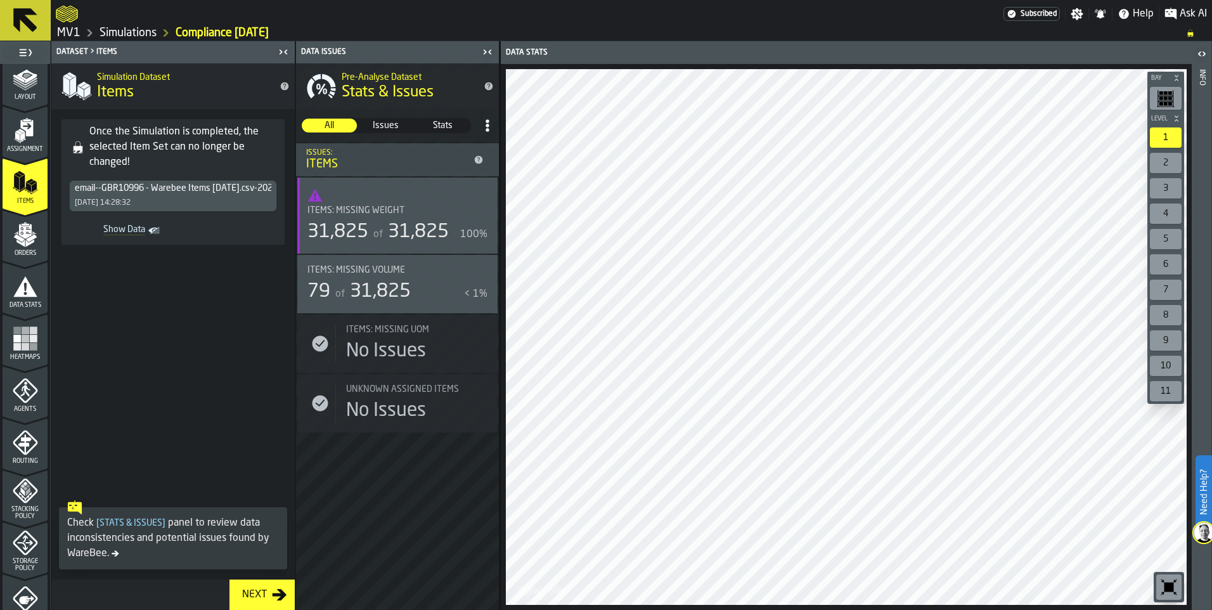
click at [486, 51] on icon "button-toggle-Close me" at bounding box center [487, 51] width 15 height 15
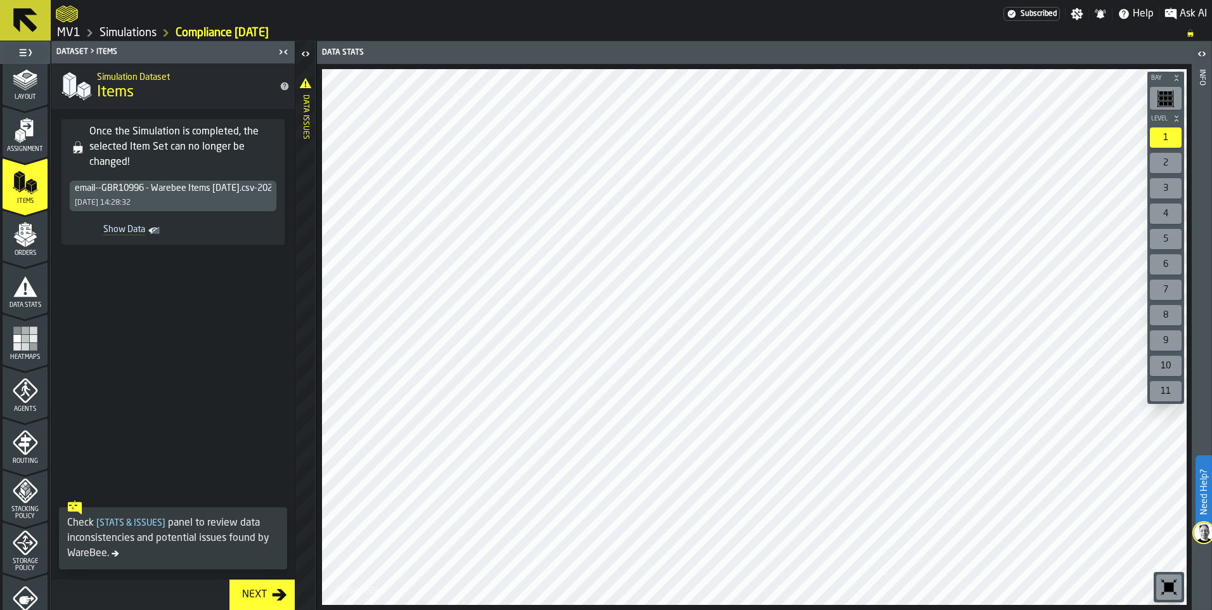
click at [23, 488] on polyline "menu Stacking Policy" at bounding box center [25, 488] width 4 height 4
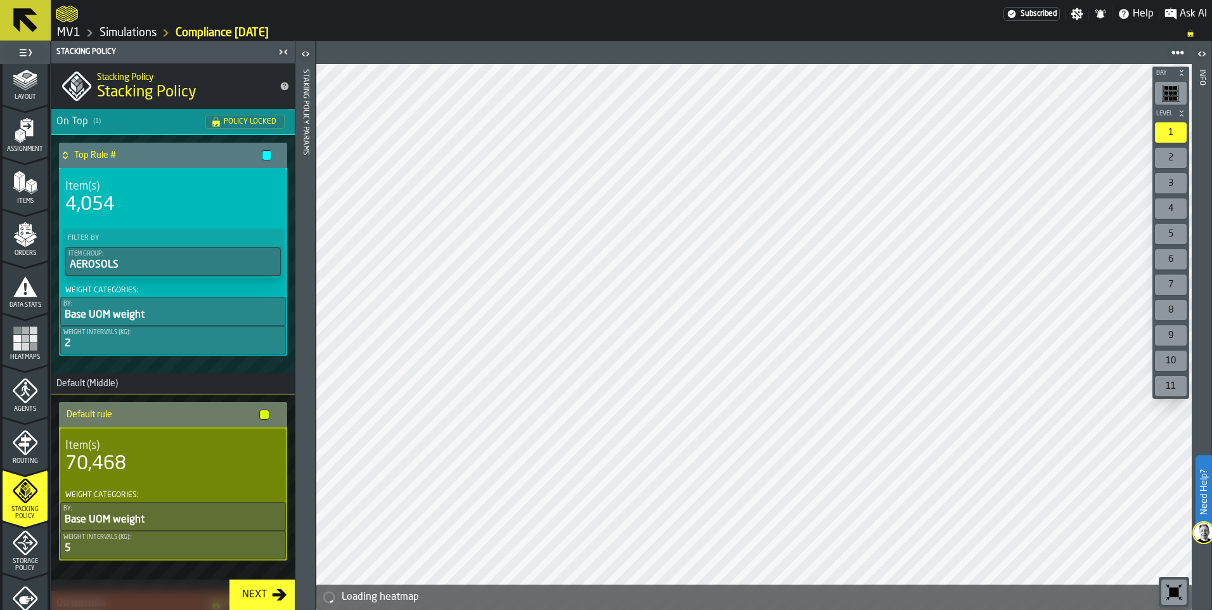
click at [30, 546] on icon "menu Storage Policy" at bounding box center [25, 542] width 25 height 25
click at [25, 548] on icon "menu Storage Policy" at bounding box center [25, 543] width 16 height 16
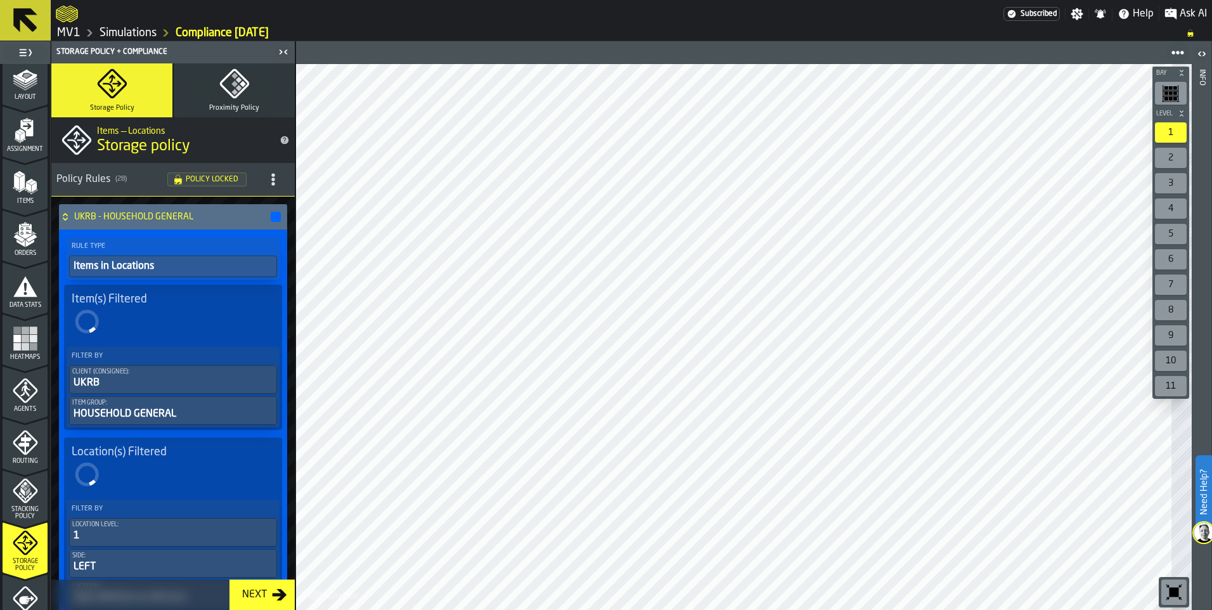
click at [65, 218] on icon at bounding box center [65, 217] width 13 height 10
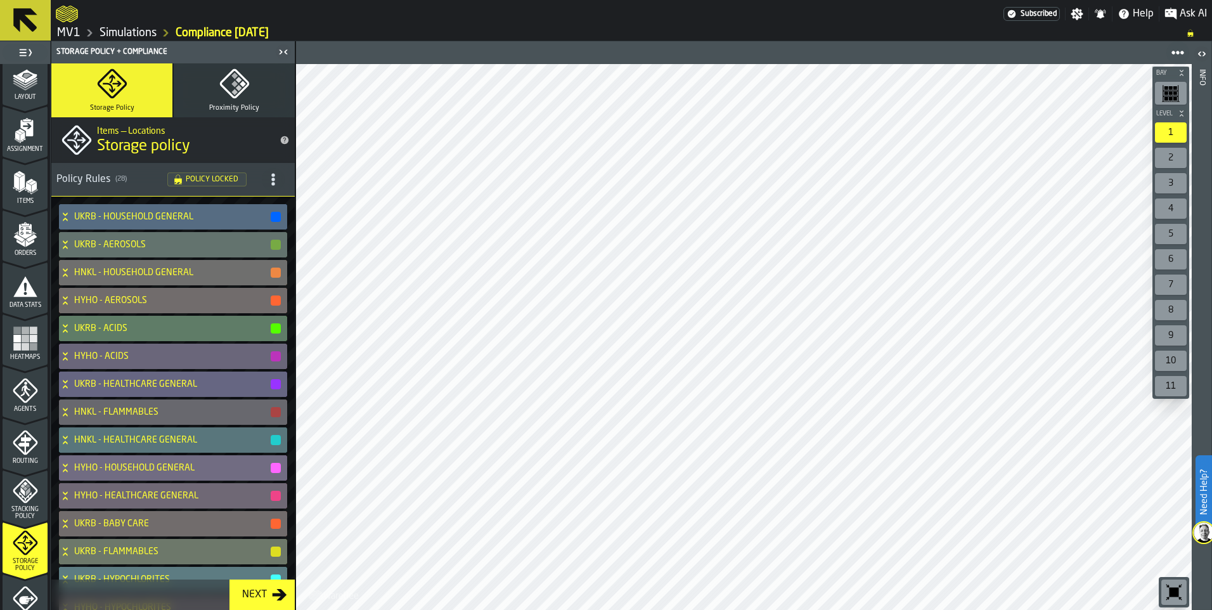
click at [257, 597] on div "Next" at bounding box center [254, 594] width 35 height 15
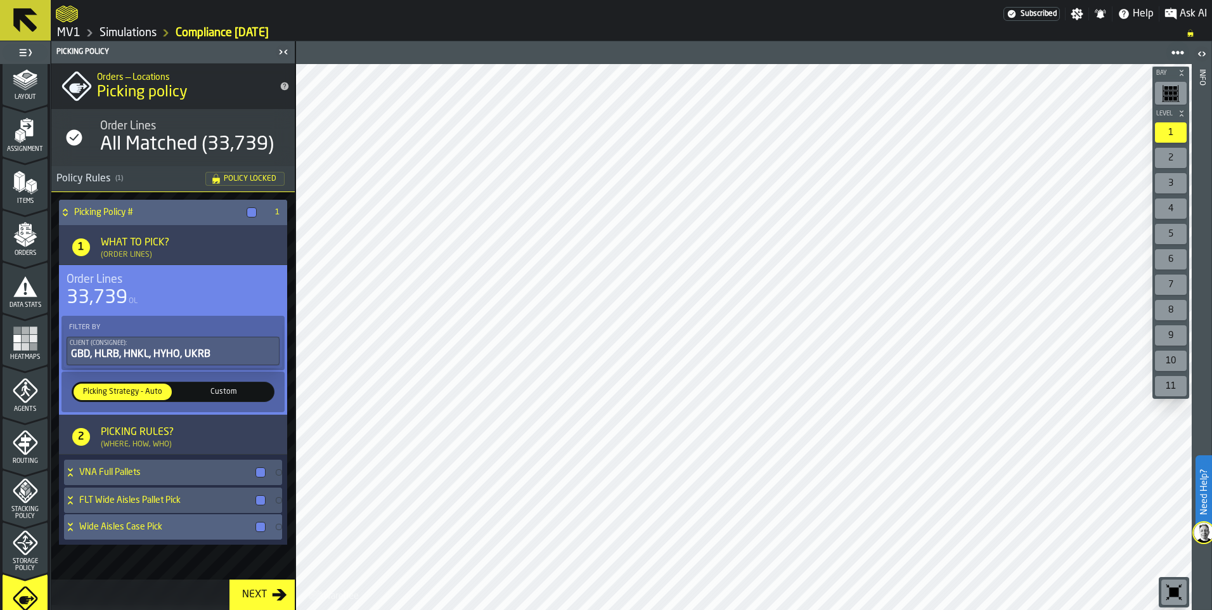
click at [163, 525] on h4 "Wide Aisles Case Pick" at bounding box center [164, 527] width 171 height 10
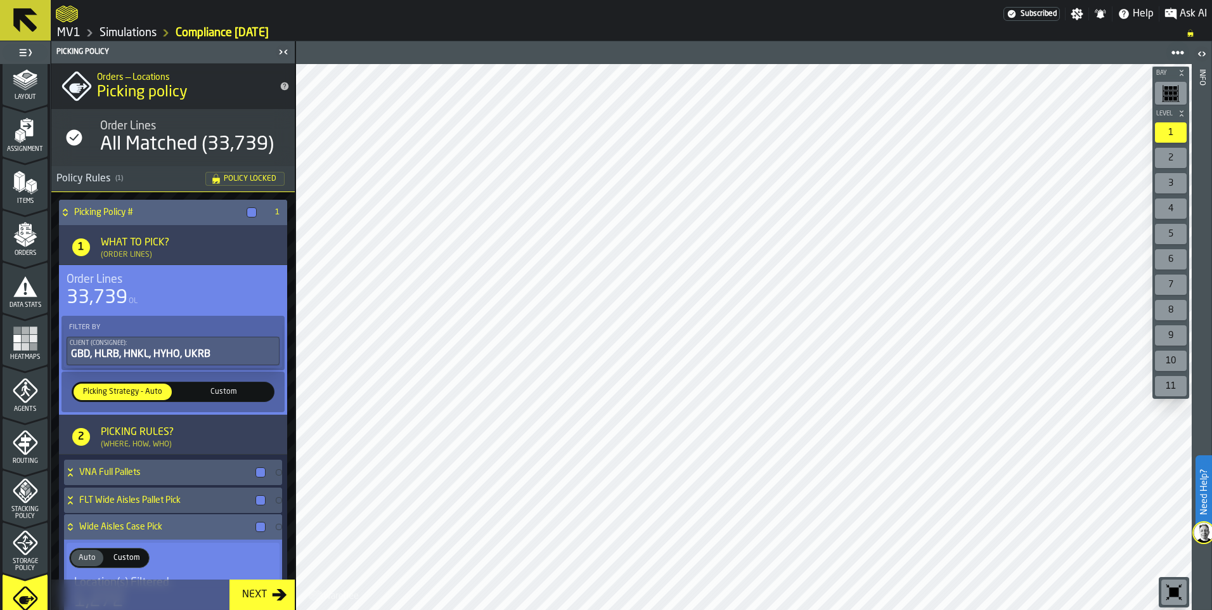
click at [258, 531] on div at bounding box center [260, 527] width 10 height 10
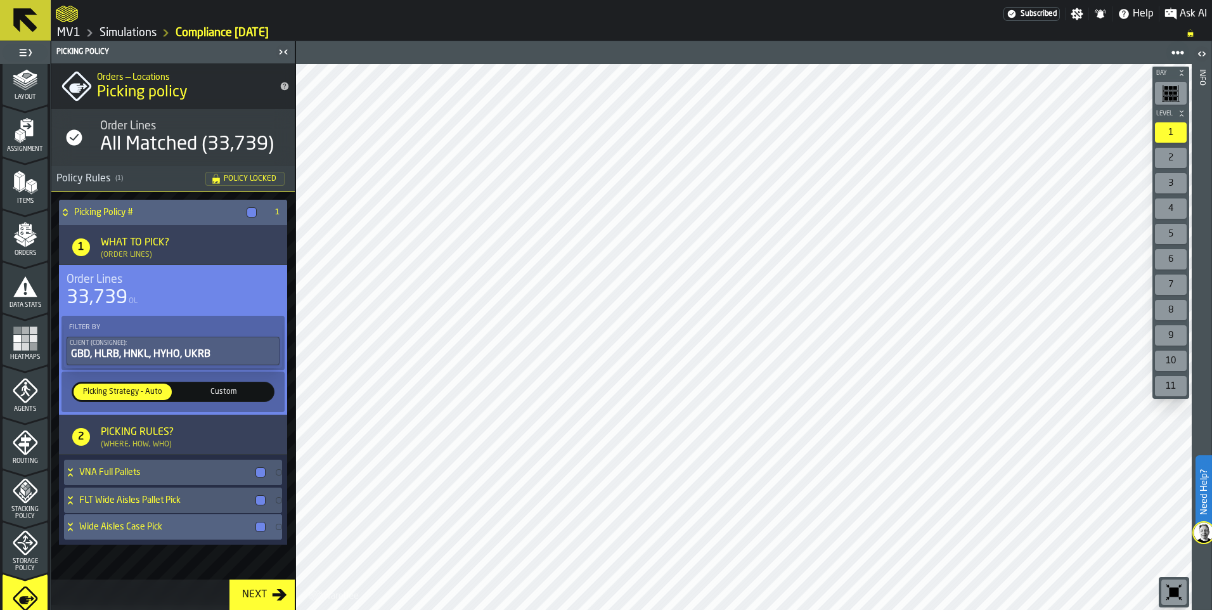
click at [261, 529] on div at bounding box center [260, 527] width 10 height 10
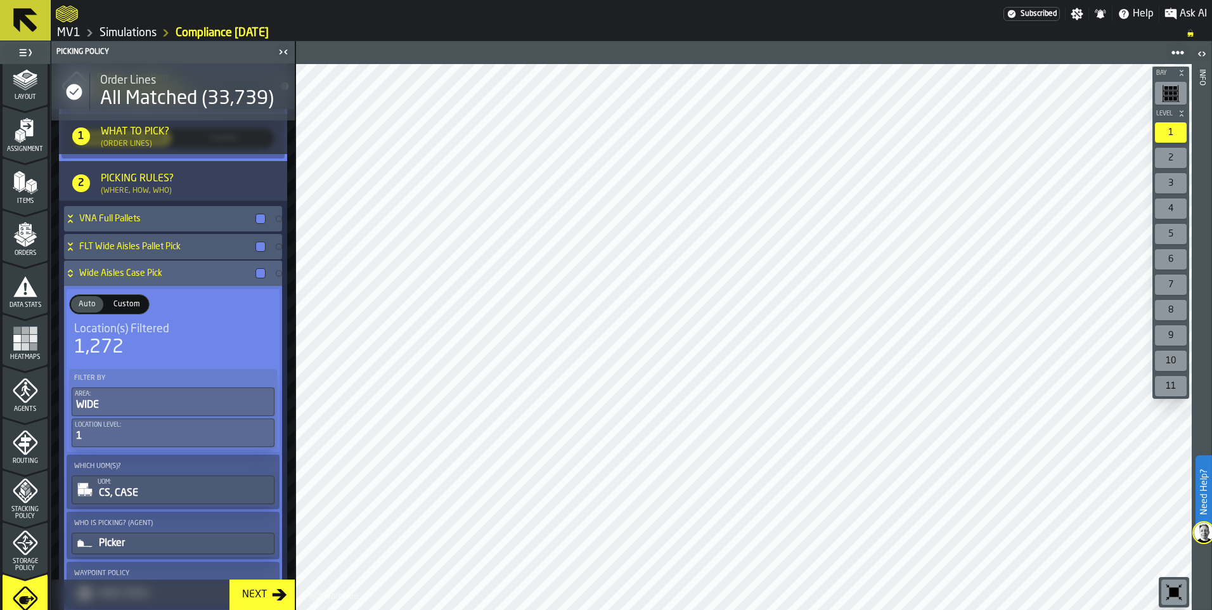
scroll to position [309, 0]
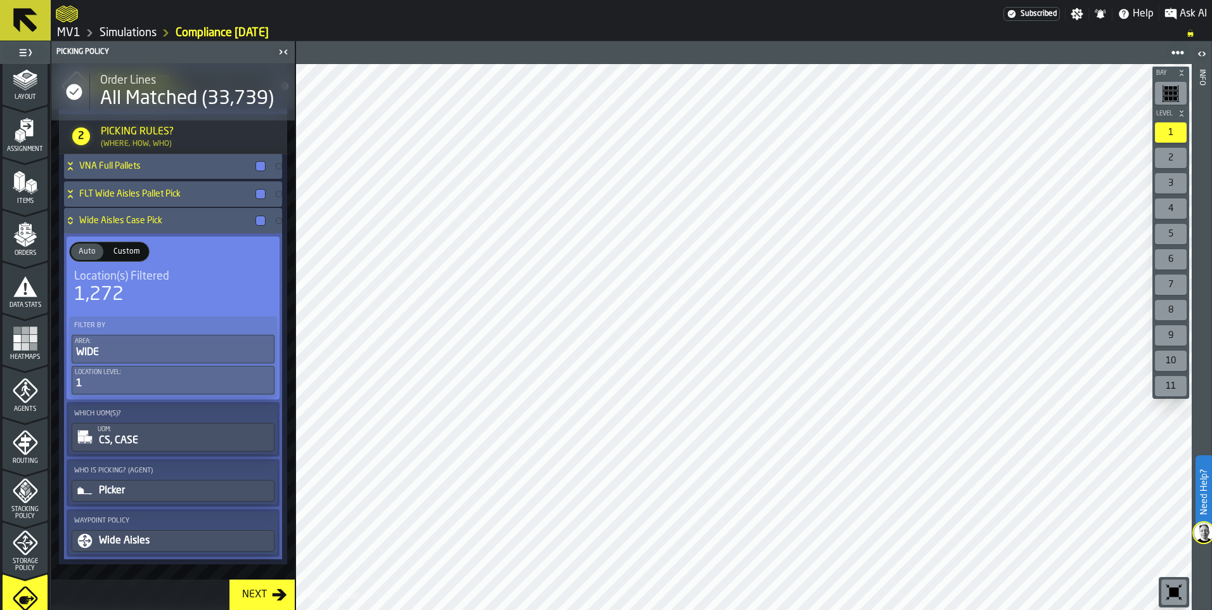
click at [266, 594] on div "Next" at bounding box center [254, 594] width 35 height 15
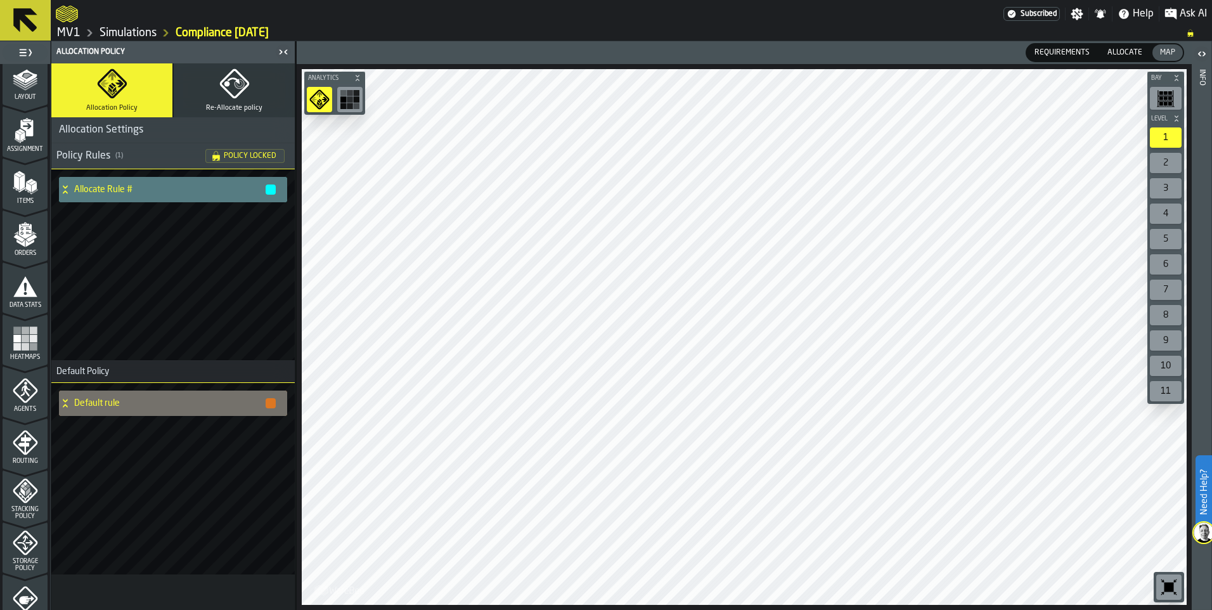
click at [65, 402] on icon at bounding box center [65, 400] width 4 height 3
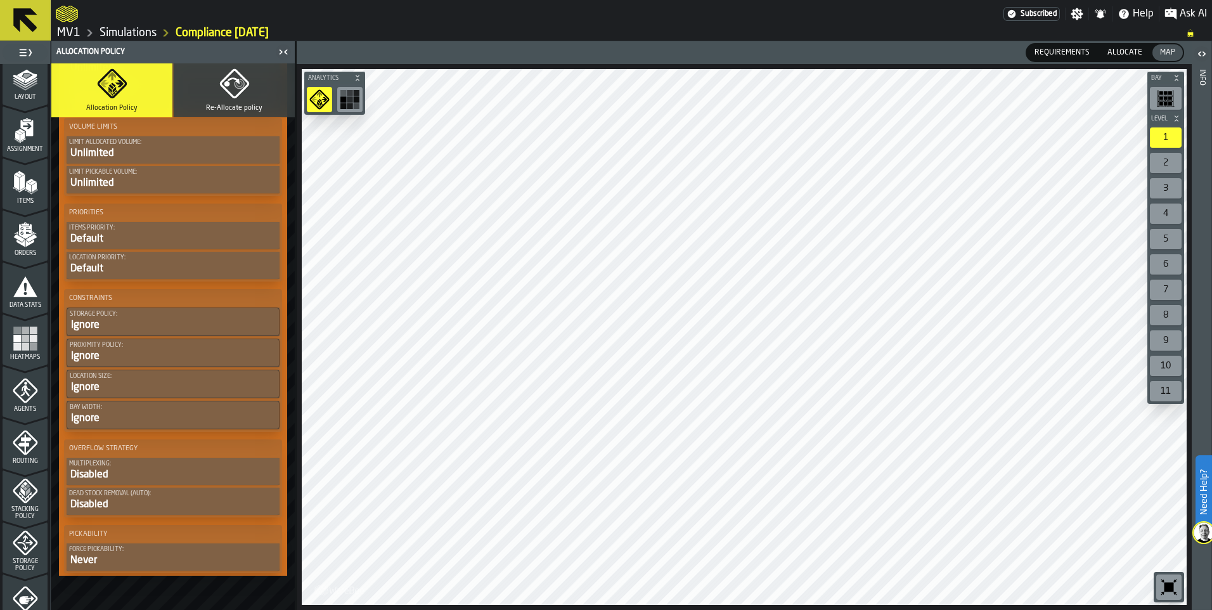
scroll to position [676, 0]
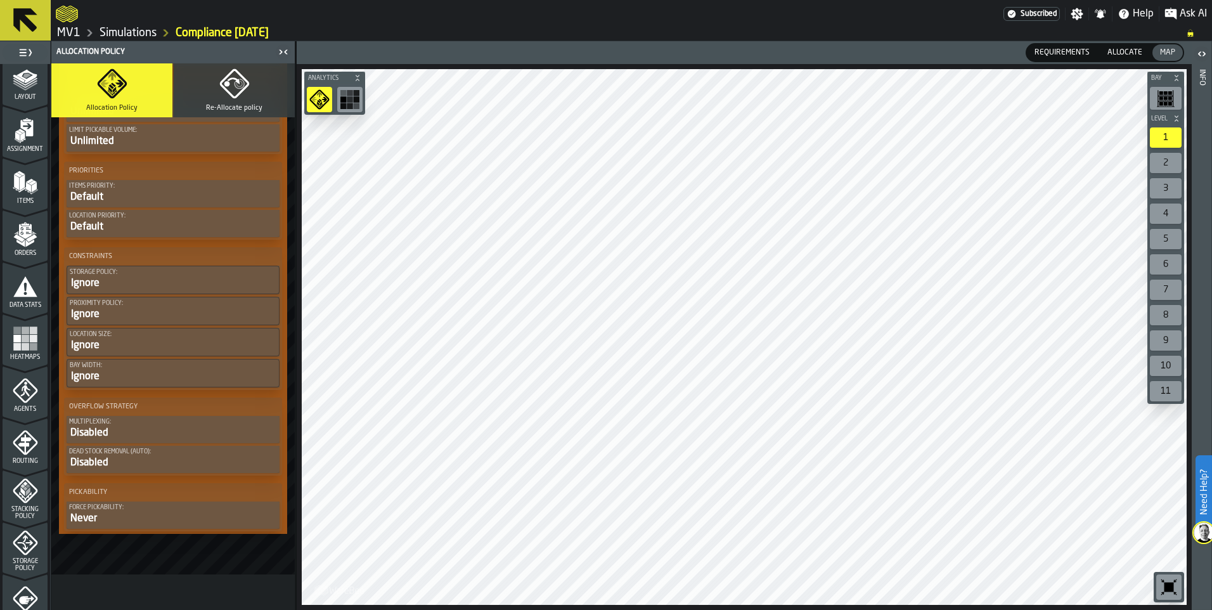
click at [225, 79] on icon "button" at bounding box center [234, 83] width 30 height 30
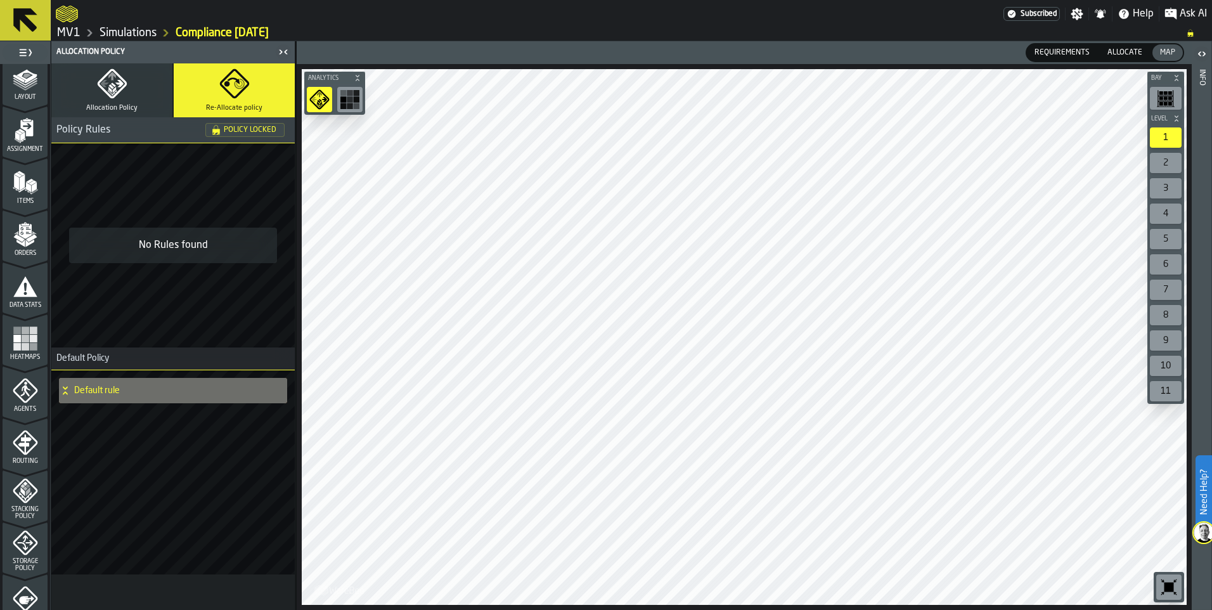
scroll to position [0, 0]
click at [98, 89] on icon "button" at bounding box center [112, 83] width 30 height 30
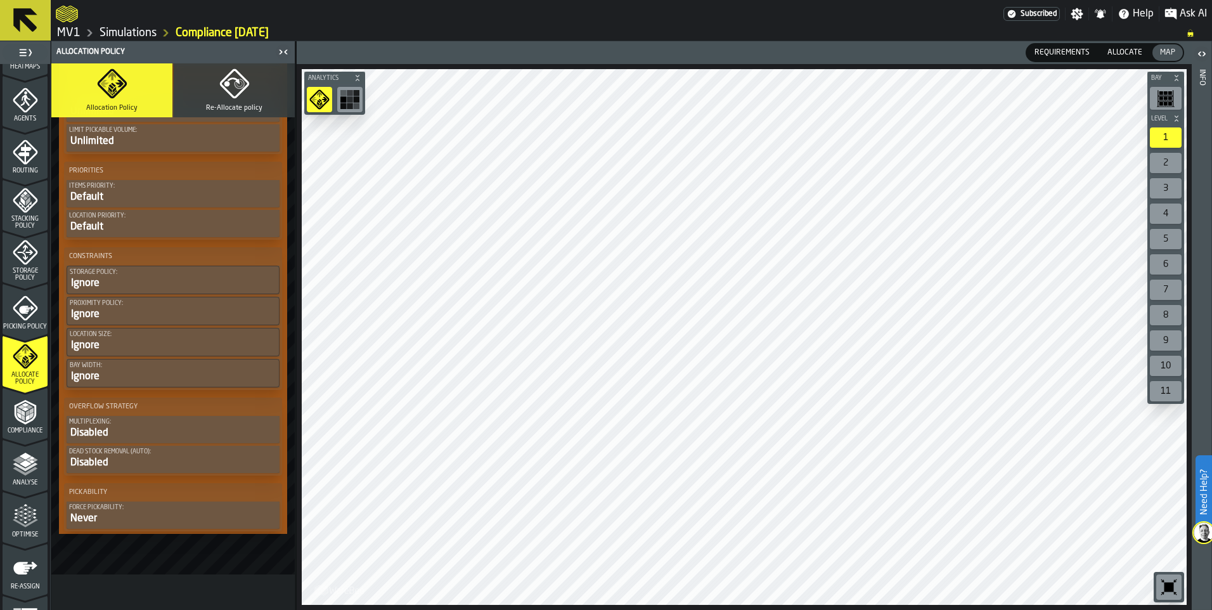
scroll to position [390, 0]
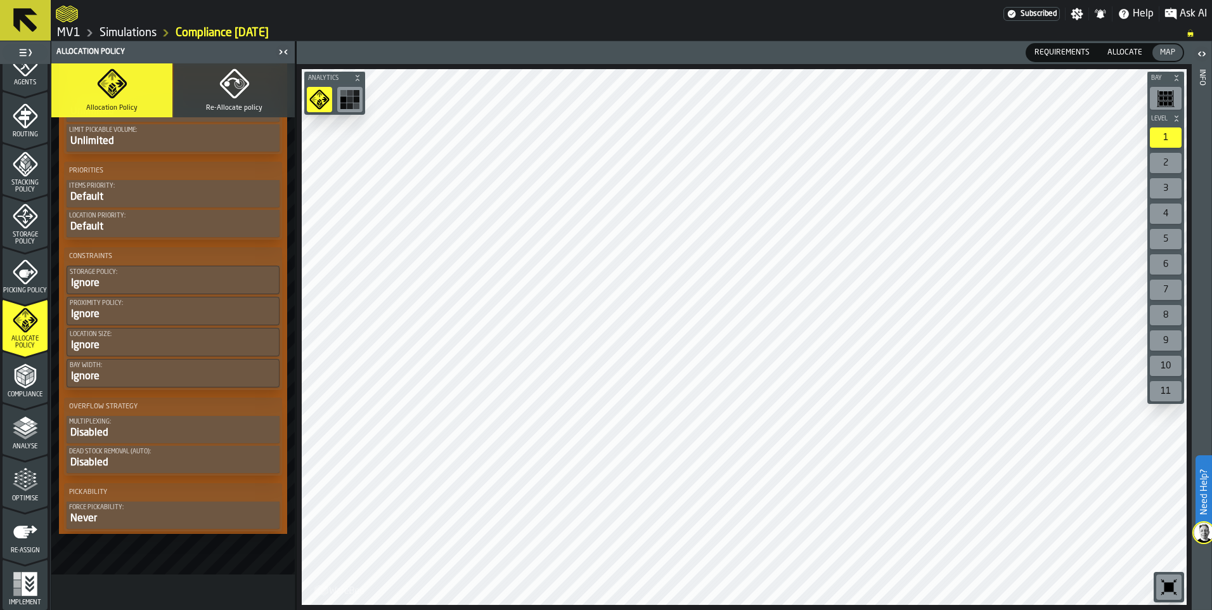
click at [22, 369] on polyline "menu Compliance" at bounding box center [26, 368] width 8 height 4
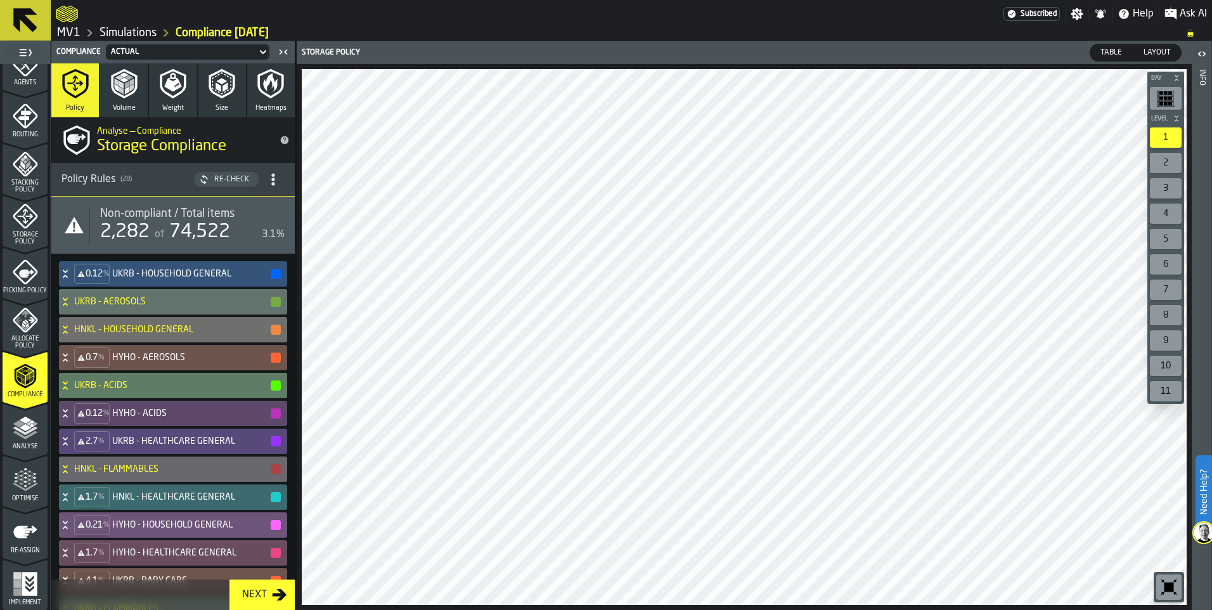
click at [202, 224] on span "74,522" at bounding box center [199, 231] width 61 height 19
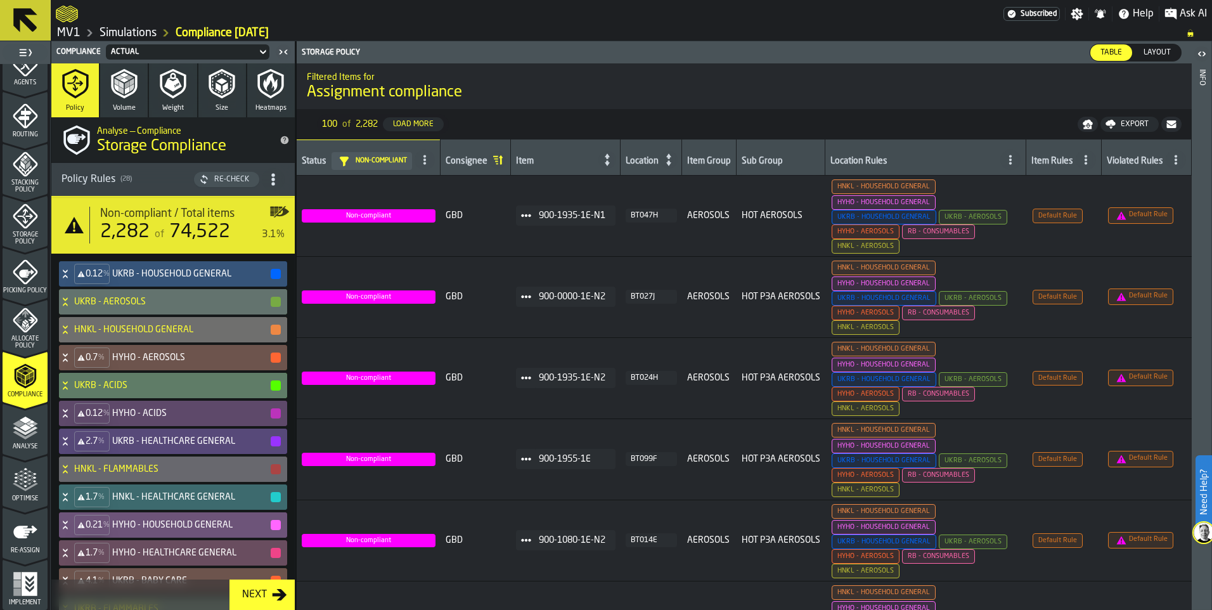
click at [271, 96] on icon "button" at bounding box center [271, 84] width 26 height 30
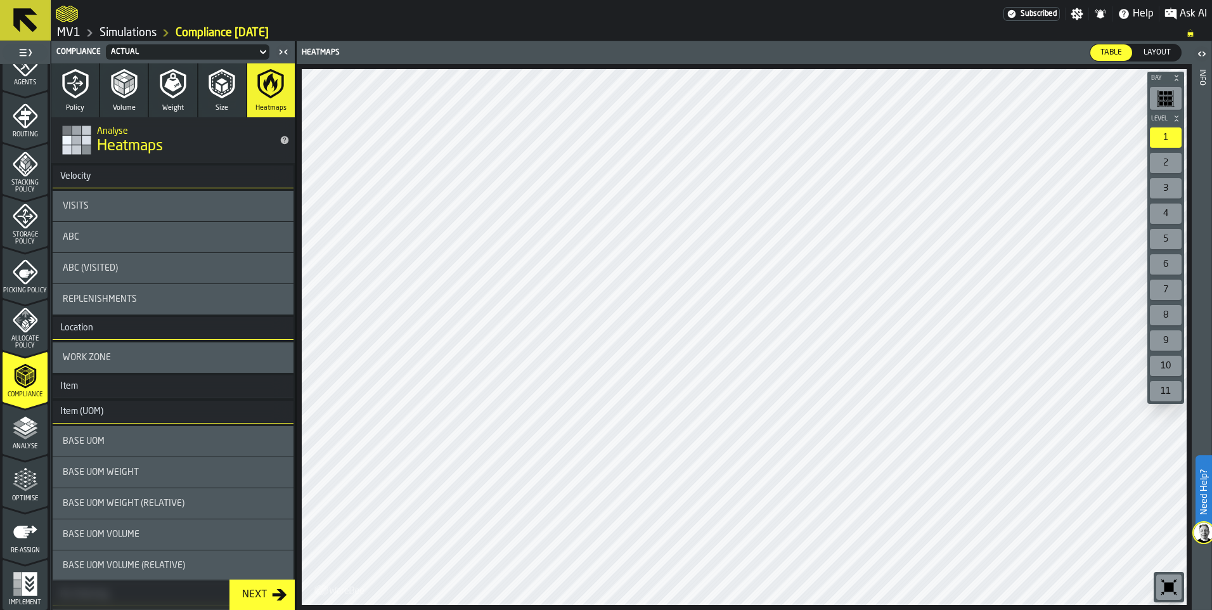
click at [127, 209] on div "Visits" at bounding box center [173, 206] width 221 height 10
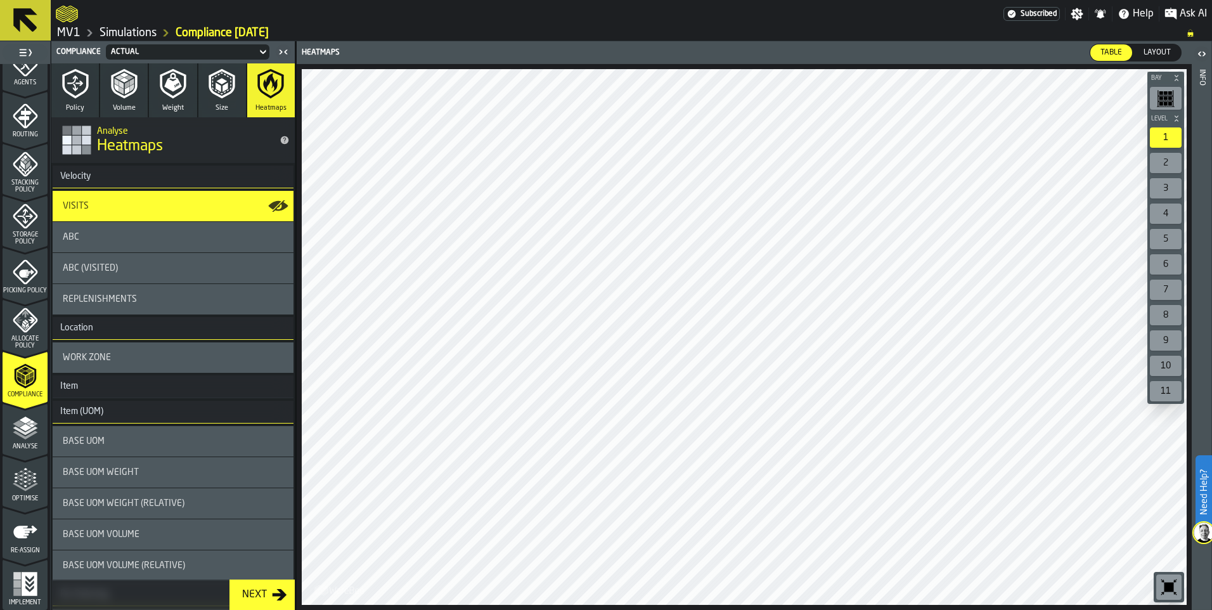
click at [167, 268] on div "ABC (Visited)" at bounding box center [173, 268] width 221 height 10
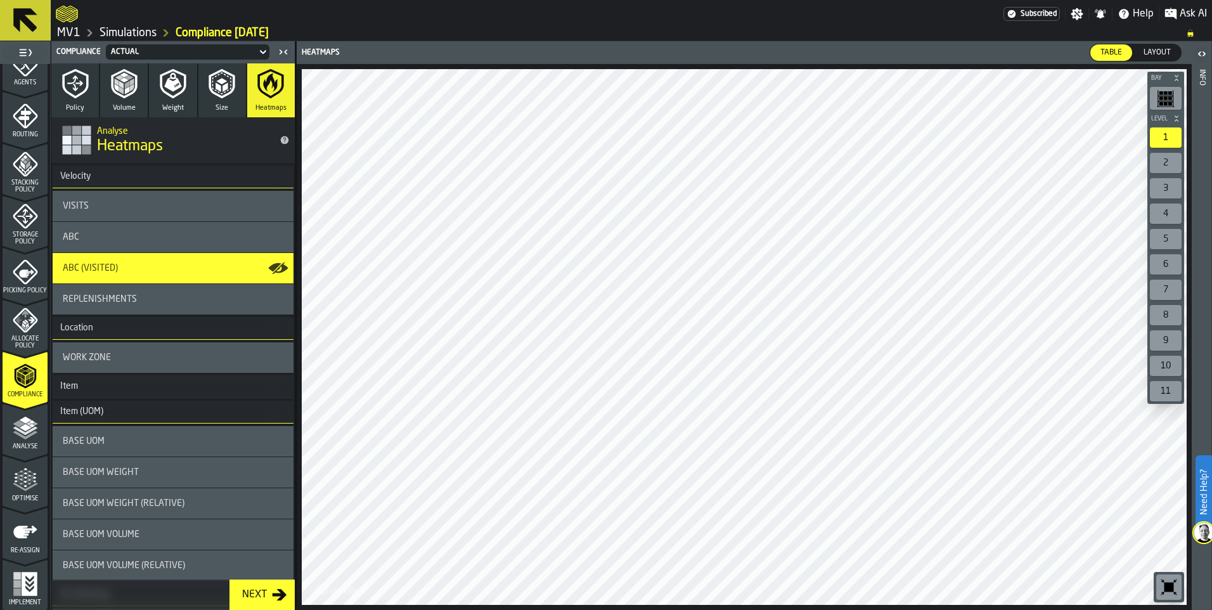
click at [267, 596] on div "Next" at bounding box center [254, 594] width 35 height 15
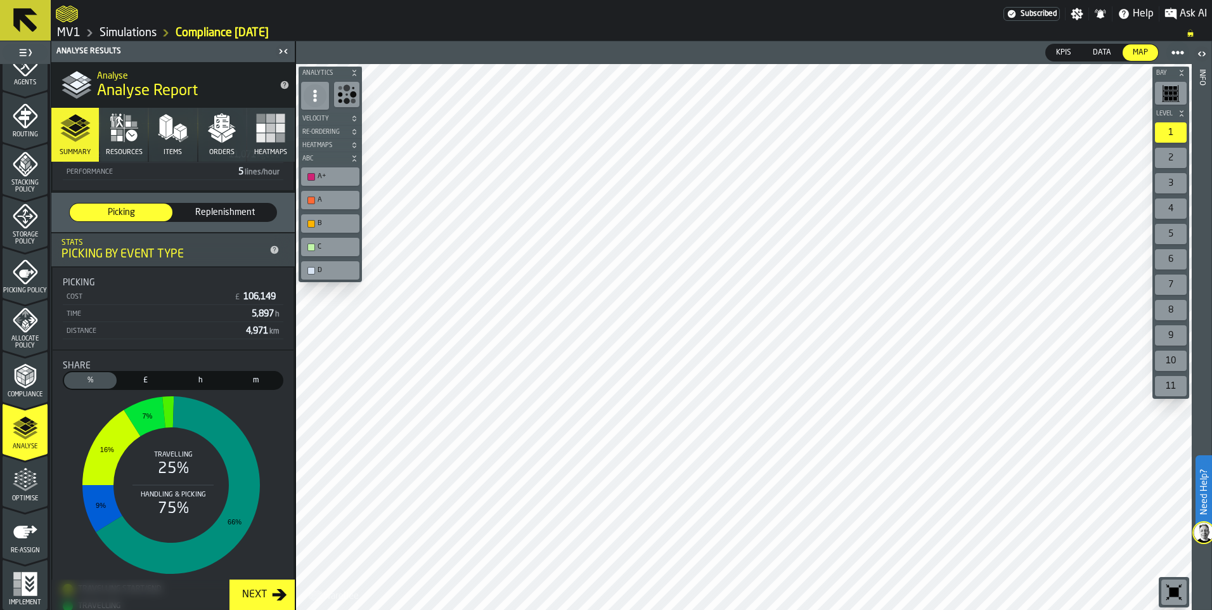
scroll to position [190, 0]
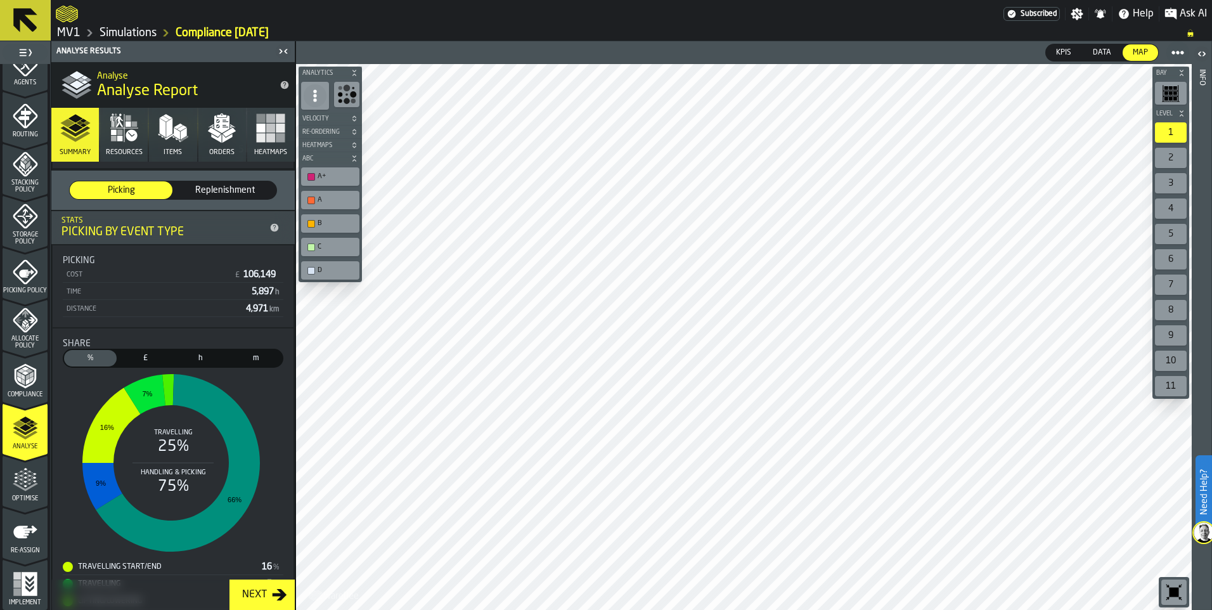
click at [253, 596] on div "Next" at bounding box center [254, 594] width 35 height 15
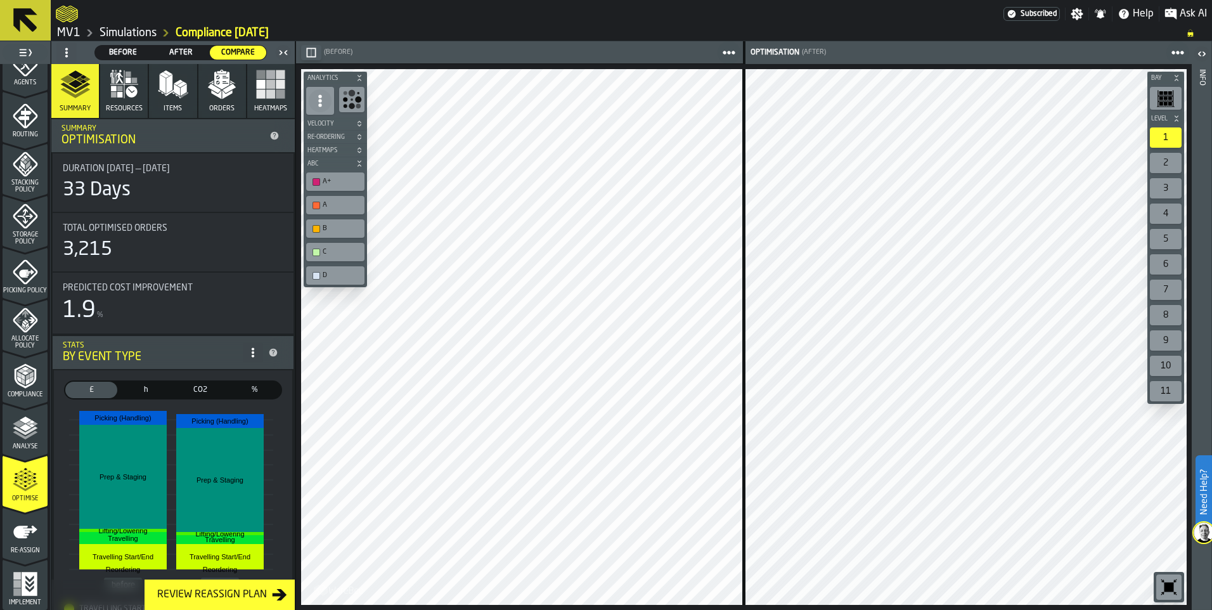
click at [282, 53] on icon "button-toggle-Close me" at bounding box center [283, 52] width 15 height 15
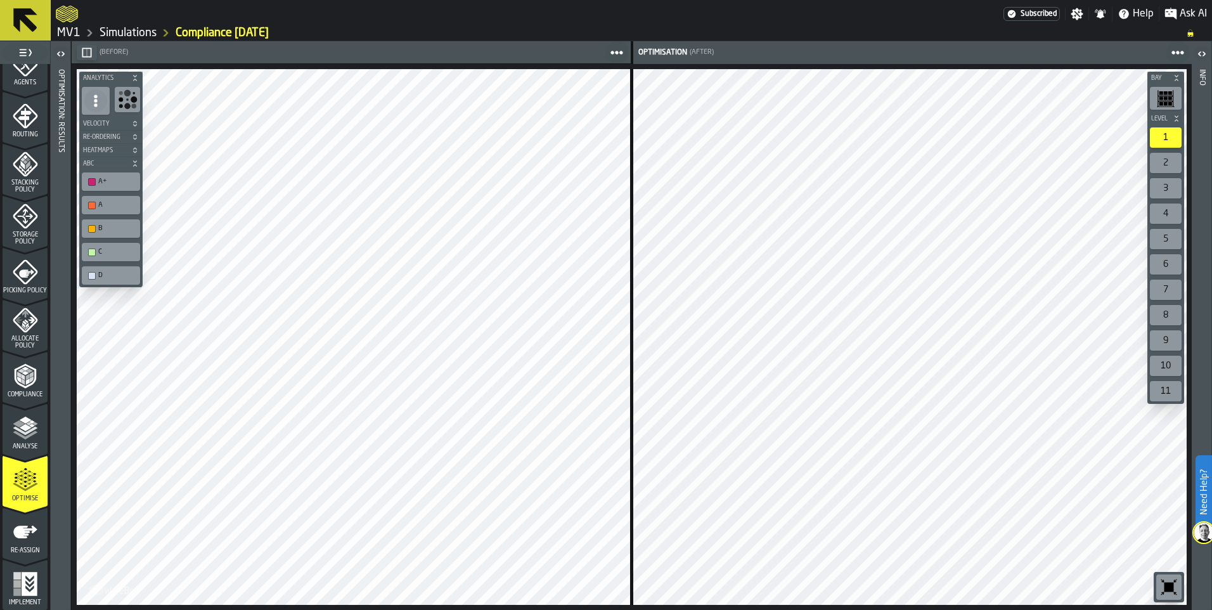
click at [138, 148] on icon "button-" at bounding box center [135, 150] width 8 height 8
click at [101, 172] on icon "button-toolbar-undefined" at bounding box center [95, 172] width 20 height 20
click at [129, 173] on circle "button-toolbar-undefined" at bounding box center [131, 176] width 9 height 9
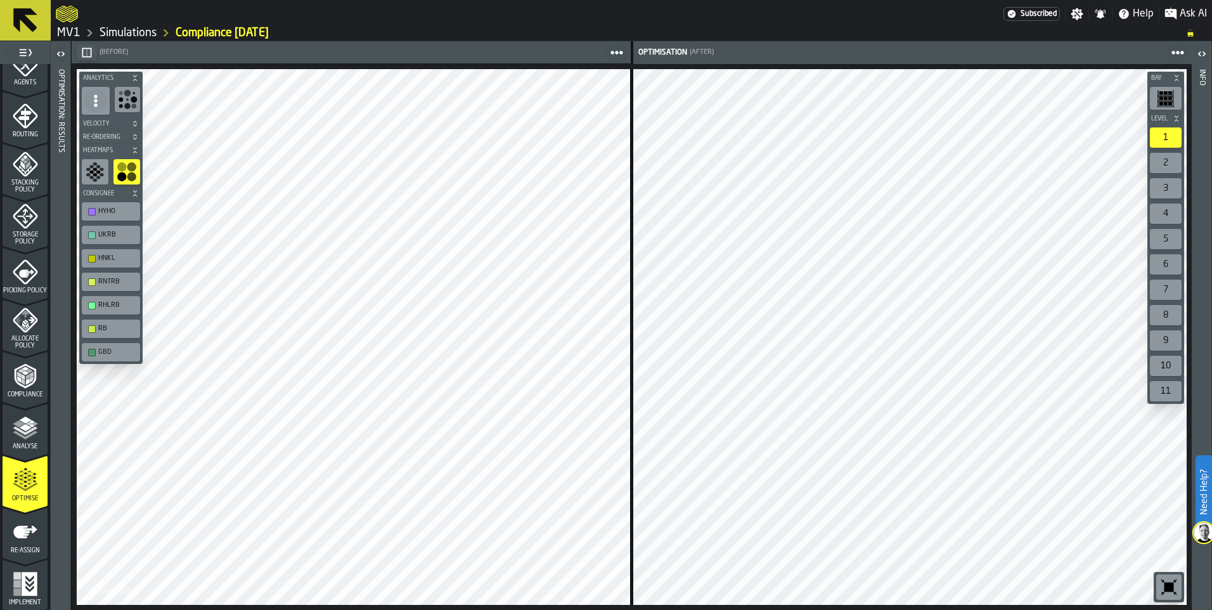
click at [129, 101] on icon "button-toolbar-undefined" at bounding box center [127, 99] width 20 height 20
click at [102, 120] on span "Velocity" at bounding box center [104, 123] width 48 height 7
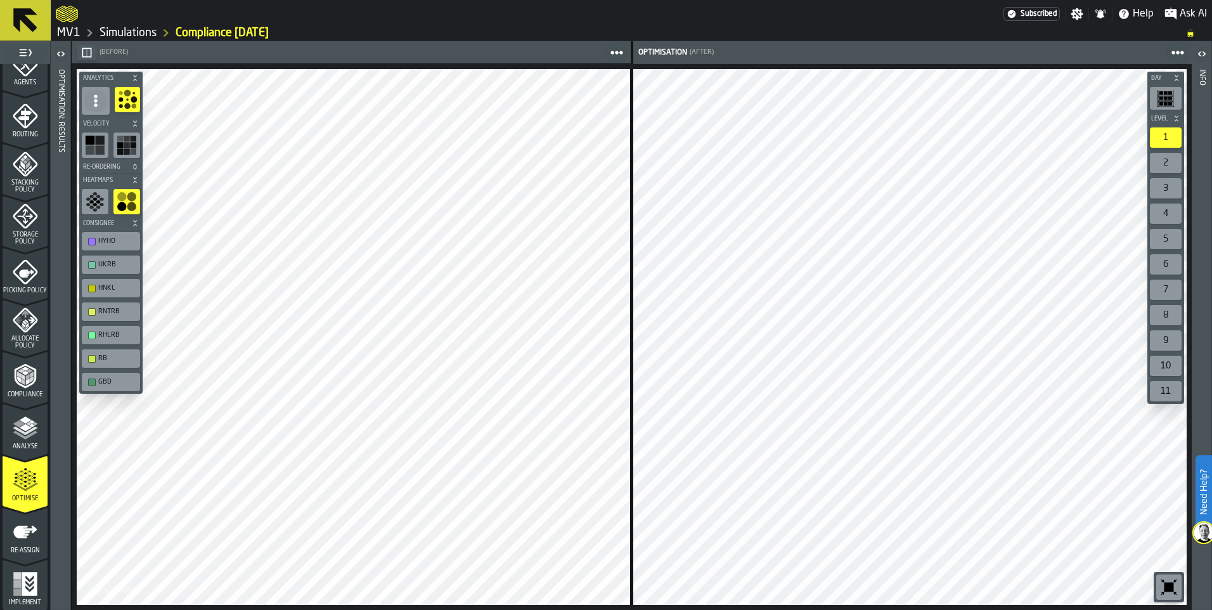
click at [97, 151] on rect "button-toolbar-undefined" at bounding box center [99, 149] width 9 height 9
click at [125, 148] on icon "button-toolbar-undefined" at bounding box center [127, 145] width 20 height 20
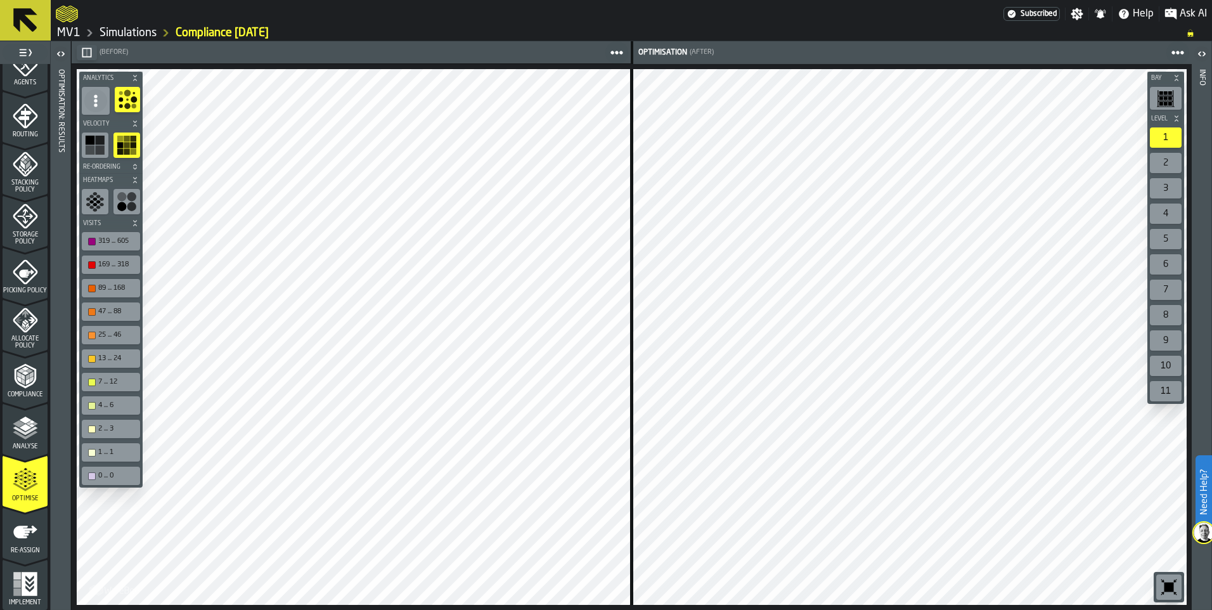
click at [23, 124] on icon "menu Routing" at bounding box center [24, 118] width 13 height 20
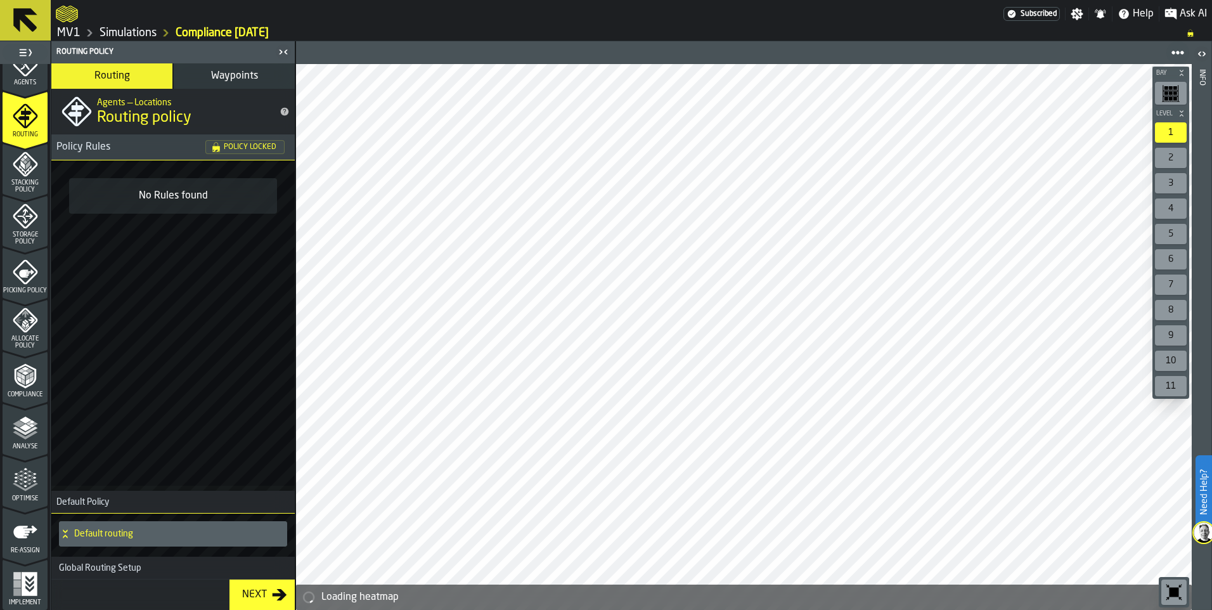
drag, startPoint x: 25, startPoint y: 240, endPoint x: 15, endPoint y: 343, distance: 103.8
click at [15, 342] on ul "1 Start 1.1 Layout 1.2 Assignment 1.3 Items 1.4 Orders 1.5 Data Stats 1.6 Heatm…" at bounding box center [25, 141] width 50 height 935
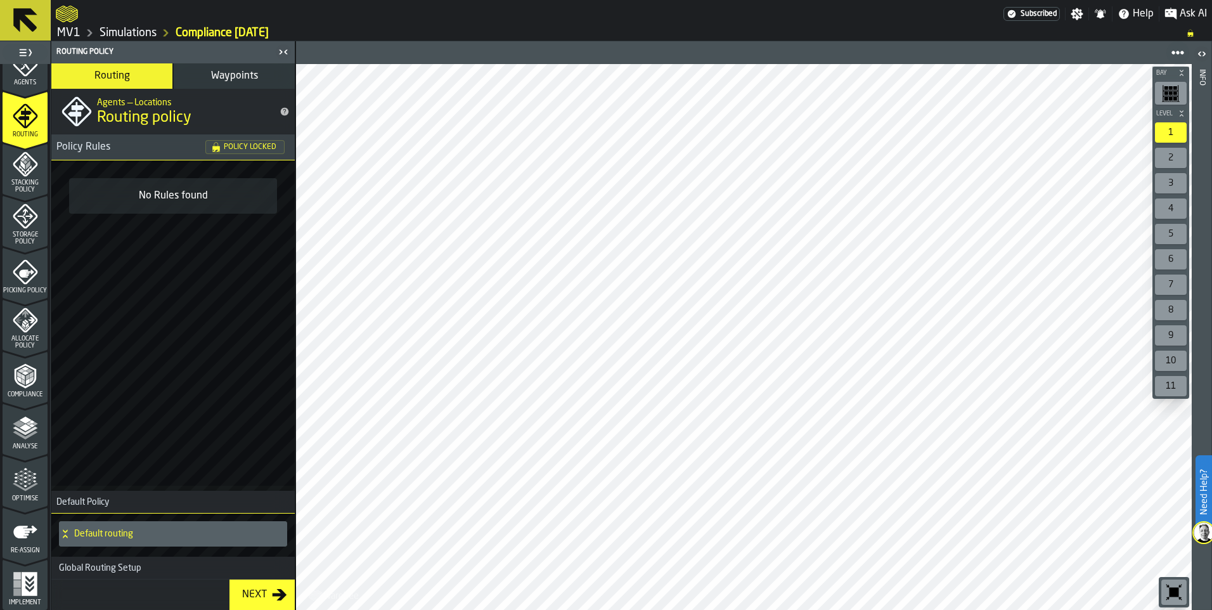
click at [25, 443] on span "Analyse" at bounding box center [25, 446] width 45 height 7
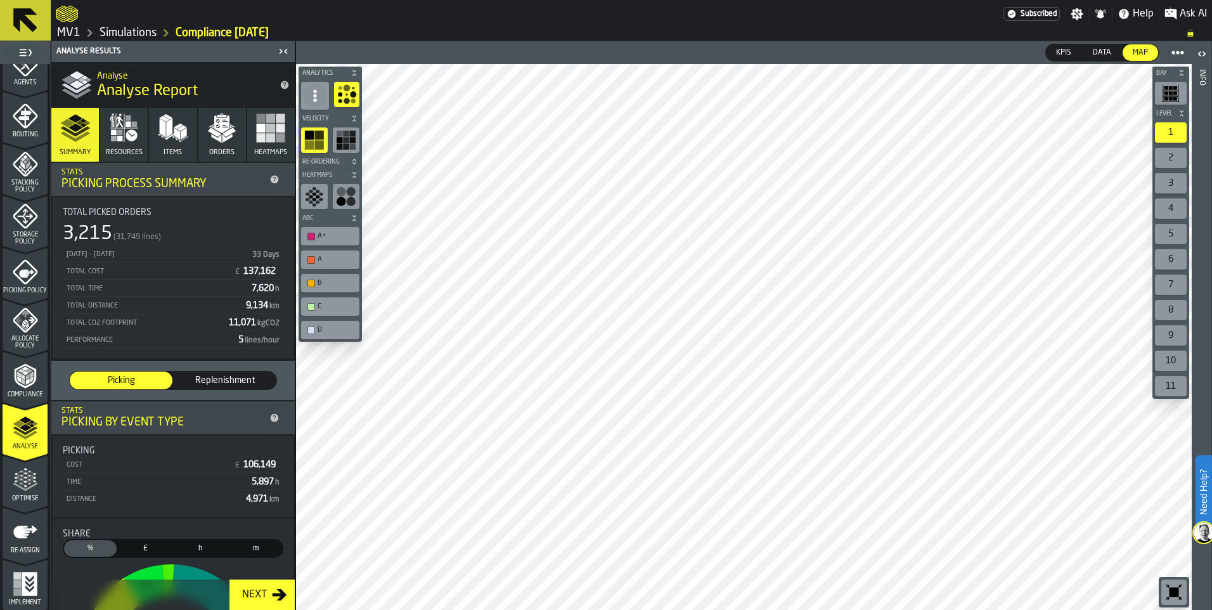
click at [27, 371] on polyline "menu Compliance" at bounding box center [29, 370] width 8 height 4
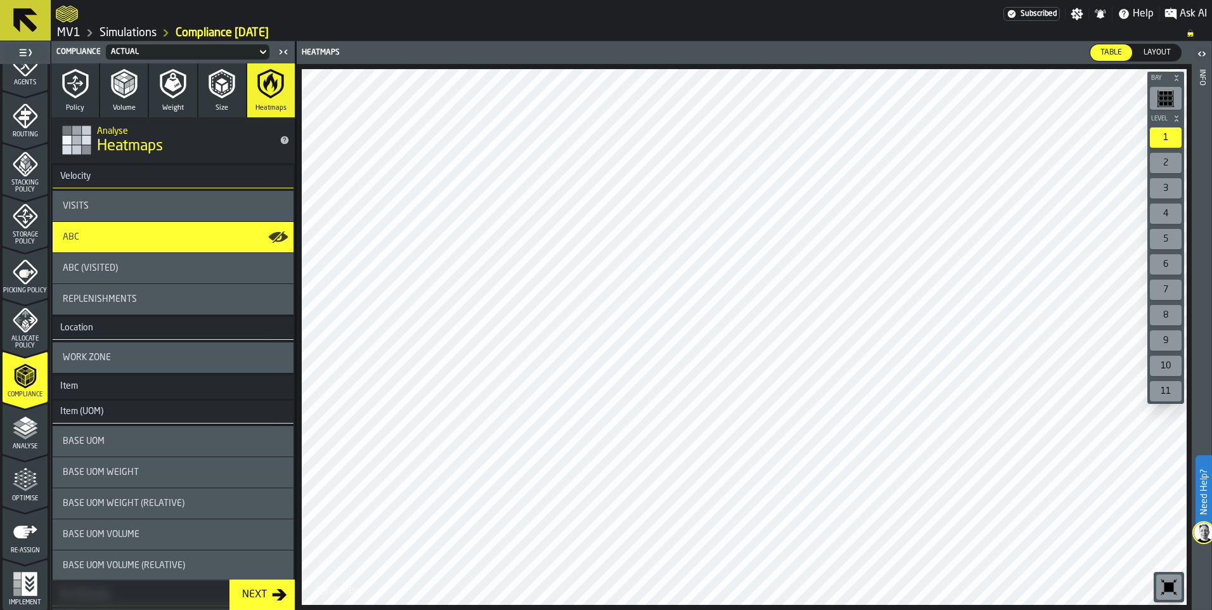
click at [112, 253] on div "ABC (Visited)" at bounding box center [173, 268] width 241 height 30
click at [114, 270] on span "ABC (Visited)" at bounding box center [90, 268] width 55 height 10
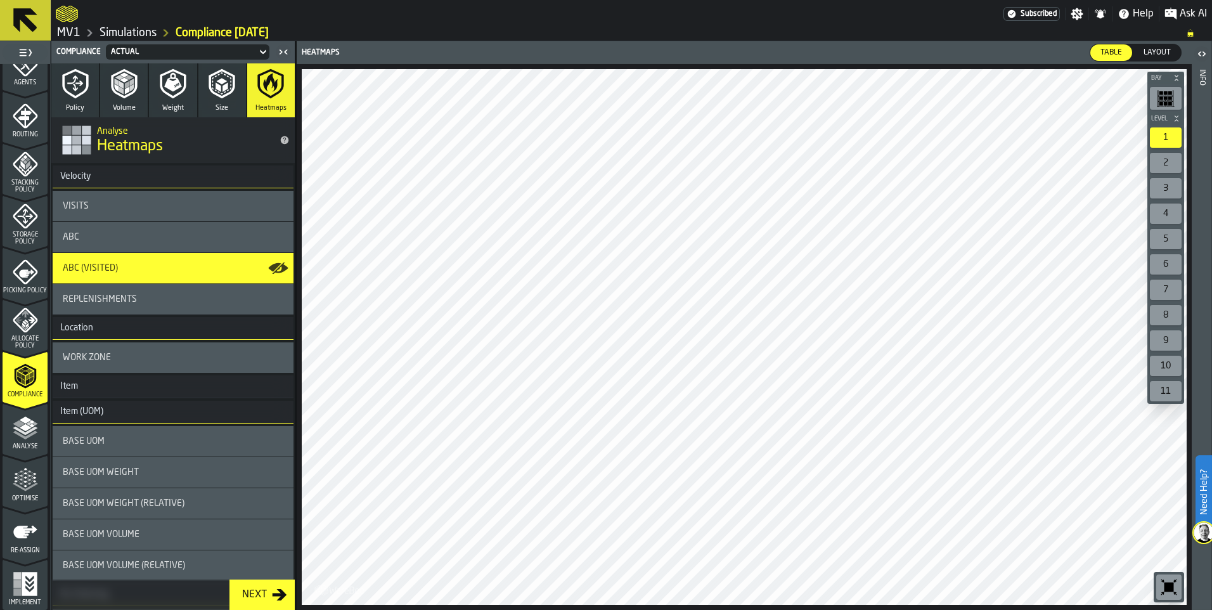
click at [255, 591] on div "Next" at bounding box center [254, 594] width 35 height 15
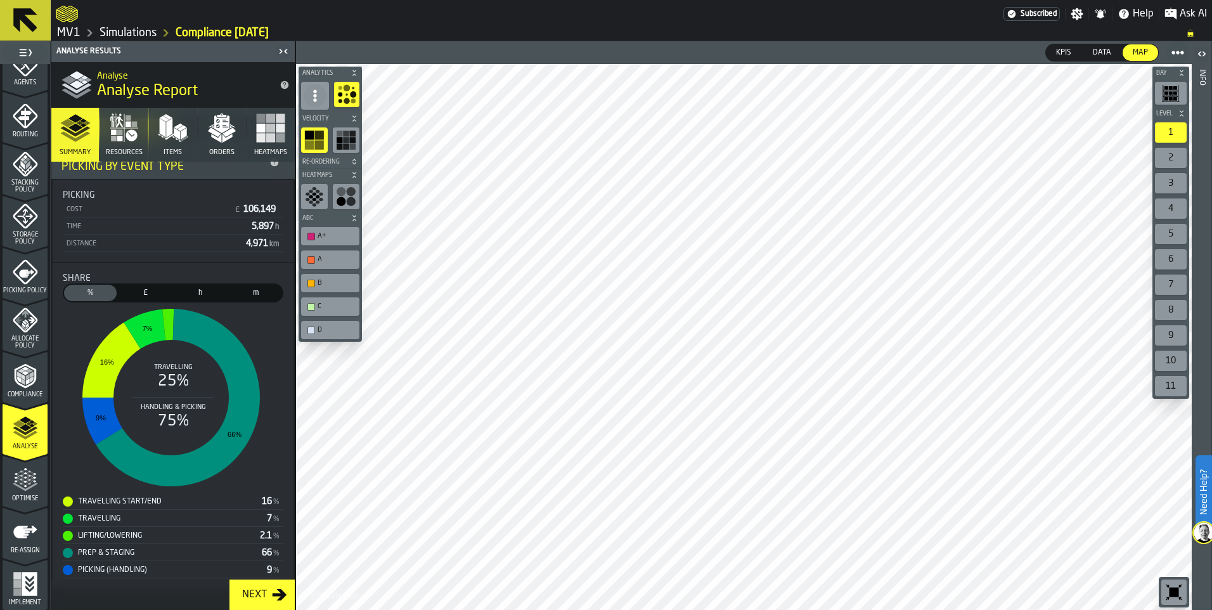
scroll to position [269, 0]
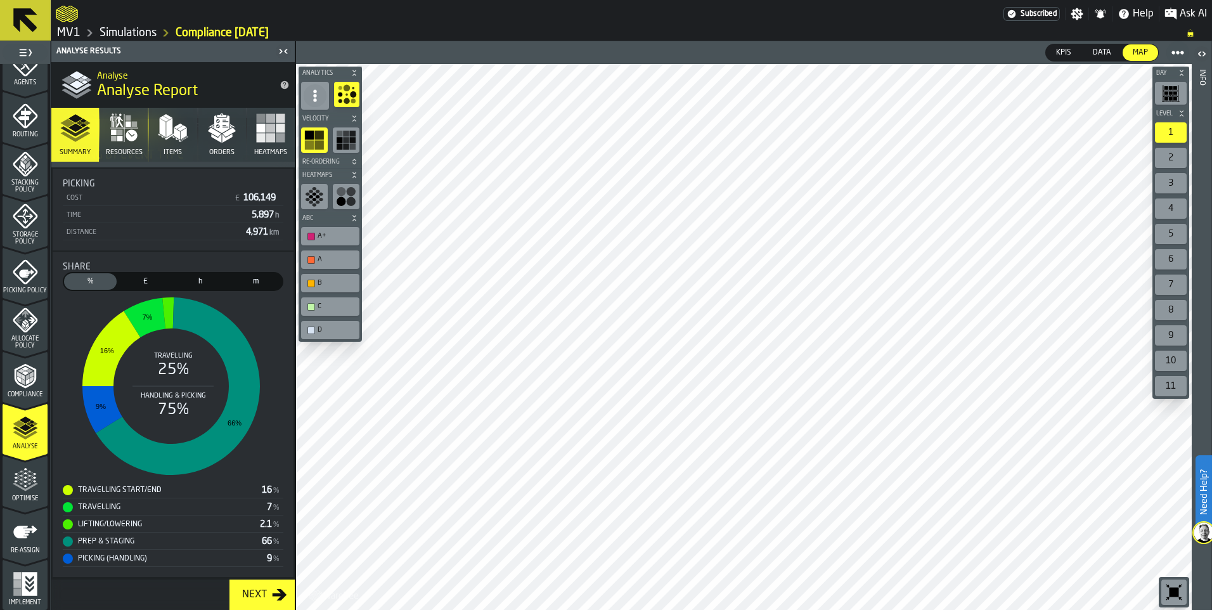
click at [268, 595] on div "Next" at bounding box center [254, 594] width 35 height 15
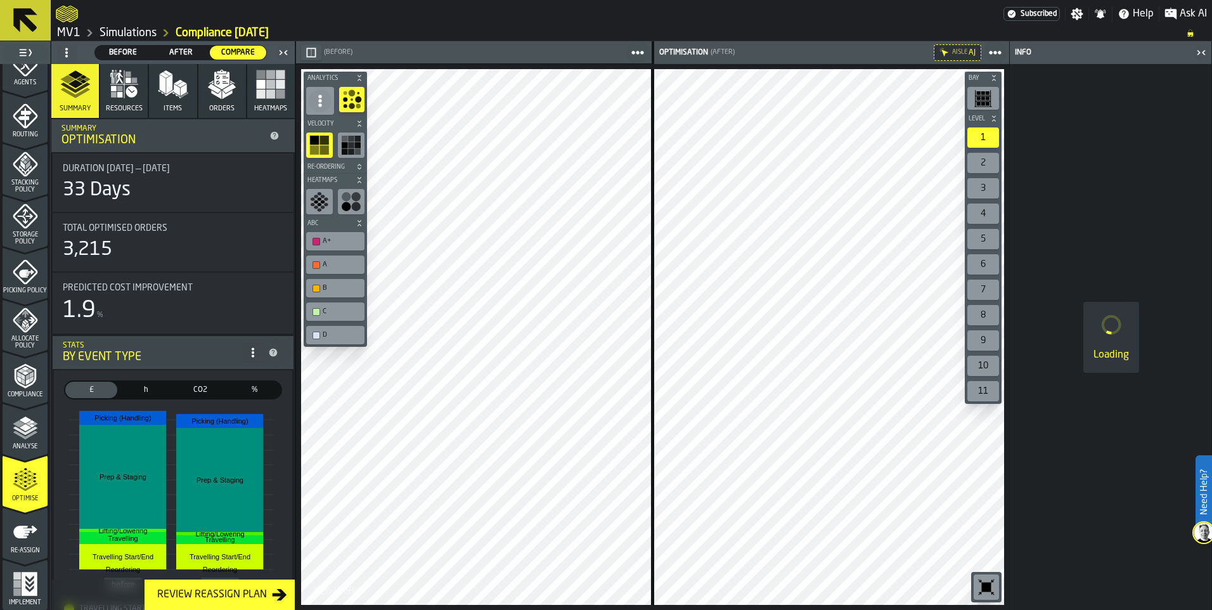
click at [1200, 54] on icon "button-toggle-Close me" at bounding box center [1200, 52] width 15 height 15
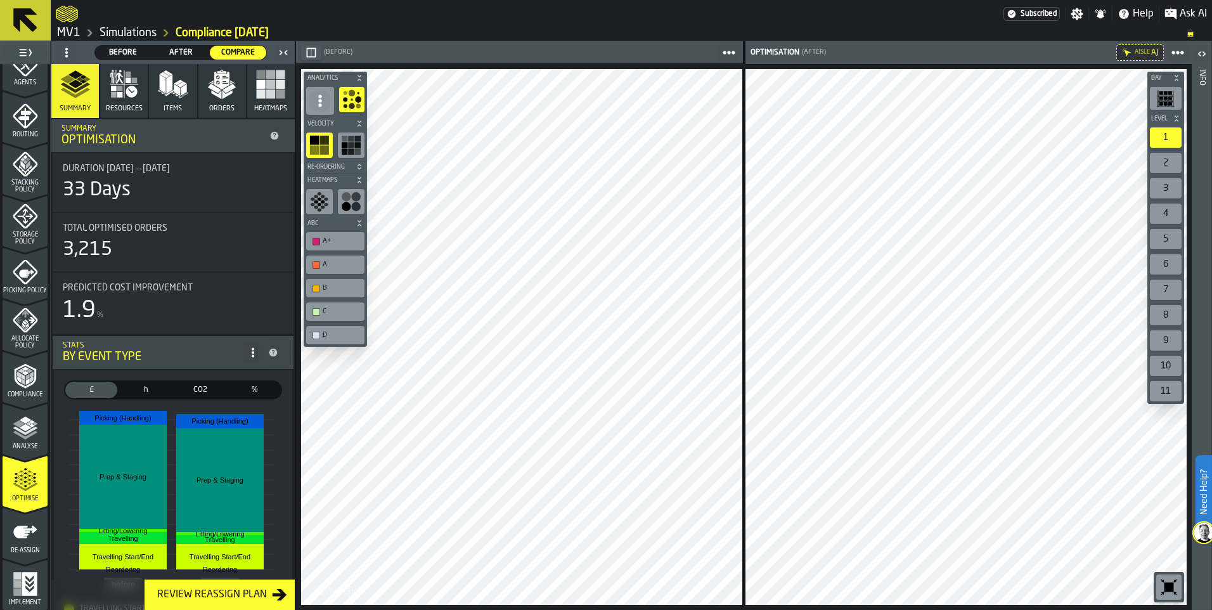
click at [285, 49] on icon "button-toggle-Close me" at bounding box center [283, 52] width 15 height 15
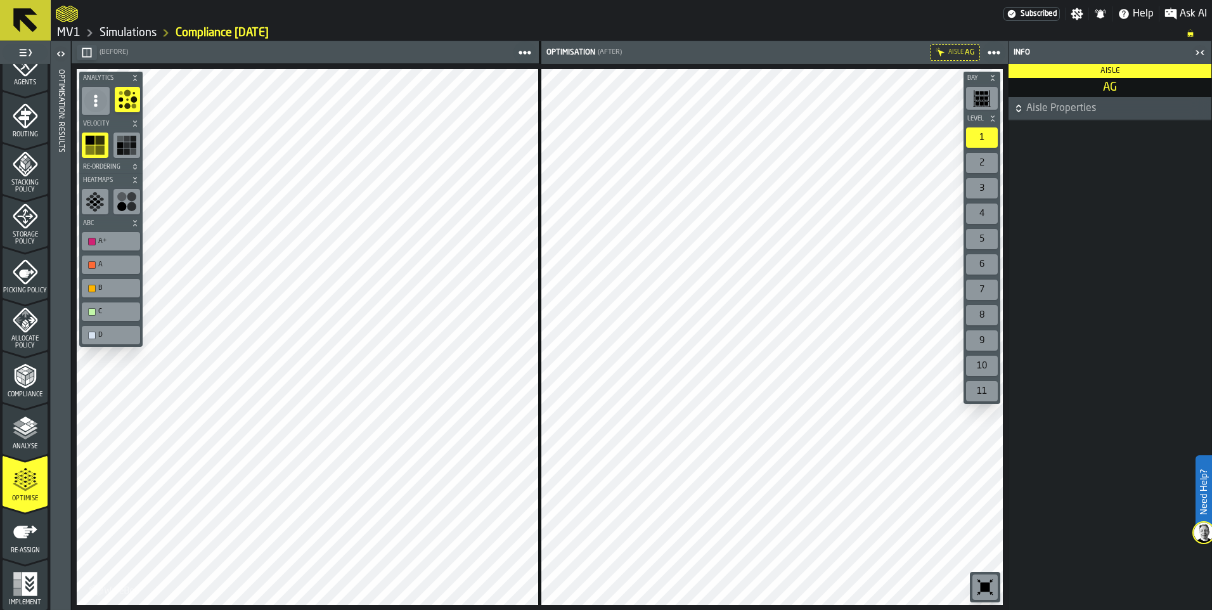
click at [24, 229] on div "Storage Policy" at bounding box center [25, 224] width 45 height 42
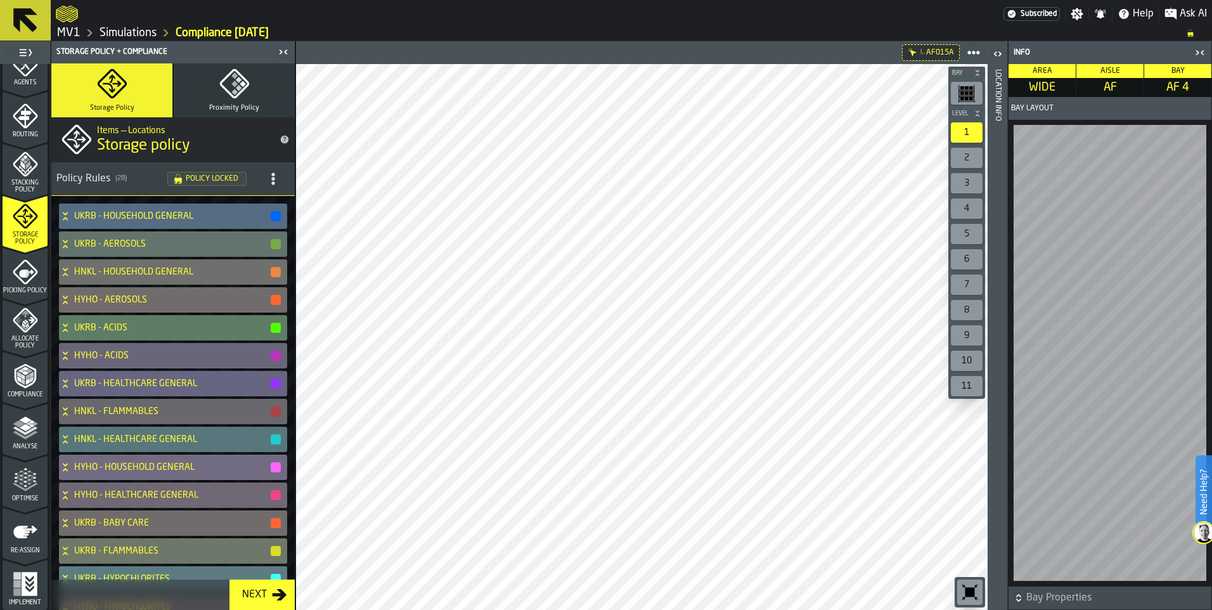
scroll to position [0, 0]
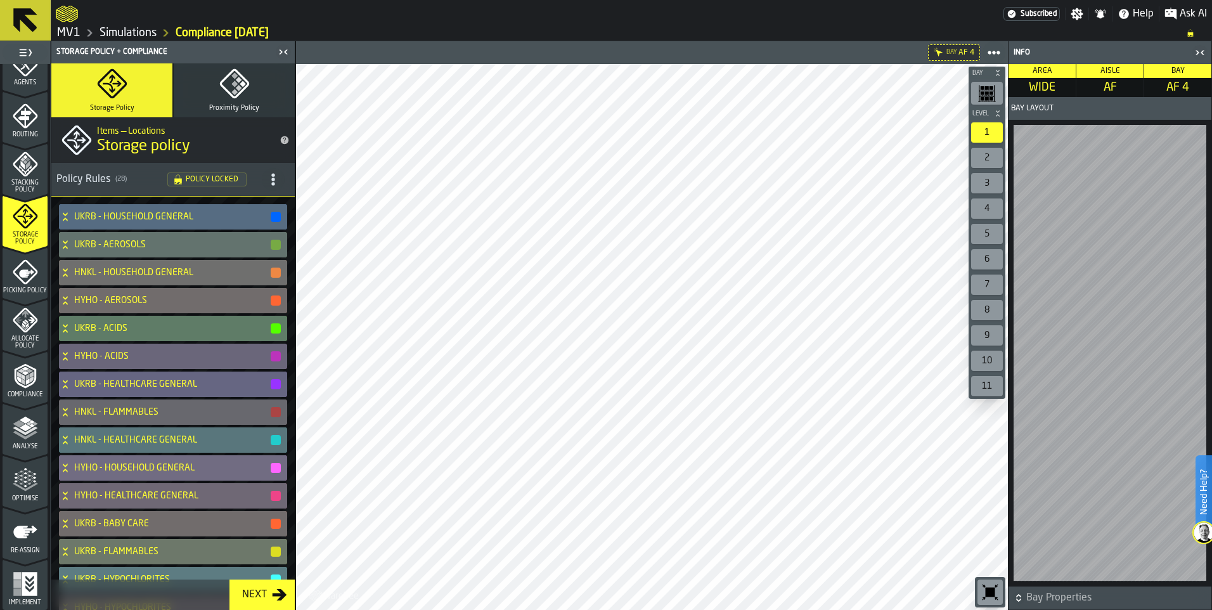
click at [1031, 595] on span "Bay Properties" at bounding box center [1117, 597] width 183 height 15
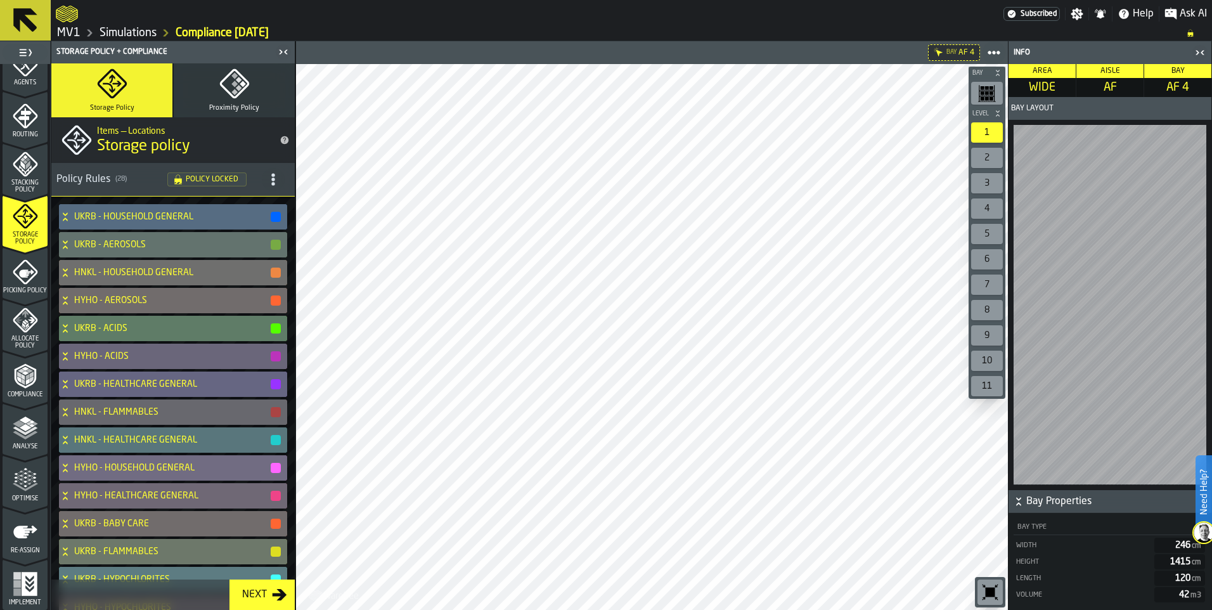
click at [1023, 501] on icon "button-" at bounding box center [1018, 501] width 13 height 13
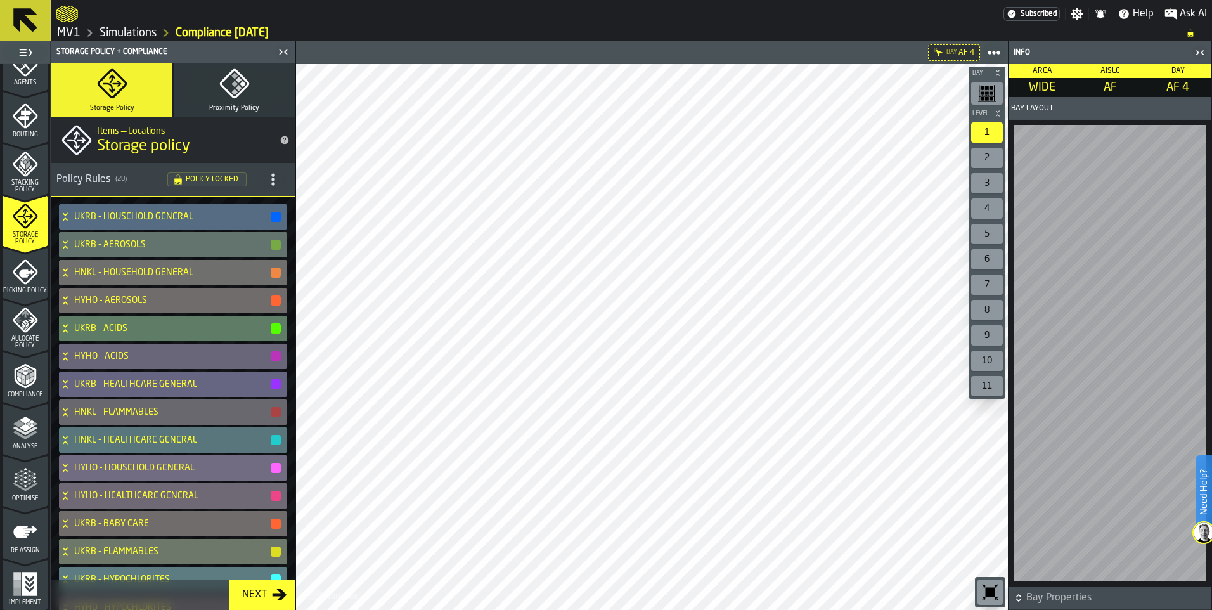
click at [1203, 49] on icon "button-toggle-Close me" at bounding box center [1199, 52] width 15 height 15
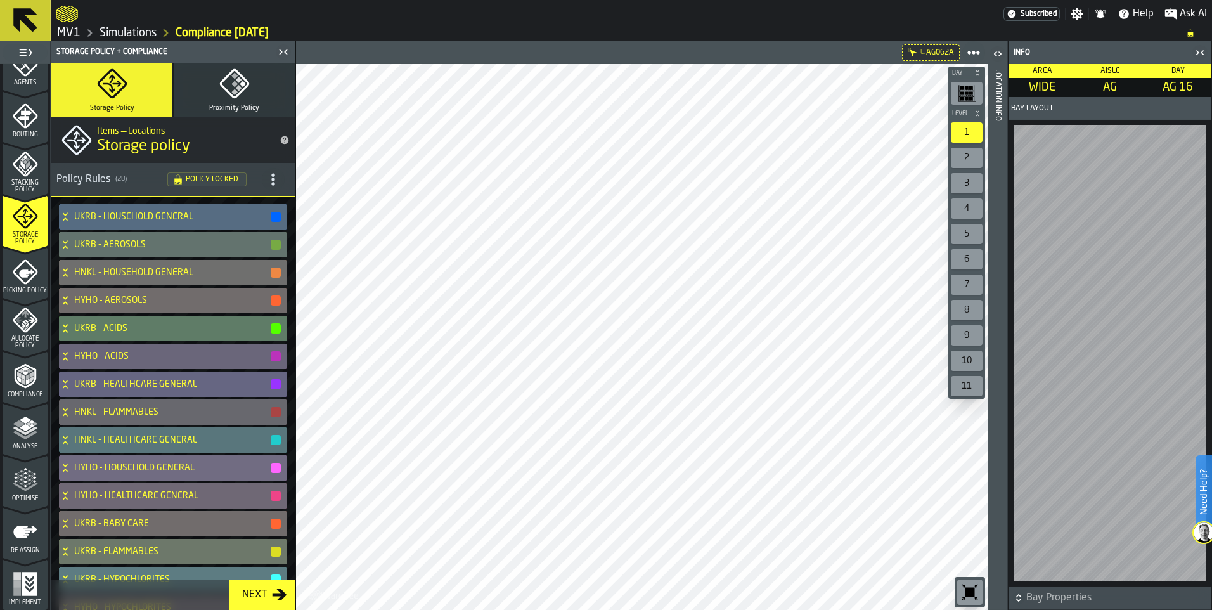
click at [271, 183] on icon "title-section-[object Object]" at bounding box center [273, 179] width 13 height 13
click at [243, 142] on h1 "Storage policy" at bounding box center [183, 146] width 172 height 20
click at [200, 300] on h4 "HYHO - AEROSOLS" at bounding box center [171, 300] width 195 height 10
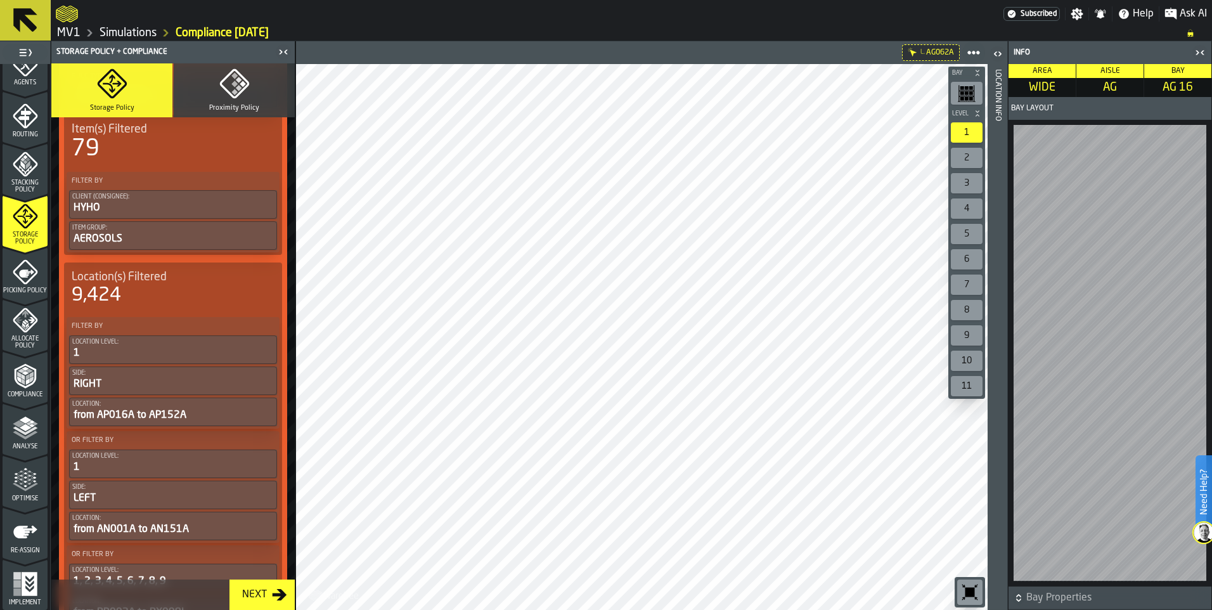
scroll to position [127, 0]
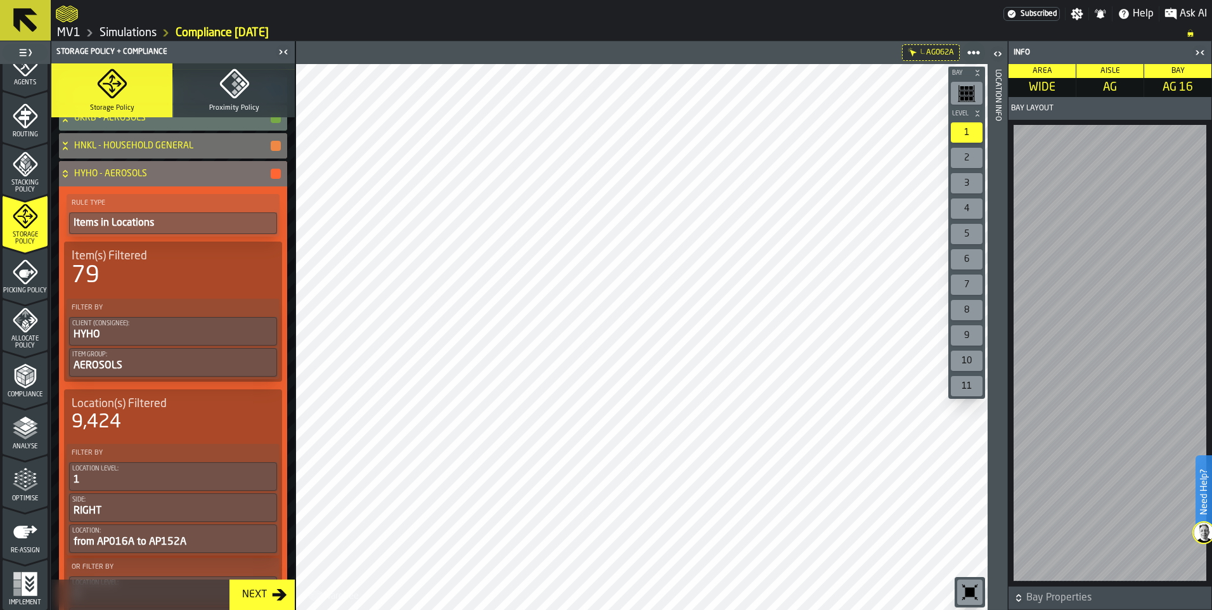
click at [150, 273] on div "79" at bounding box center [173, 275] width 203 height 25
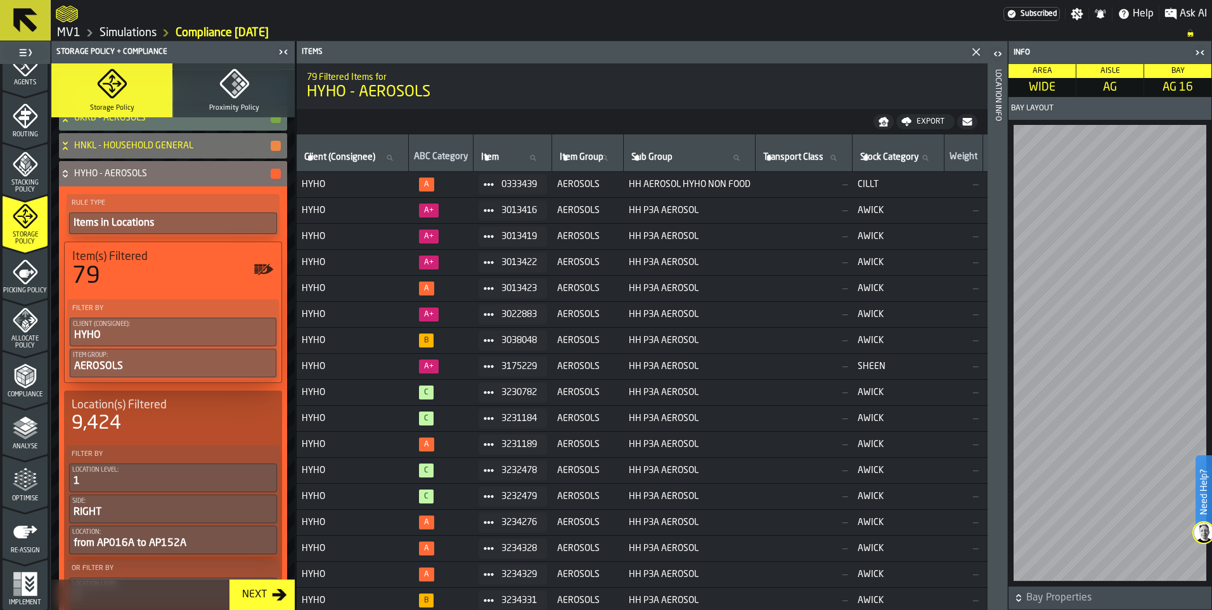
click at [262, 266] on icon "button-toggle-Show on Map" at bounding box center [263, 269] width 20 height 20
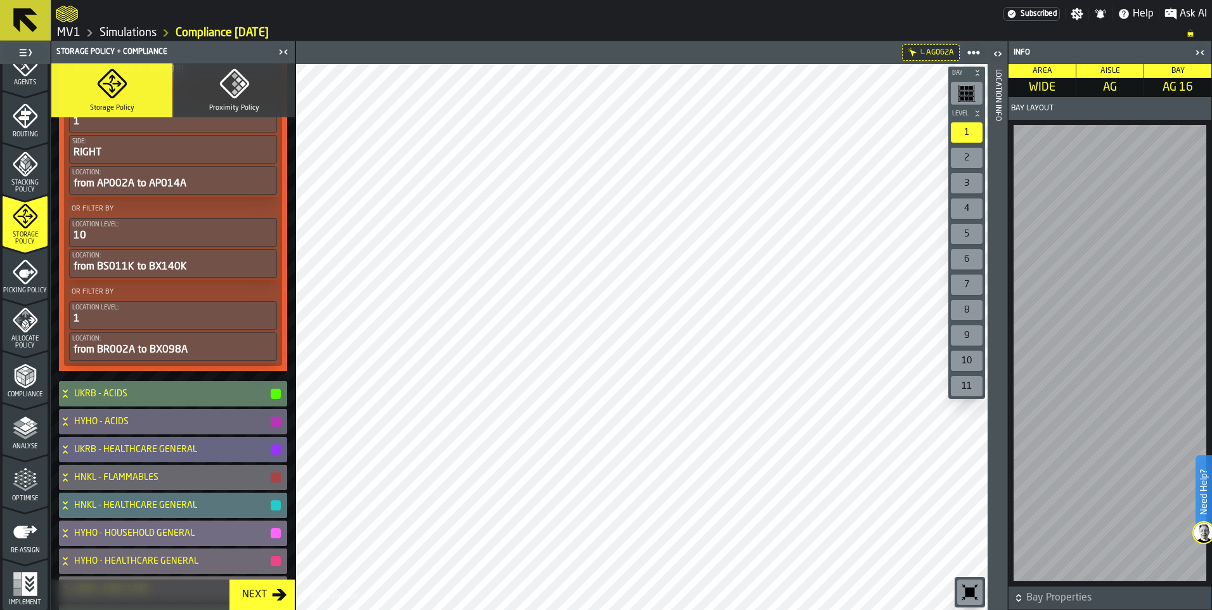
scroll to position [824, 0]
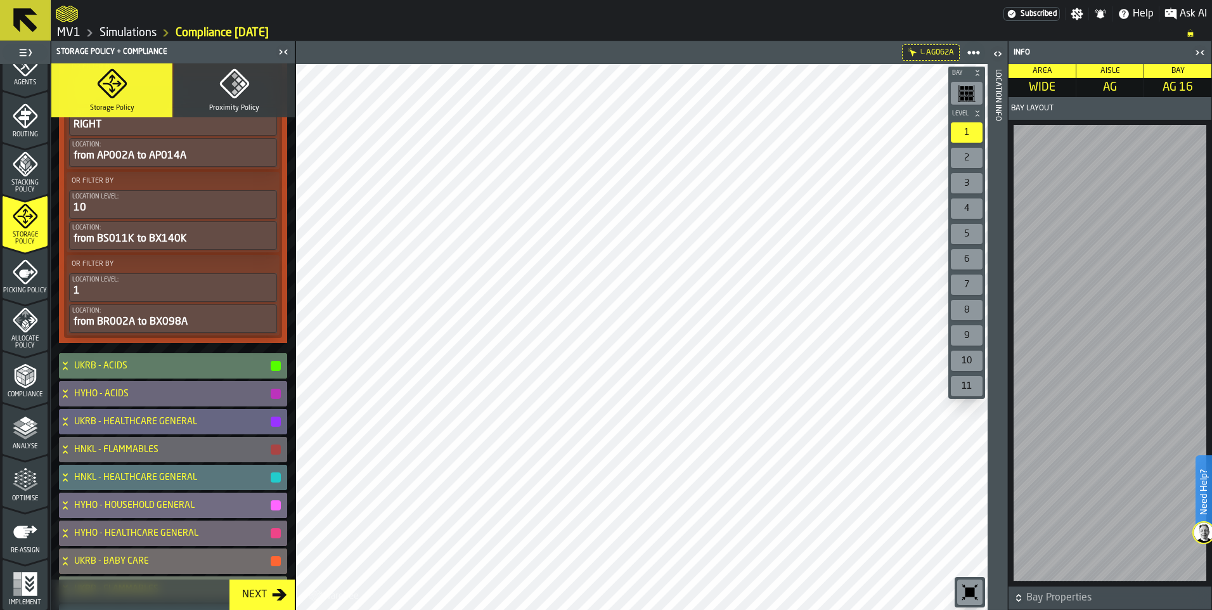
click at [257, 599] on div "Next" at bounding box center [254, 594] width 35 height 15
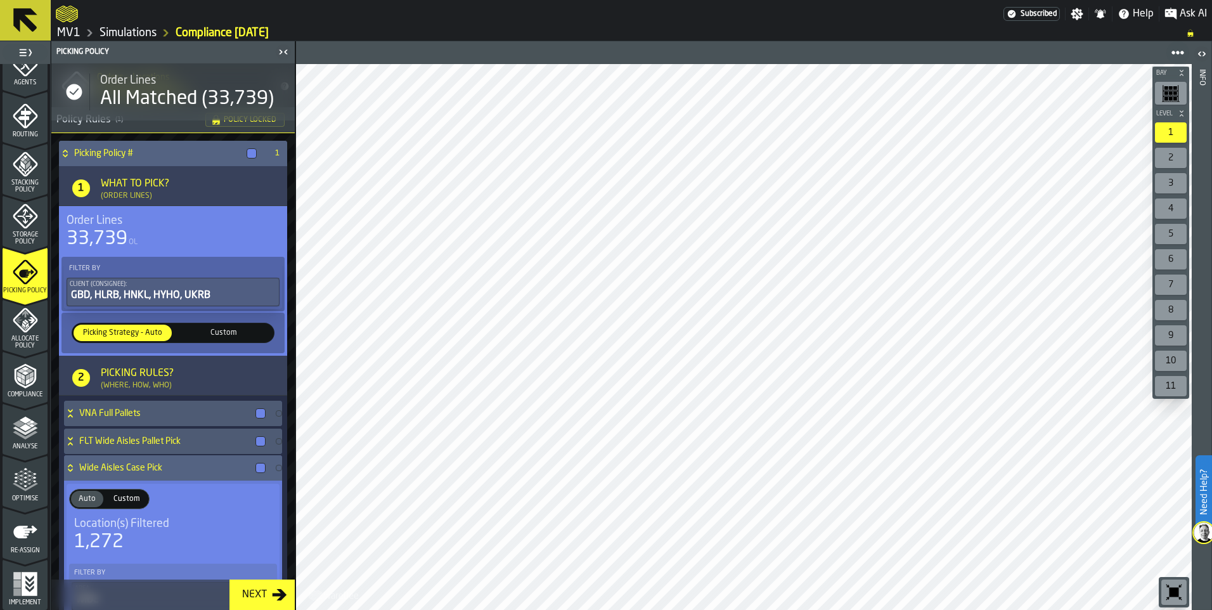
scroll to position [55, 0]
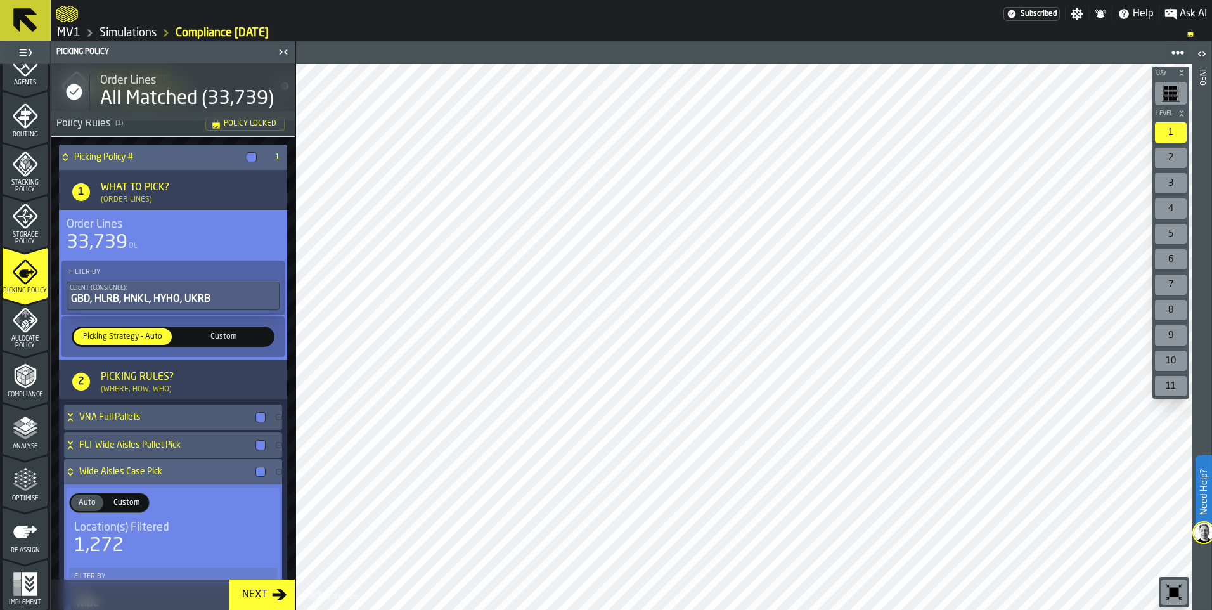
click at [148, 472] on h4 "Wide Aisles Case Pick" at bounding box center [164, 471] width 171 height 10
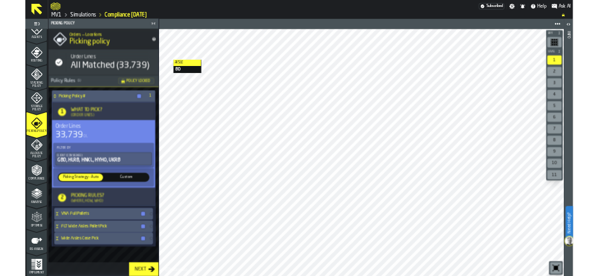
scroll to position [389, 0]
